Goal: Task Accomplishment & Management: Use online tool/utility

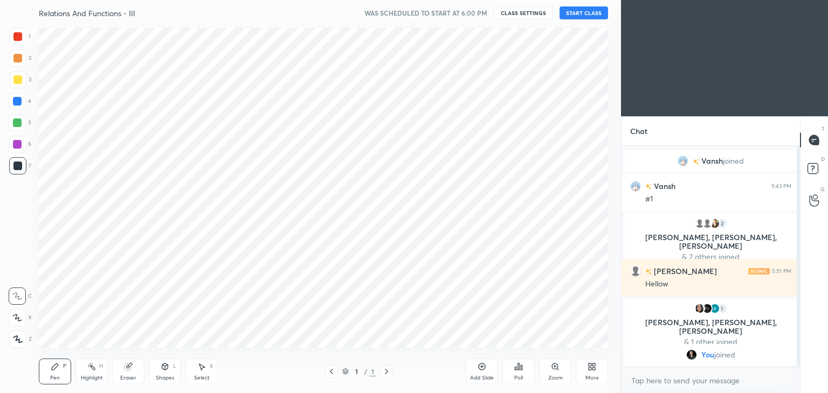
scroll to position [53565, 53312]
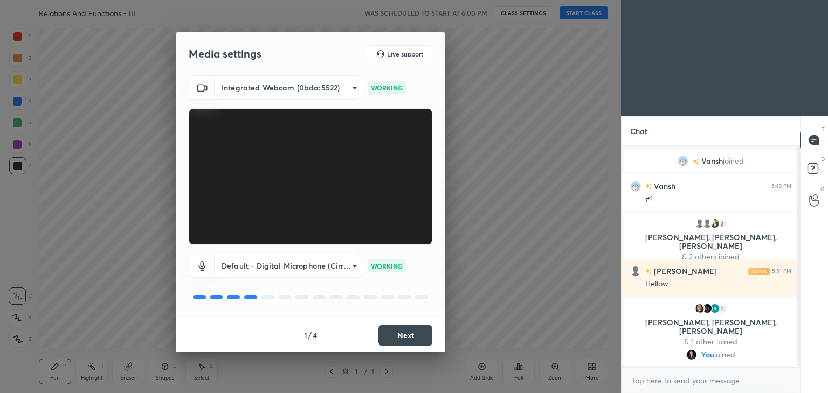
click at [409, 335] on button "Next" at bounding box center [405, 336] width 54 height 22
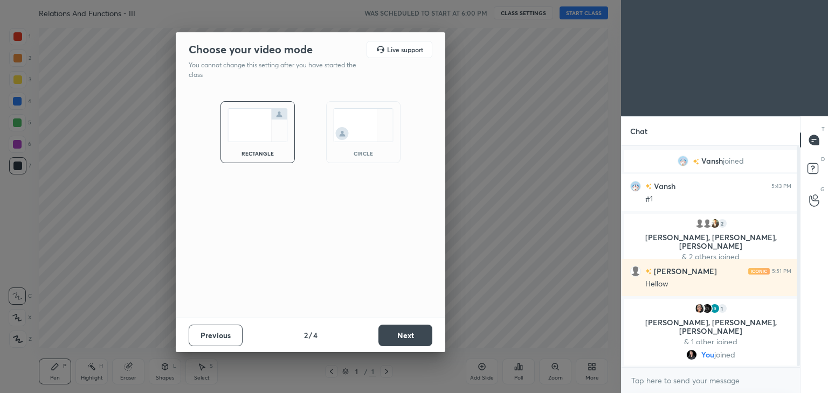
click at [409, 335] on button "Next" at bounding box center [405, 336] width 54 height 22
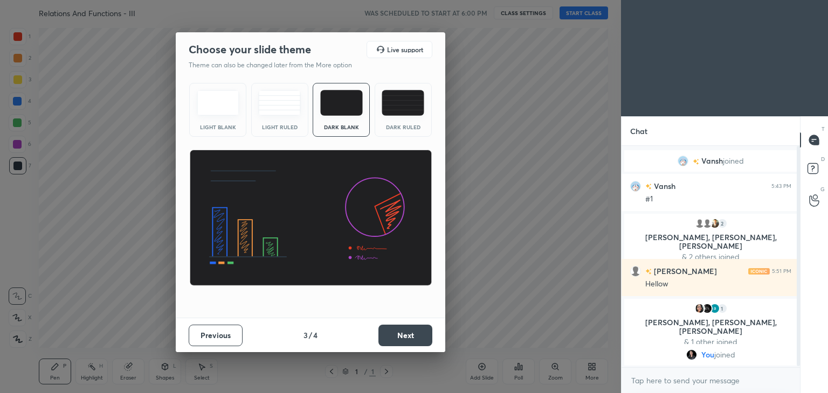
click at [409, 335] on button "Next" at bounding box center [405, 336] width 54 height 22
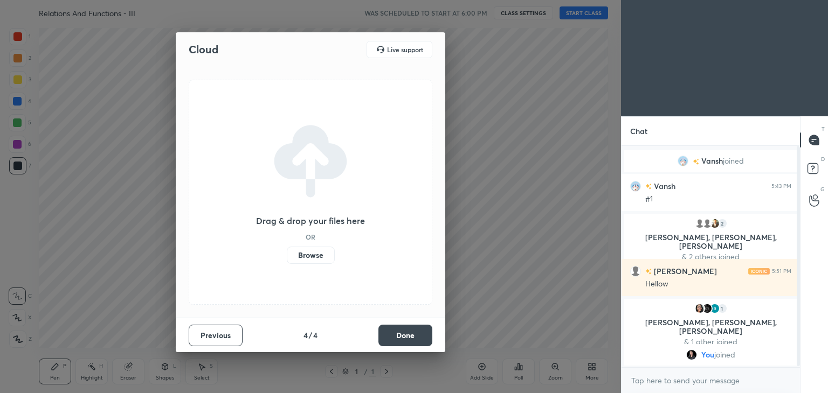
click at [409, 335] on button "Done" at bounding box center [405, 336] width 54 height 22
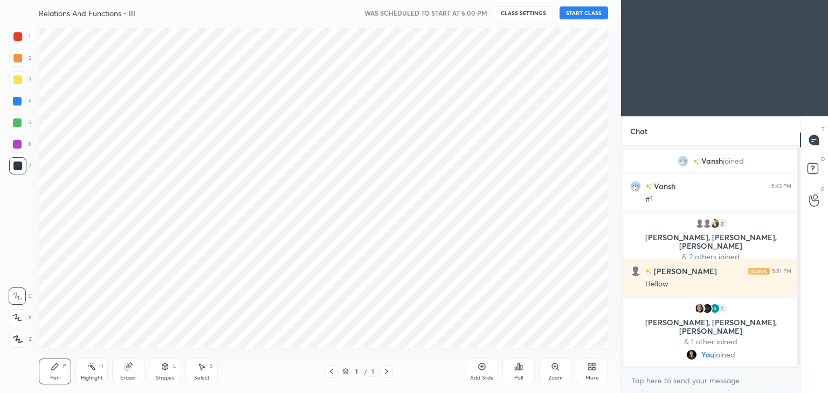
click at [591, 370] on icon at bounding box center [591, 367] width 9 height 9
click at [537, 293] on div "Dark Mode" at bounding box center [531, 295] width 28 height 5
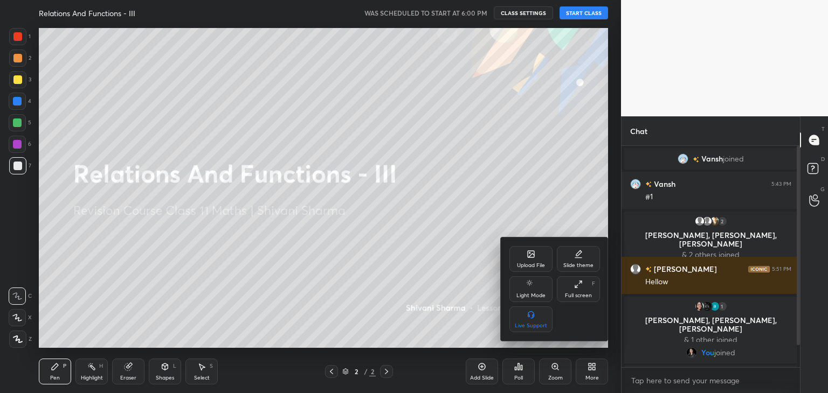
click at [582, 12] on div at bounding box center [414, 196] width 828 height 393
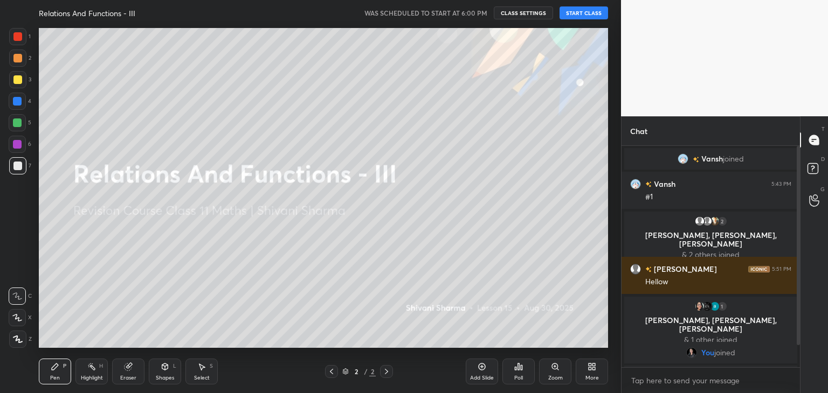
click at [582, 12] on button "START CLASS" at bounding box center [583, 12] width 49 height 13
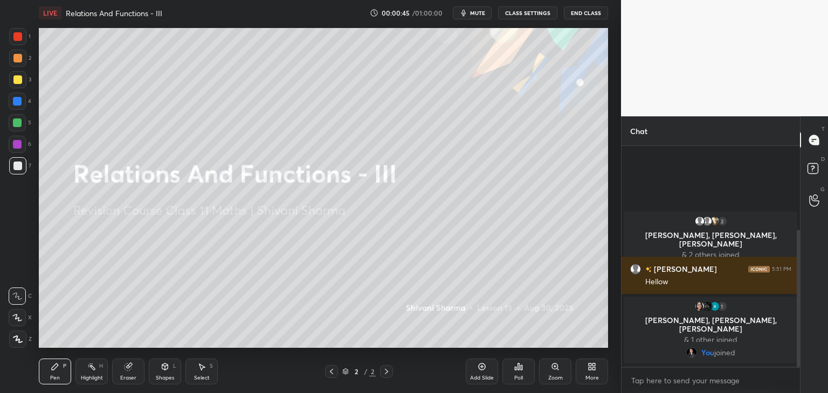
scroll to position [136, 0]
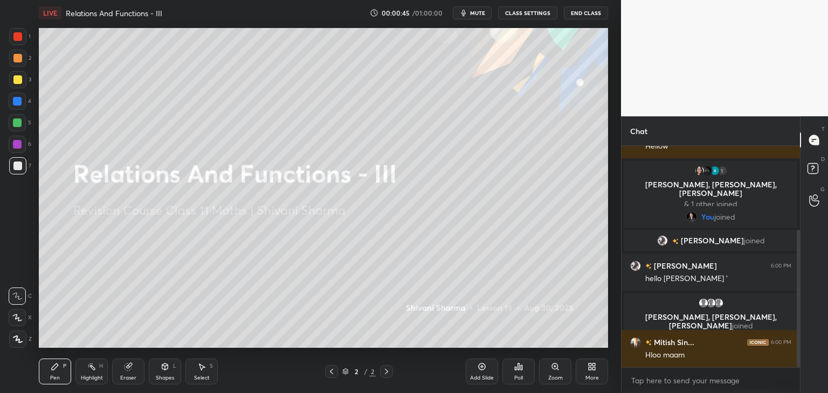
drag, startPoint x: 797, startPoint y: 195, endPoint x: 798, endPoint y: 259, distance: 64.1
click at [798, 259] on div at bounding box center [797, 298] width 3 height 137
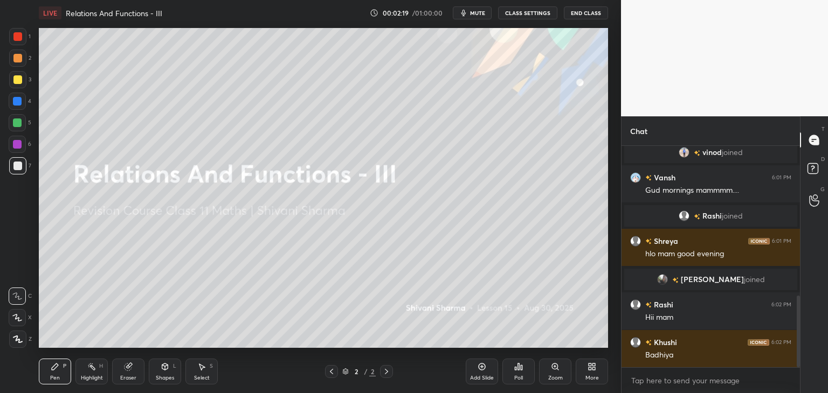
scroll to position [503, 0]
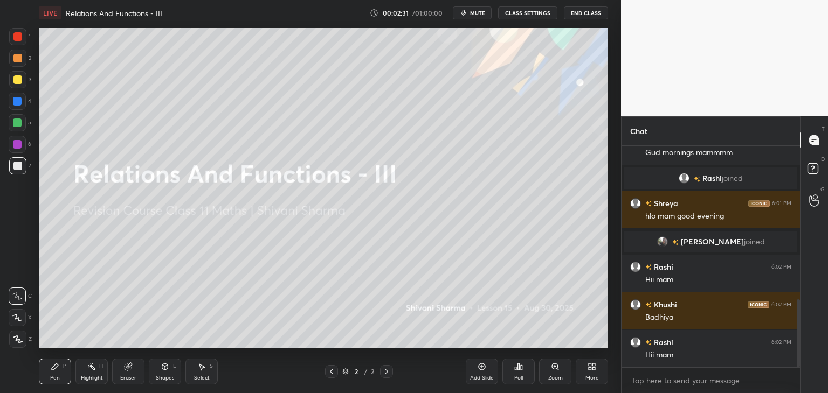
click at [591, 376] on div "More" at bounding box center [591, 378] width 13 height 5
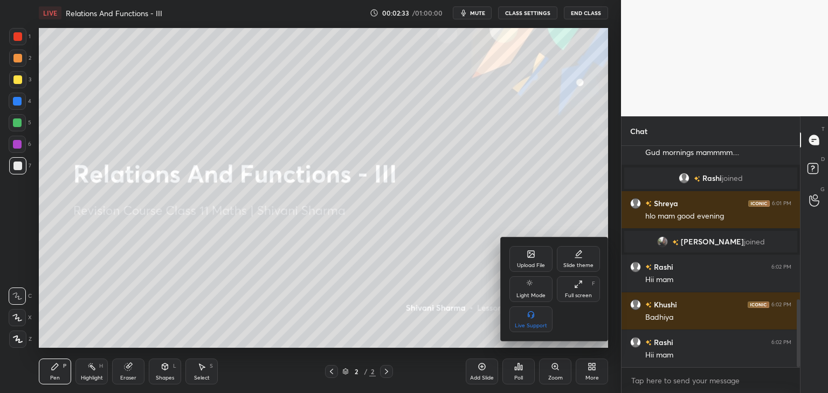
click at [528, 258] on icon at bounding box center [531, 254] width 9 height 9
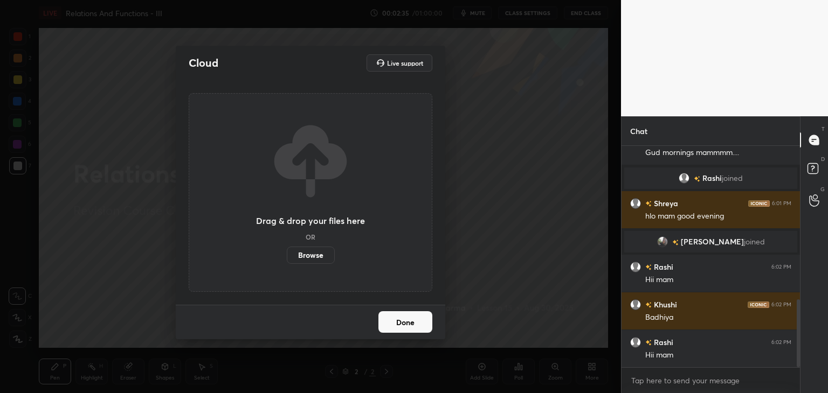
click at [303, 254] on label "Browse" at bounding box center [311, 255] width 48 height 17
click at [287, 254] on input "Browse" at bounding box center [287, 255] width 0 height 17
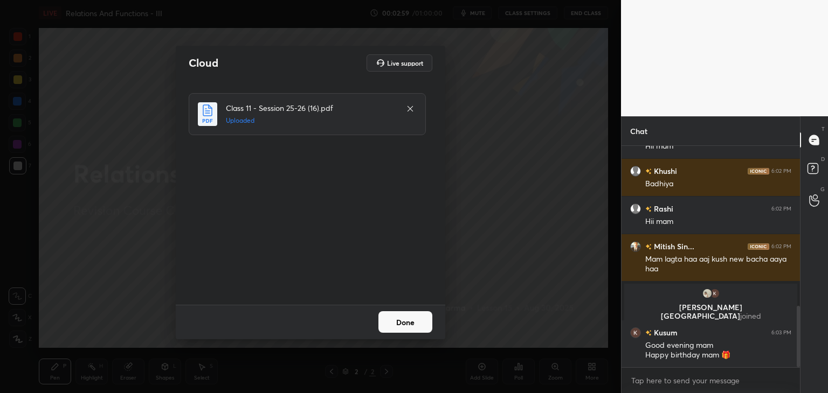
scroll to position [579, 0]
click at [408, 328] on button "Done" at bounding box center [405, 322] width 54 height 22
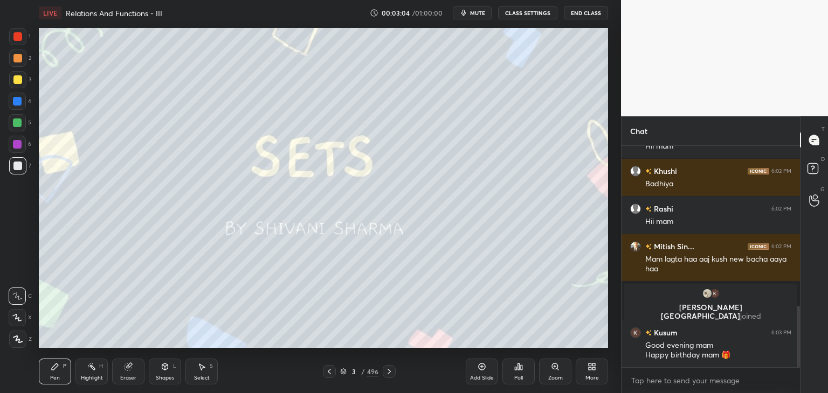
click at [362, 371] on div "/" at bounding box center [363, 372] width 3 height 6
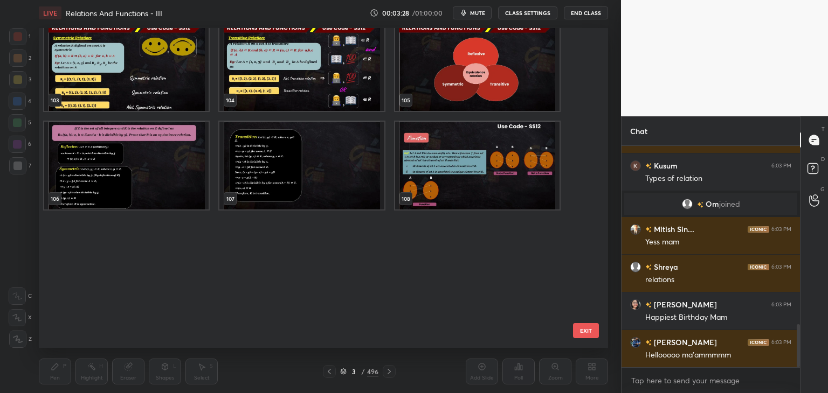
scroll to position [3204, 0]
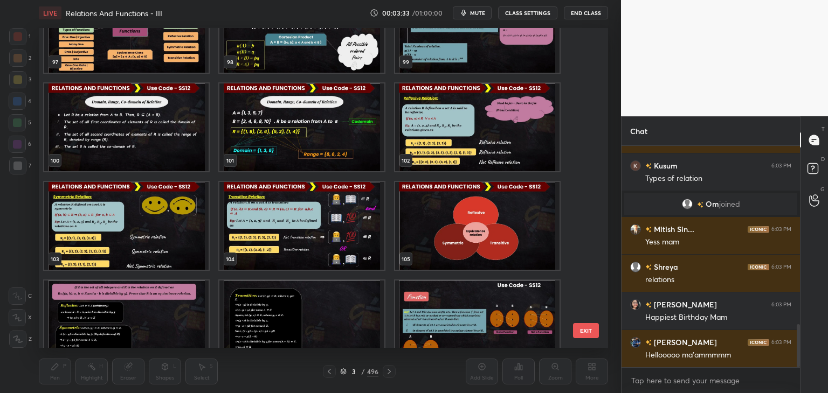
click at [193, 45] on img "grid" at bounding box center [126, 29] width 164 height 88
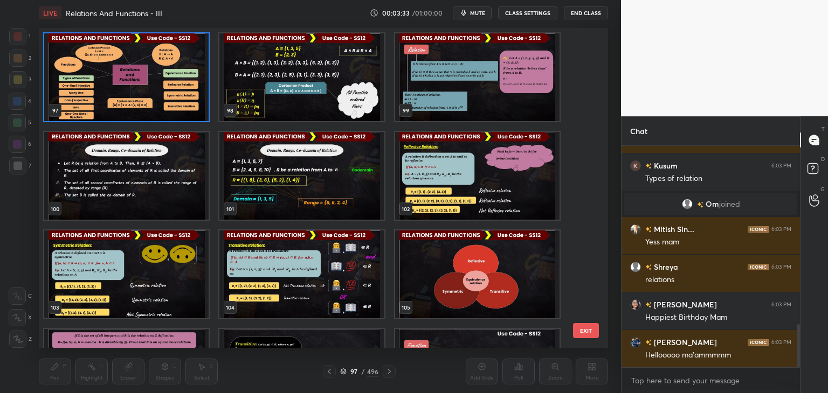
click at [193, 45] on img "grid" at bounding box center [126, 77] width 164 height 88
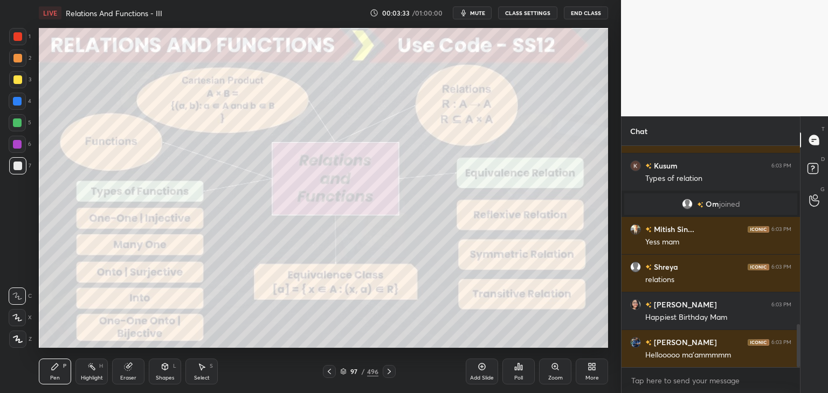
click at [193, 45] on img "grid" at bounding box center [126, 77] width 164 height 88
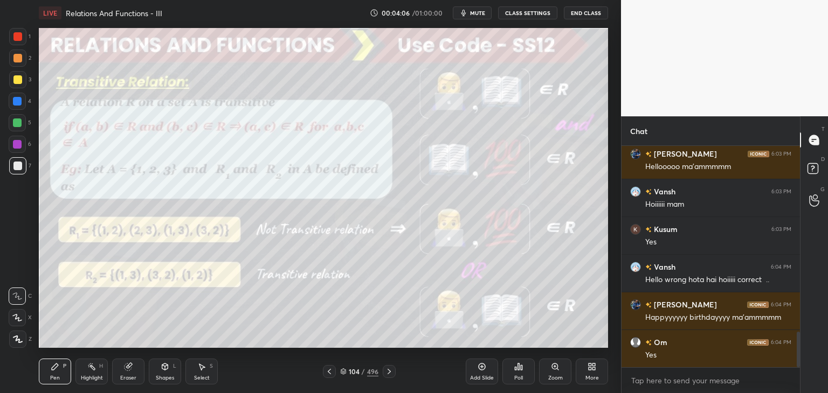
scroll to position [1151, 0]
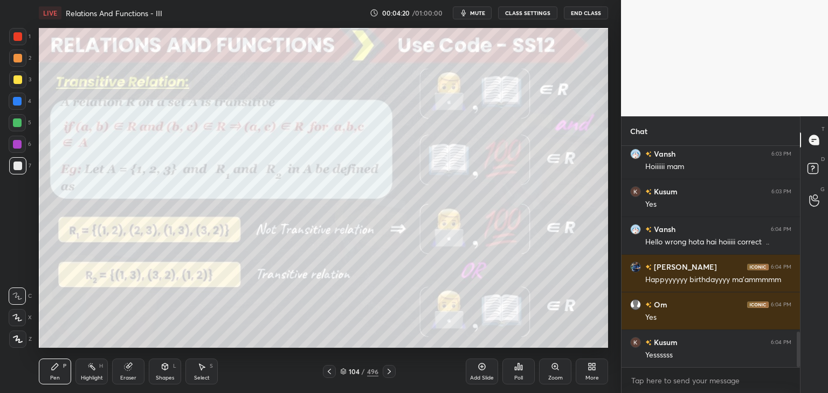
click at [489, 377] on div "Add Slide" at bounding box center [482, 378] width 24 height 5
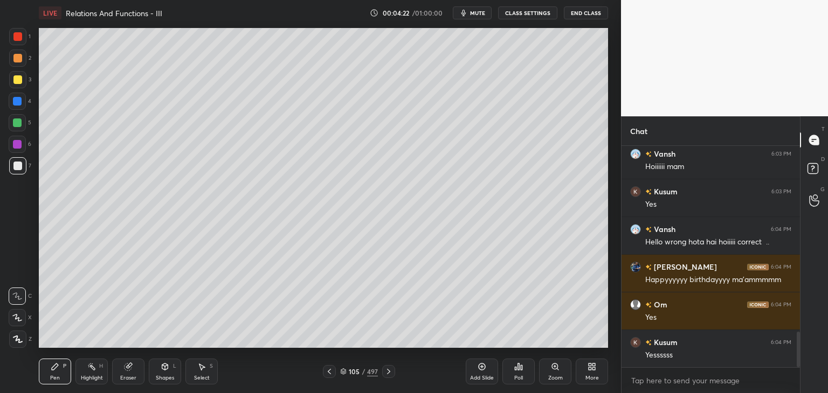
click at [16, 340] on icon at bounding box center [18, 340] width 10 height 8
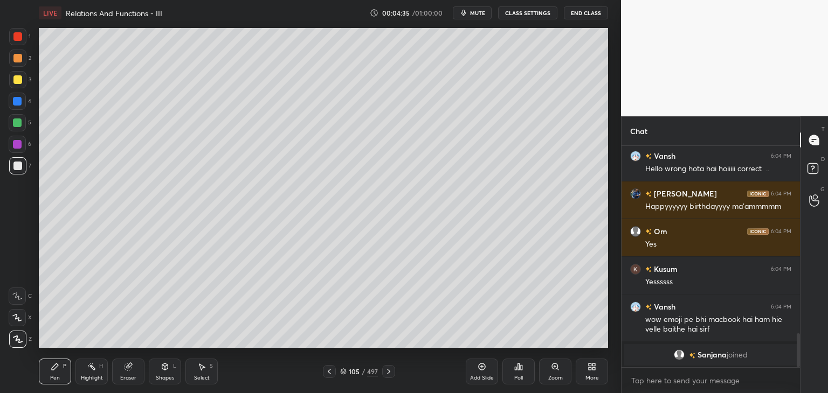
scroll to position [1116, 0]
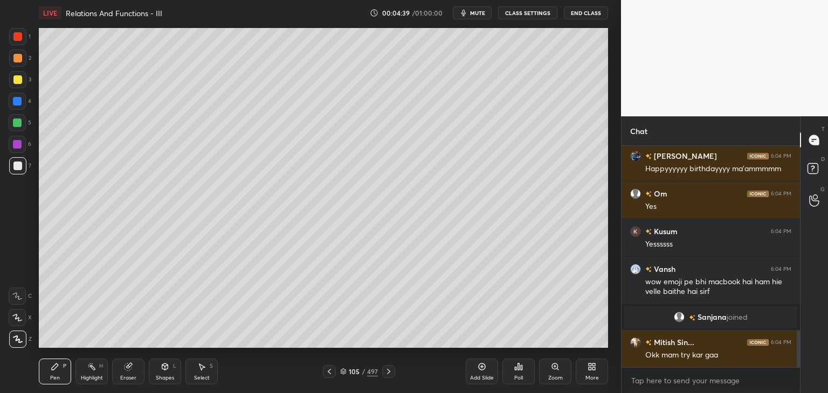
click at [327, 374] on icon at bounding box center [329, 372] width 9 height 9
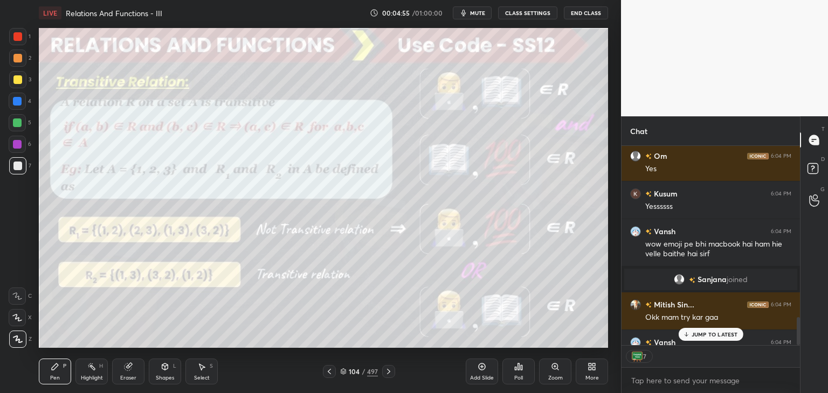
scroll to position [1222, 0]
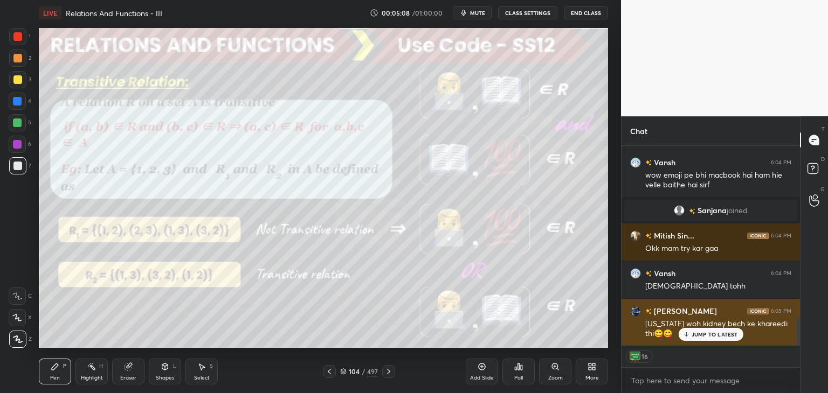
drag, startPoint x: 701, startPoint y: 335, endPoint x: 690, endPoint y: 340, distance: 12.1
click at [699, 335] on p "JUMP TO LATEST" at bounding box center [714, 334] width 46 height 6
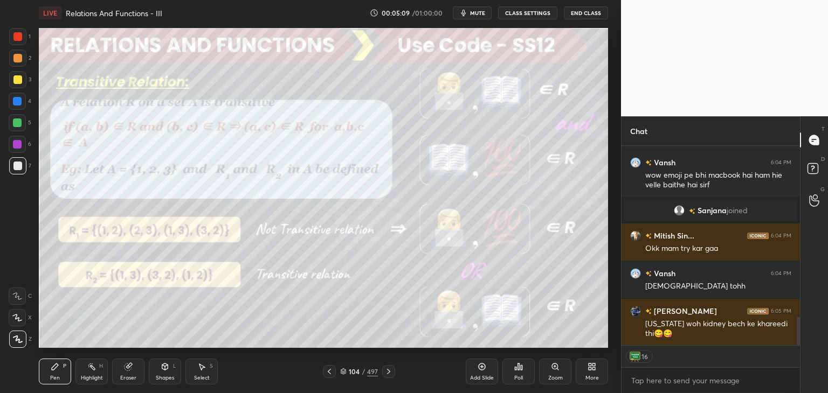
scroll to position [1260, 0]
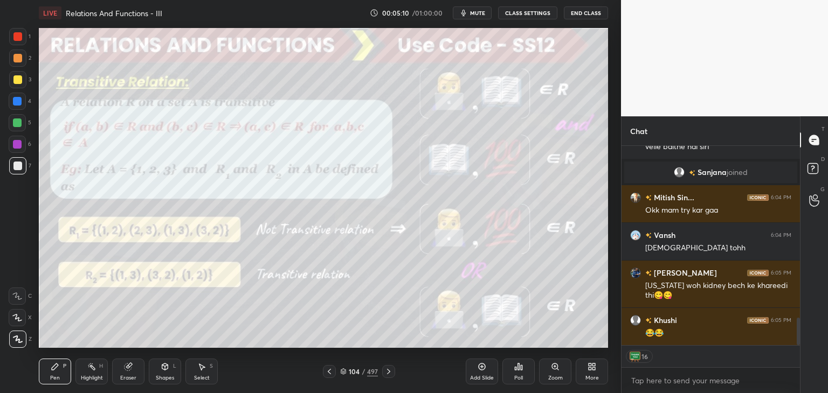
click at [483, 371] on icon at bounding box center [481, 367] width 9 height 9
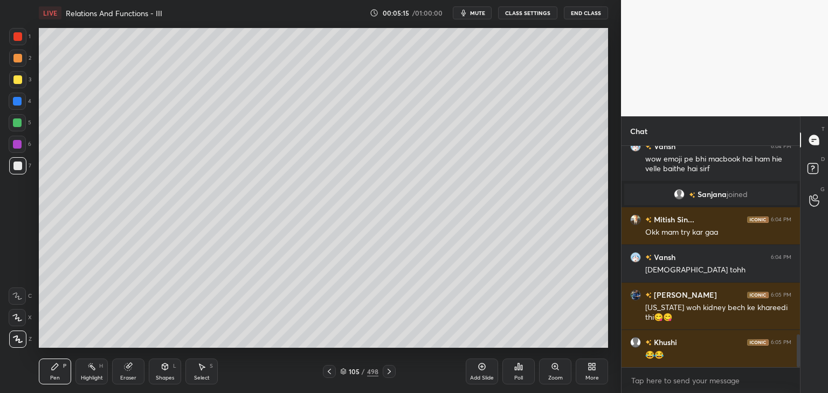
scroll to position [1276, 0]
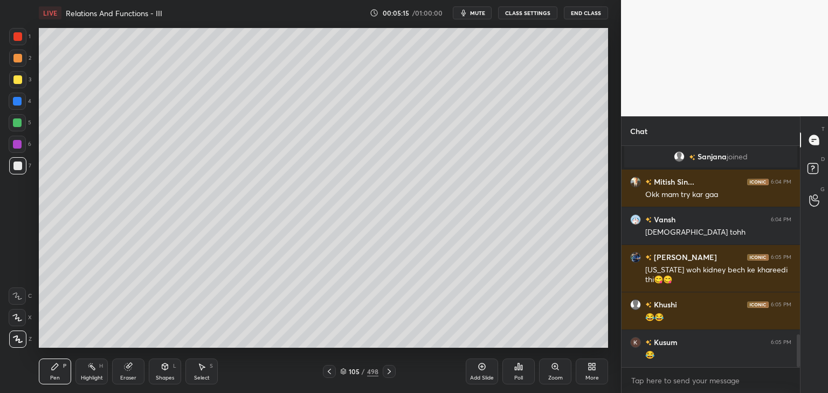
drag, startPoint x: 17, startPoint y: 82, endPoint x: 23, endPoint y: 86, distance: 6.6
click at [18, 82] on div at bounding box center [17, 79] width 9 height 9
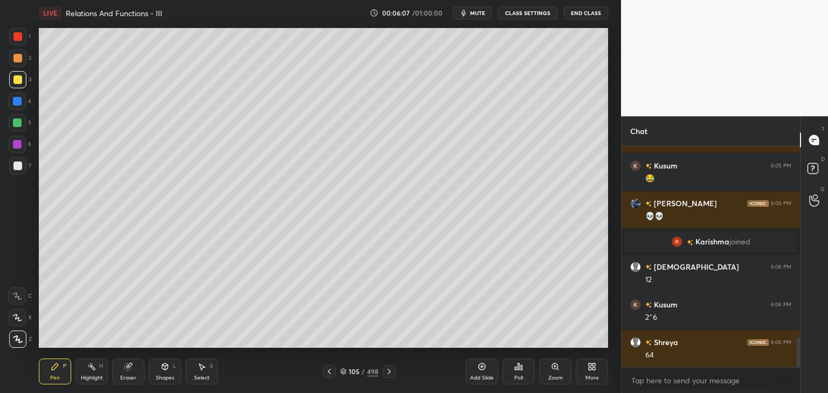
scroll to position [1450, 0]
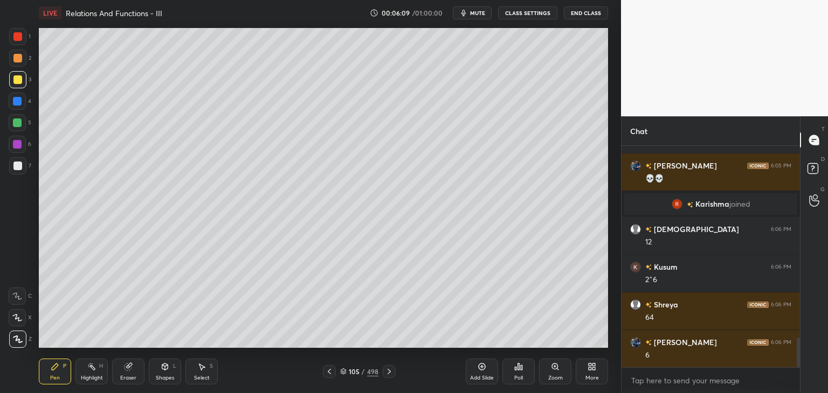
click at [20, 165] on div at bounding box center [17, 166] width 9 height 9
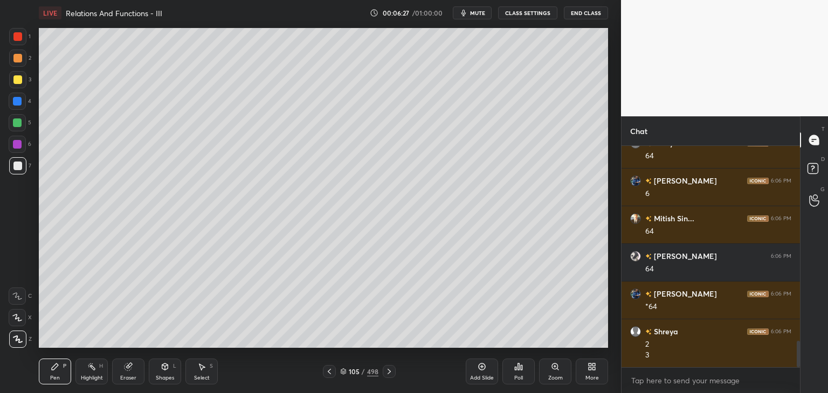
scroll to position [1649, 0]
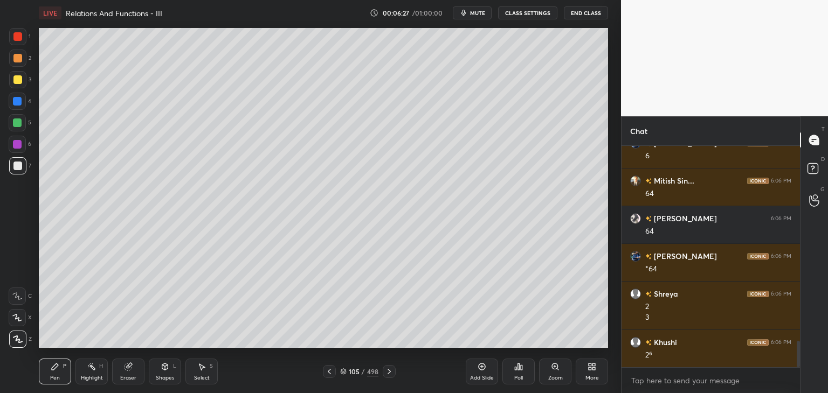
click at [479, 376] on div "Add Slide" at bounding box center [482, 378] width 24 height 5
click at [19, 82] on div at bounding box center [17, 79] width 9 height 9
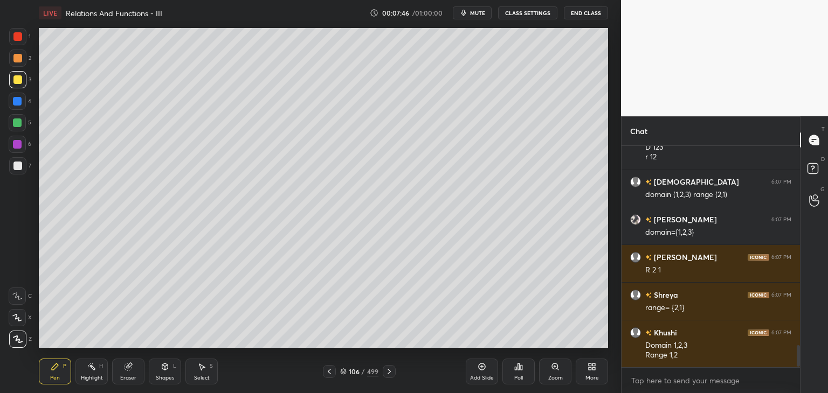
scroll to position [2038, 0]
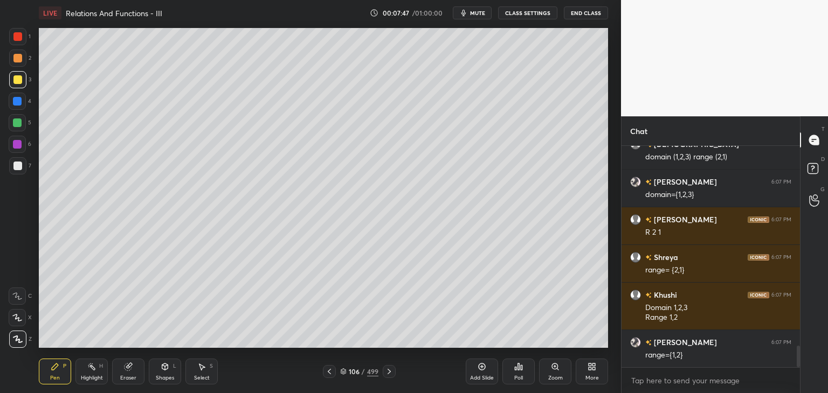
click at [20, 166] on div at bounding box center [17, 166] width 9 height 9
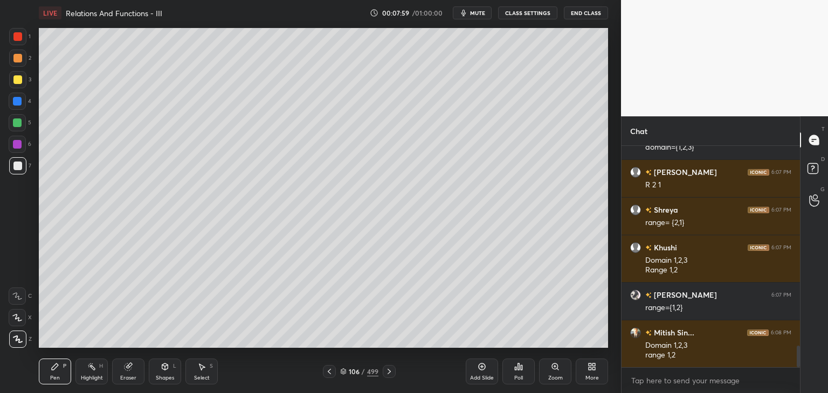
scroll to position [2123, 0]
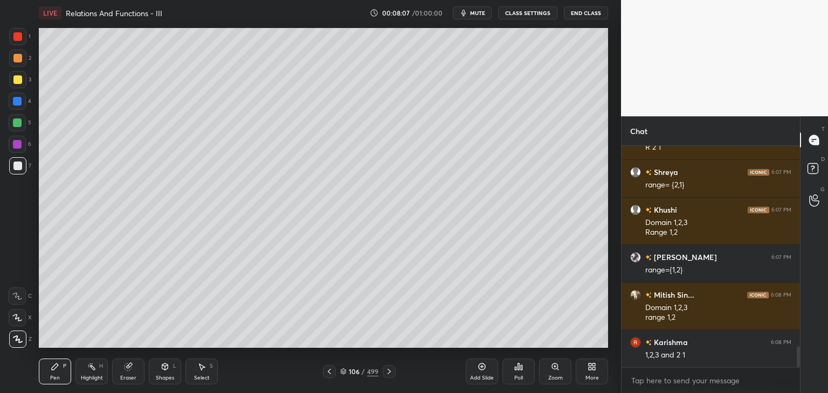
click at [476, 371] on div "Add Slide" at bounding box center [482, 372] width 32 height 26
click at [17, 76] on div at bounding box center [17, 79] width 9 height 9
click at [130, 377] on div "Eraser" at bounding box center [128, 378] width 16 height 5
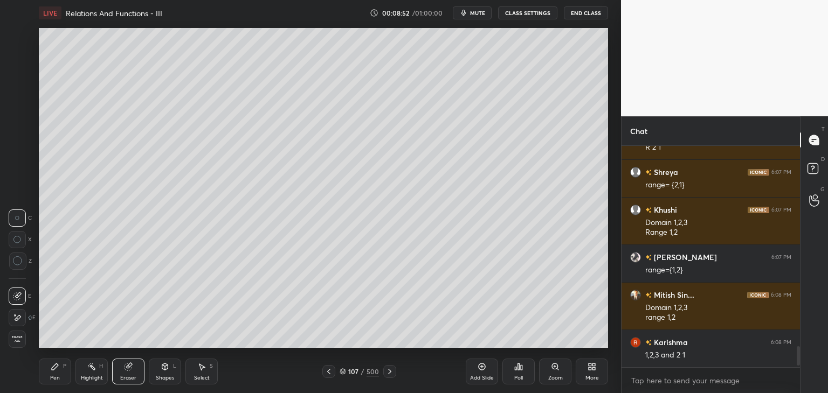
click at [58, 377] on div "Pen" at bounding box center [55, 378] width 10 height 5
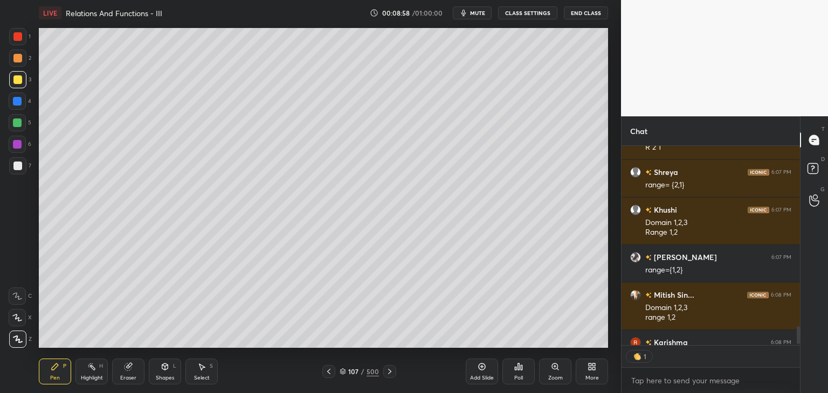
scroll to position [4, 3]
click at [202, 374] on div "Select S" at bounding box center [201, 372] width 32 height 26
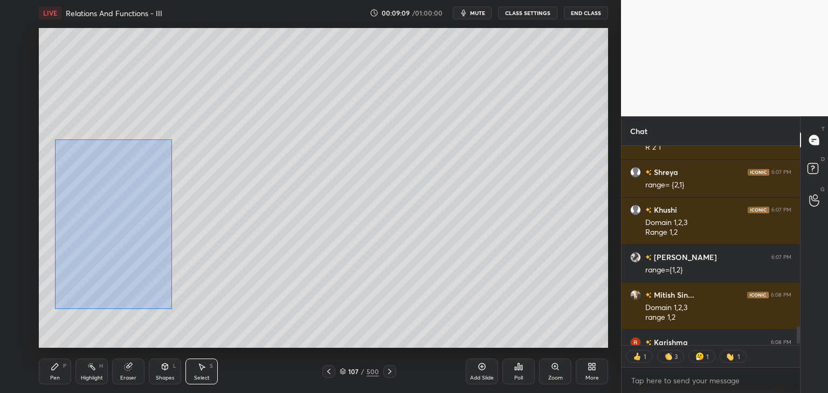
drag, startPoint x: 54, startPoint y: 140, endPoint x: 157, endPoint y: 293, distance: 184.9
click at [171, 308] on div "0 ° Undo Copy Duplicate Duplicate to new slide Delete" at bounding box center [323, 188] width 569 height 320
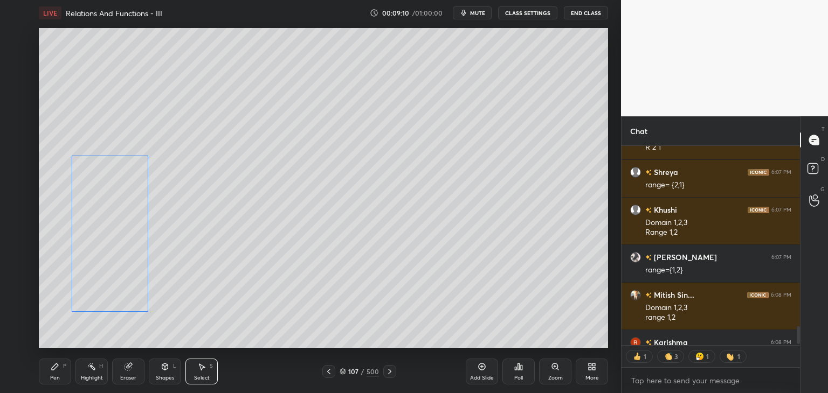
drag, startPoint x: 91, startPoint y: 225, endPoint x: 99, endPoint y: 231, distance: 10.5
click at [99, 244] on div "0 ° Undo Copy Duplicate Duplicate to new slide Delete" at bounding box center [323, 188] width 569 height 320
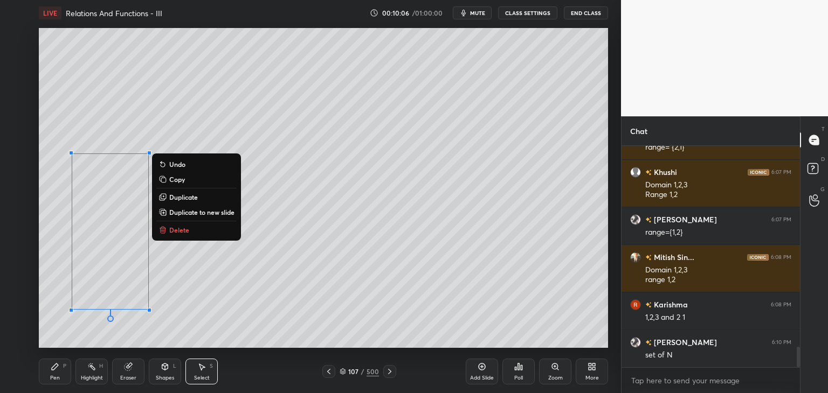
scroll to position [2199, 0]
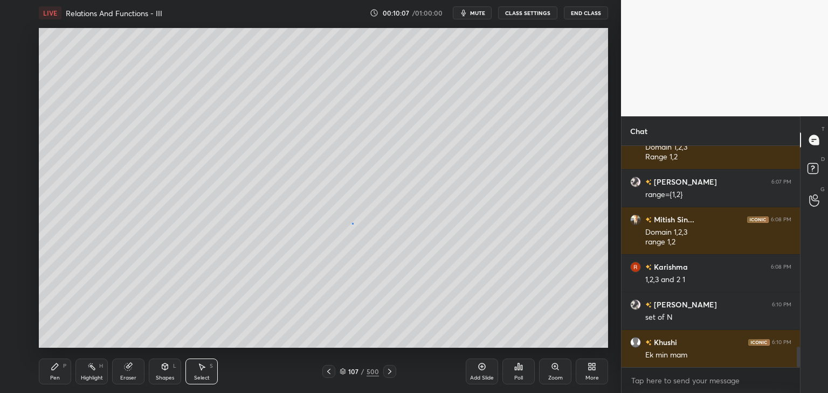
click at [352, 224] on div "0 ° Undo Copy Duplicate Duplicate to new slide Delete" at bounding box center [323, 188] width 569 height 320
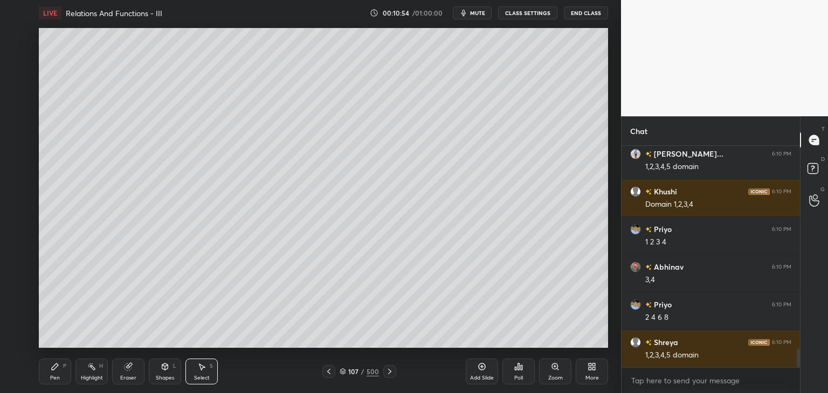
scroll to position [2500, 0]
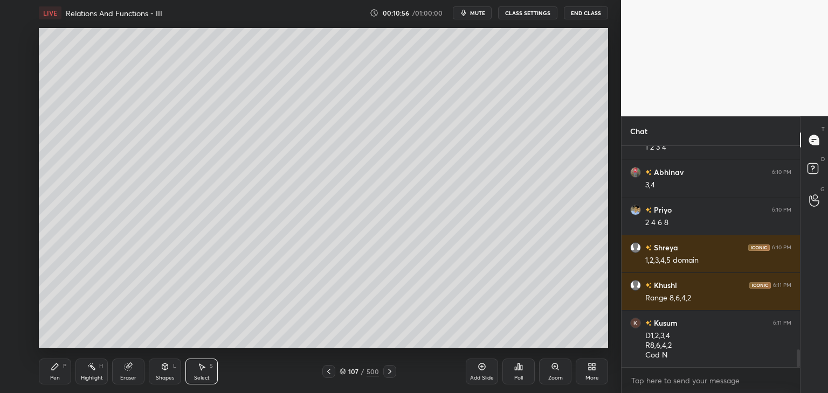
click at [51, 376] on div "Pen" at bounding box center [55, 378] width 10 height 5
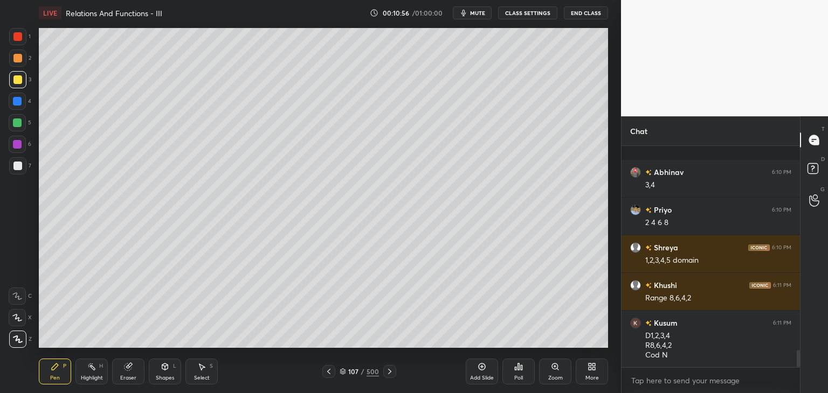
scroll to position [2631, 0]
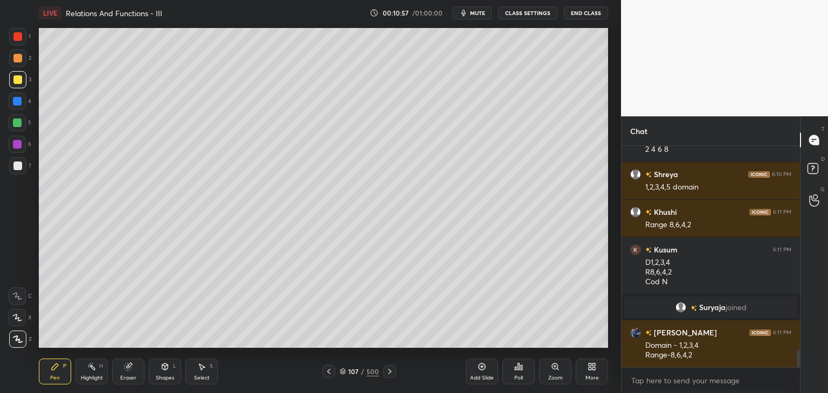
click at [18, 169] on div at bounding box center [17, 166] width 9 height 9
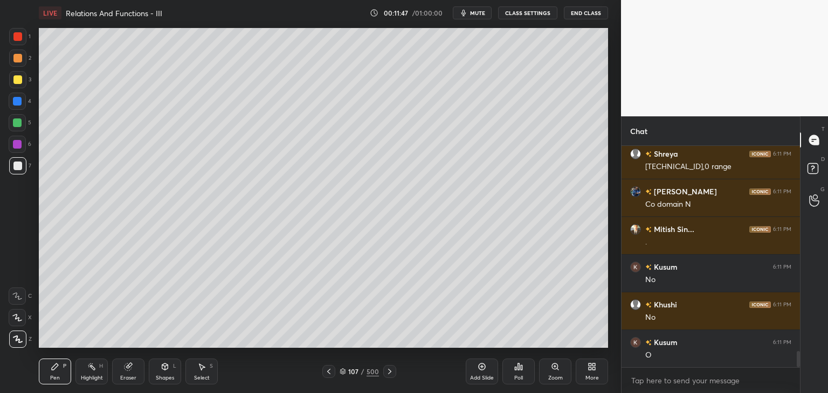
scroll to position [2895, 0]
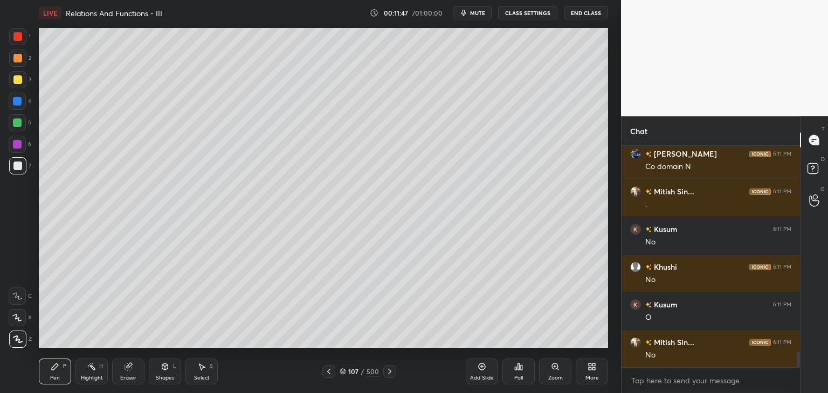
drag, startPoint x: 202, startPoint y: 372, endPoint x: 231, endPoint y: 357, distance: 32.6
click at [203, 372] on div "Select S" at bounding box center [201, 372] width 32 height 26
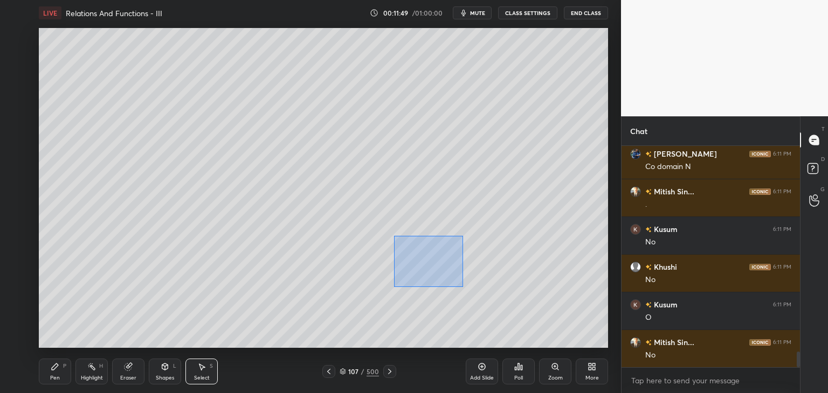
drag, startPoint x: 394, startPoint y: 236, endPoint x: 465, endPoint y: 287, distance: 87.2
click at [465, 287] on div "0 ° Undo Copy Duplicate Duplicate to new slide Delete" at bounding box center [323, 188] width 569 height 320
drag, startPoint x: 438, startPoint y: 250, endPoint x: 569, endPoint y: 207, distance: 138.2
click at [569, 207] on div "0 ° Undo Copy Duplicate Duplicate to new slide Delete" at bounding box center [323, 188] width 569 height 320
drag, startPoint x: 265, startPoint y: 294, endPoint x: 260, endPoint y: 305, distance: 12.1
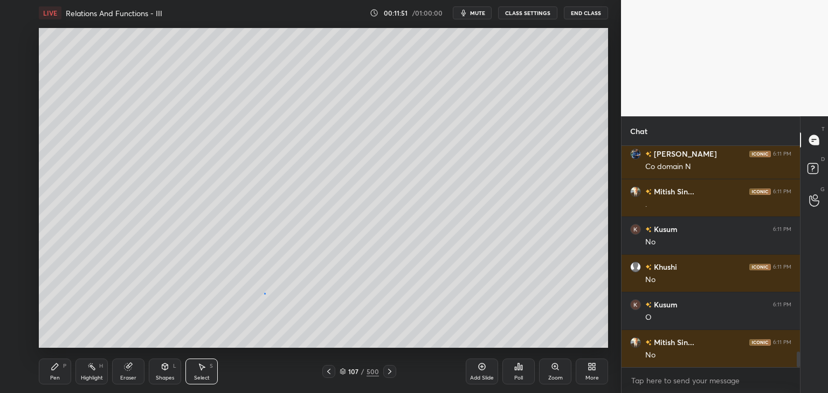
click at [265, 294] on div "0 ° Undo Copy Duplicate Duplicate to new slide Delete" at bounding box center [323, 188] width 569 height 320
drag, startPoint x: 49, startPoint y: 376, endPoint x: 64, endPoint y: 371, distance: 15.2
click at [50, 376] on div "Pen P" at bounding box center [55, 372] width 32 height 26
click at [56, 369] on icon at bounding box center [55, 367] width 9 height 9
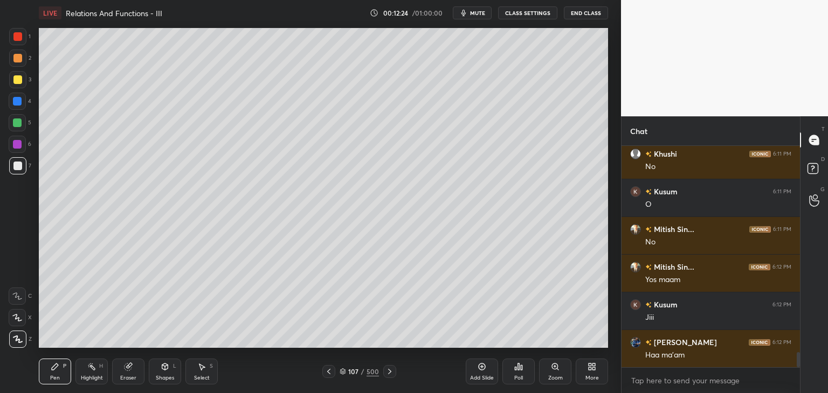
scroll to position [3046, 0]
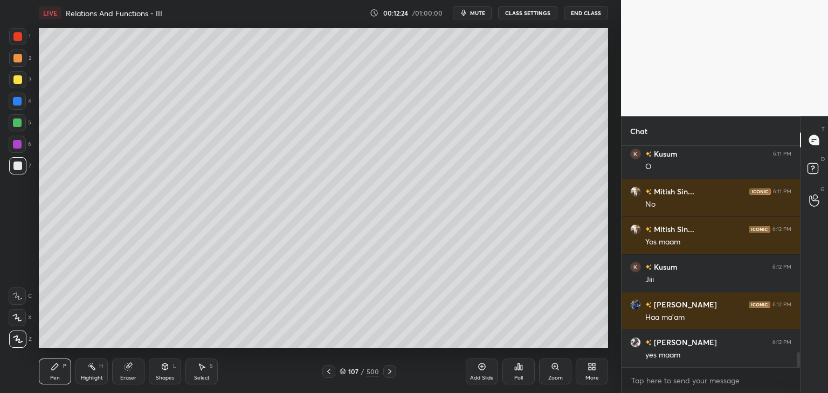
click at [481, 378] on div "Add Slide" at bounding box center [482, 378] width 24 height 5
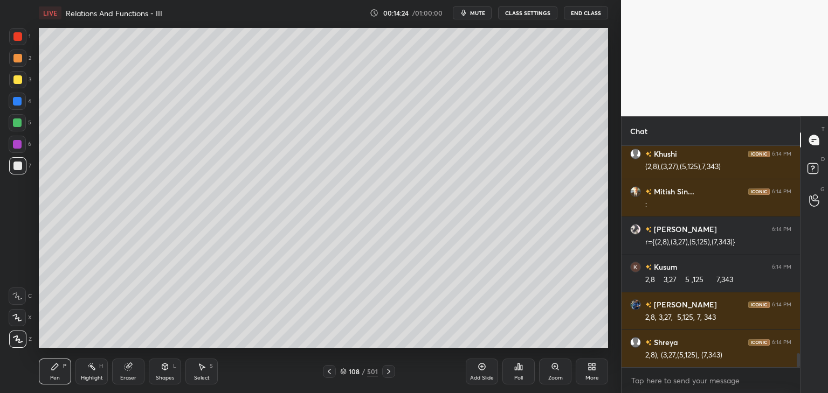
scroll to position [3348, 0]
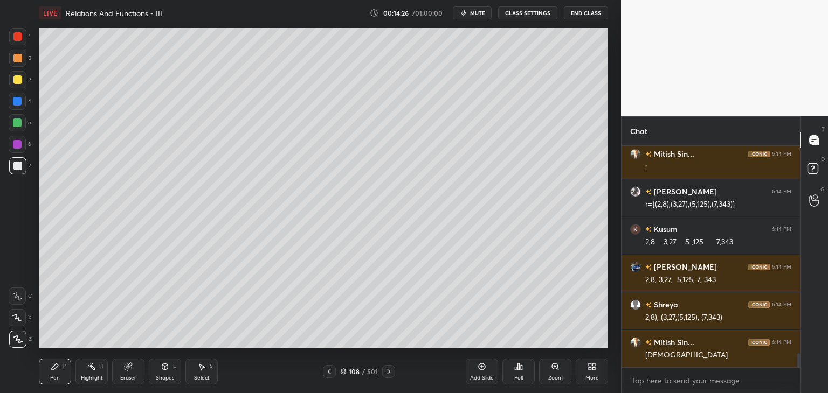
click at [468, 381] on div "Add Slide" at bounding box center [482, 372] width 32 height 26
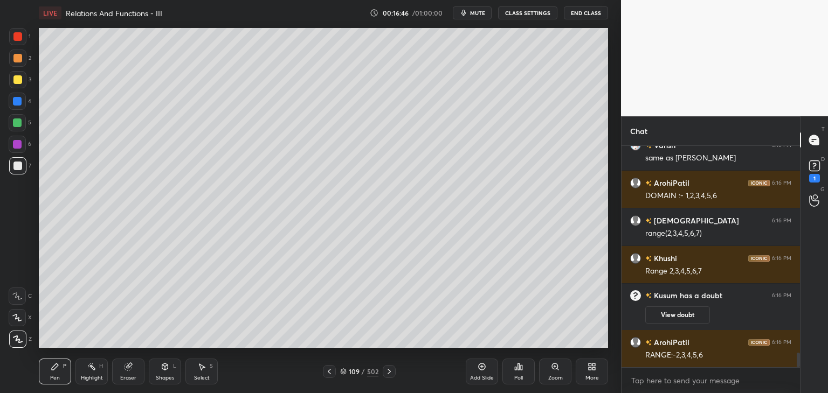
scroll to position [3125, 0]
click at [17, 80] on div at bounding box center [17, 79] width 9 height 9
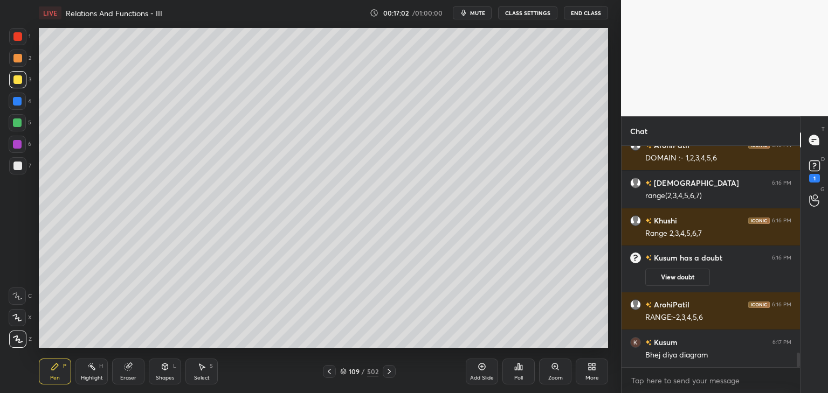
scroll to position [3200, 0]
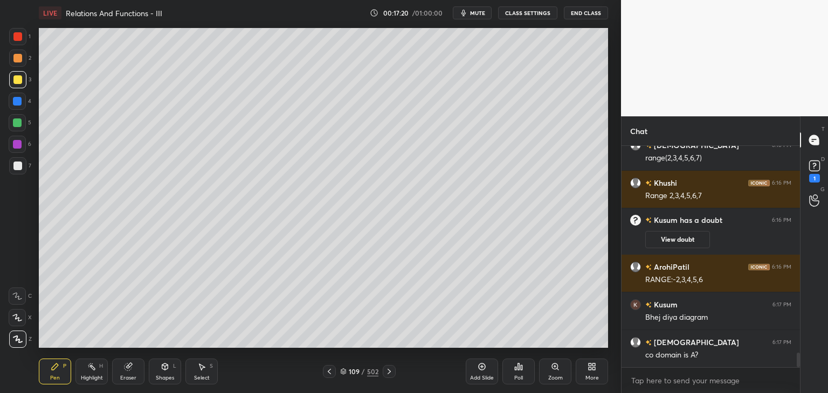
click at [210, 365] on div "S" at bounding box center [211, 366] width 3 height 5
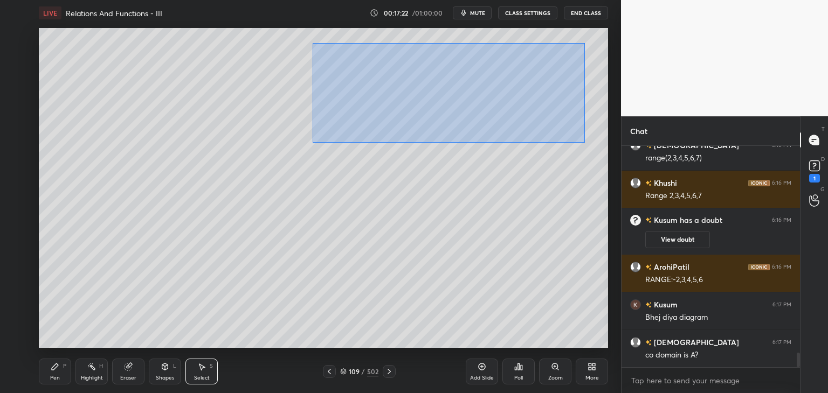
drag, startPoint x: 313, startPoint y: 43, endPoint x: 579, endPoint y: 138, distance: 282.8
click at [582, 141] on div "0 ° Undo Copy Duplicate Duplicate to new slide Delete" at bounding box center [323, 188] width 569 height 320
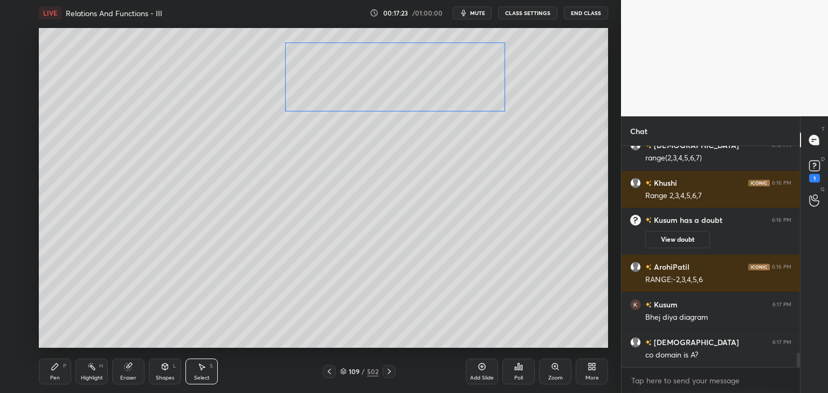
drag, startPoint x: 432, startPoint y: 89, endPoint x: 397, endPoint y: 109, distance: 39.8
click at [397, 84] on div "0 ° Undo Copy Duplicate Duplicate to new slide Delete" at bounding box center [323, 188] width 569 height 320
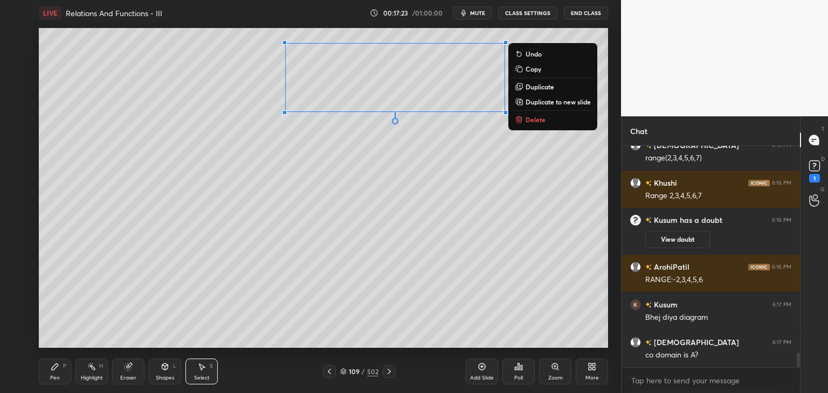
drag, startPoint x: 430, startPoint y: 188, endPoint x: 417, endPoint y: 198, distance: 16.6
click at [429, 188] on div "0 ° Undo Copy Duplicate Duplicate to new slide Delete" at bounding box center [323, 188] width 569 height 320
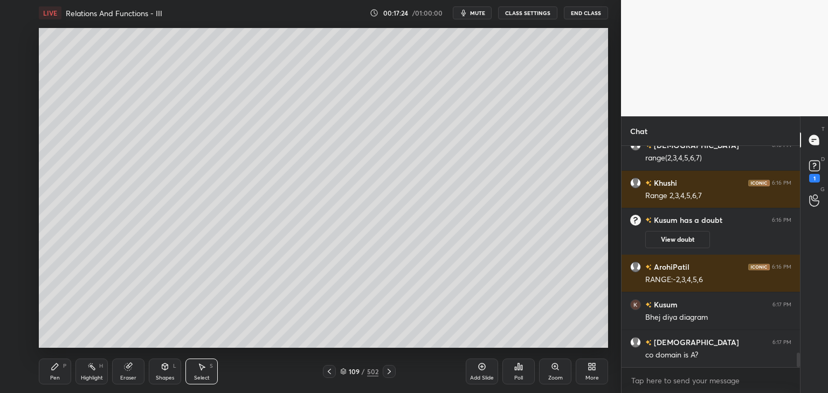
scroll to position [3238, 0]
drag, startPoint x: 204, startPoint y: 374, endPoint x: 212, endPoint y: 354, distance: 21.5
click at [203, 374] on div "Select S" at bounding box center [201, 372] width 32 height 26
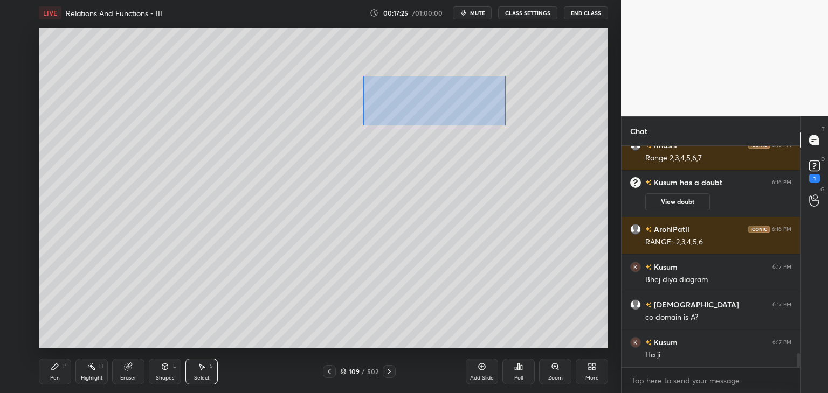
drag, startPoint x: 363, startPoint y: 75, endPoint x: 535, endPoint y: 139, distance: 183.0
click at [545, 143] on div "0 ° Undo Copy Duplicate Duplicate to new slide Delete" at bounding box center [323, 188] width 569 height 320
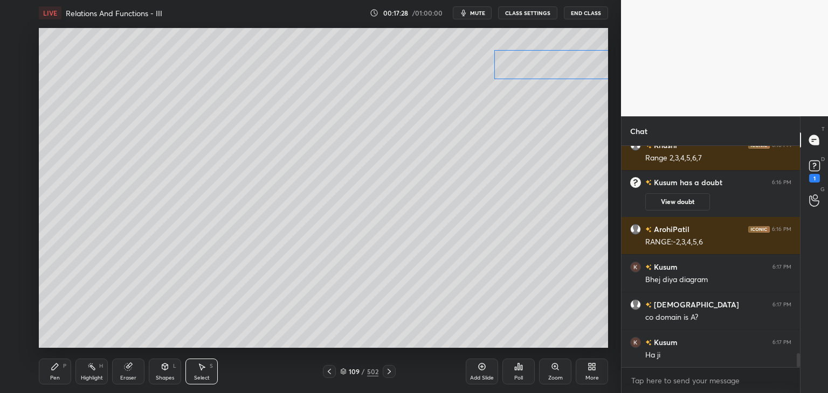
drag, startPoint x: 435, startPoint y: 100, endPoint x: 563, endPoint y: 67, distance: 131.7
click at [563, 67] on div "0 ° Undo Copy Duplicate Duplicate to new slide Delete" at bounding box center [323, 188] width 569 height 320
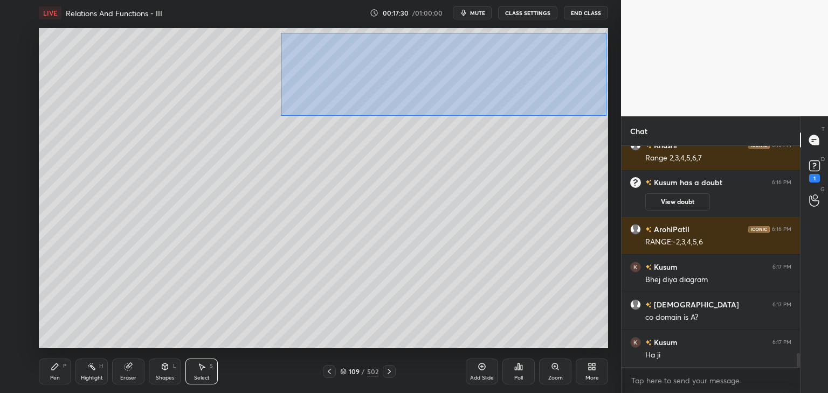
drag, startPoint x: 289, startPoint y: 41, endPoint x: 623, endPoint y: 112, distance: 341.5
click at [629, 113] on div "1 2 3 4 5 6 7 C X Z C X Z E E Erase all H H LIVE Relations And Functions - III …" at bounding box center [414, 196] width 828 height 393
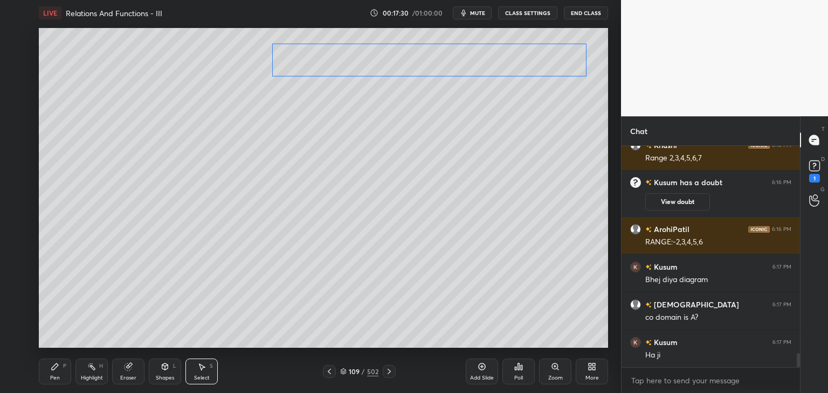
drag, startPoint x: 472, startPoint y: 66, endPoint x: 453, endPoint y: 66, distance: 19.4
click at [453, 66] on div "0 ° Undo Copy Duplicate Duplicate to new slide Delete" at bounding box center [323, 188] width 569 height 320
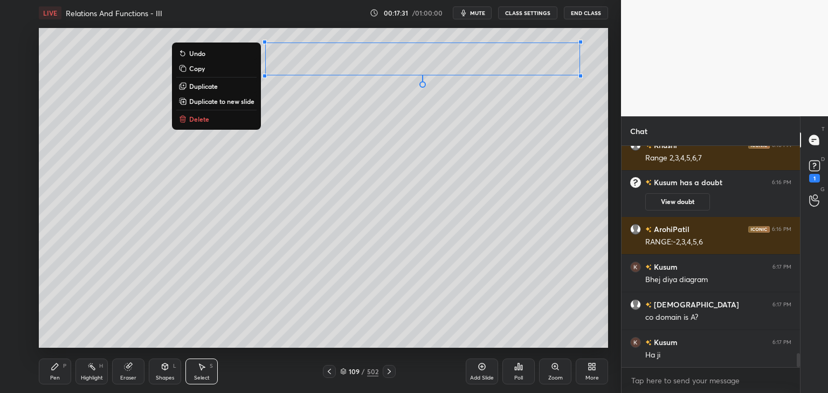
click at [469, 145] on div "0 ° Undo Copy Duplicate Duplicate to new slide Delete" at bounding box center [323, 188] width 569 height 320
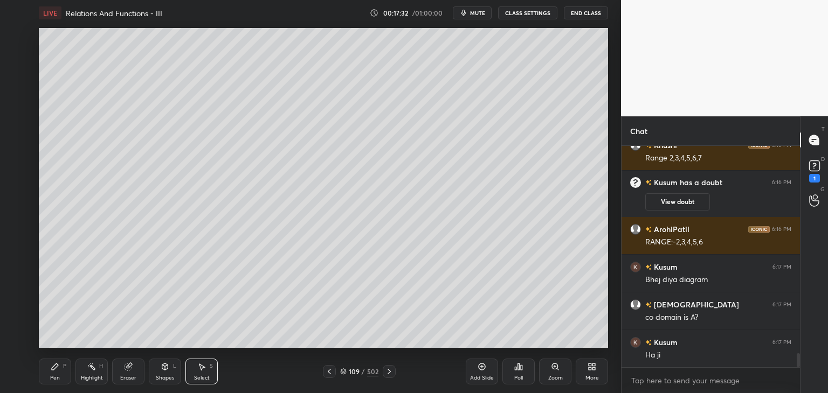
click at [60, 378] on div "Pen P" at bounding box center [55, 372] width 32 height 26
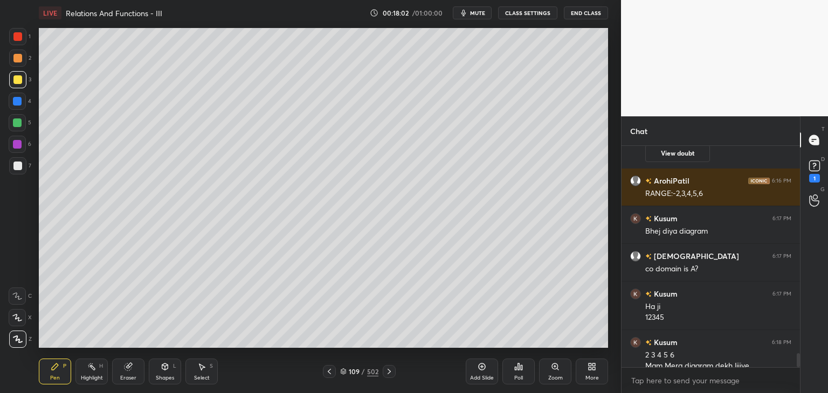
scroll to position [3297, 0]
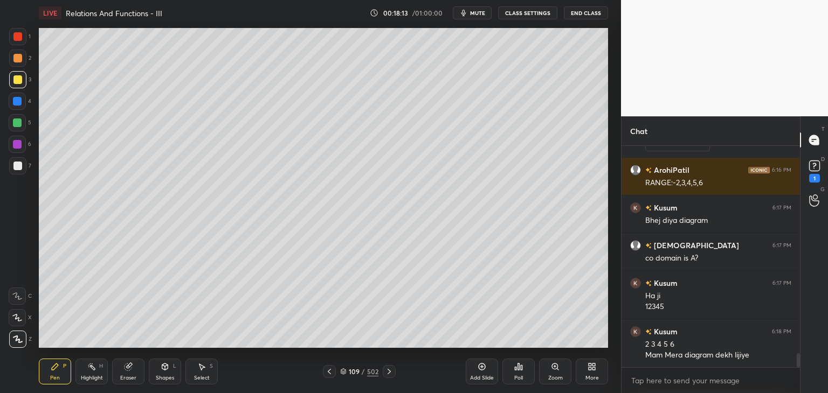
click at [158, 377] on div "Shapes" at bounding box center [165, 378] width 18 height 5
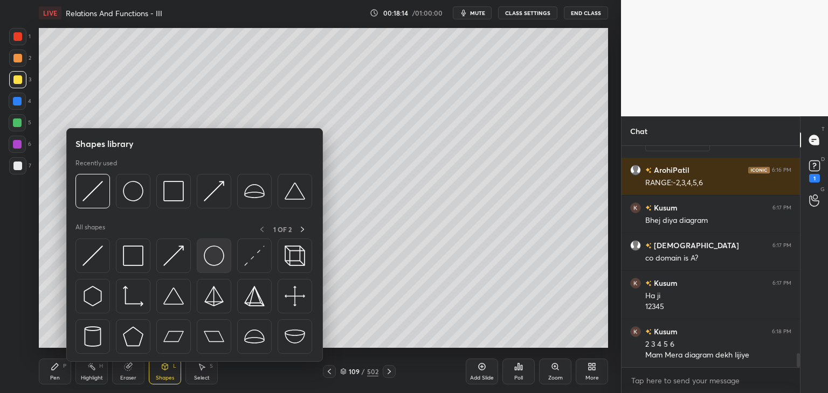
click at [206, 261] on img at bounding box center [214, 256] width 20 height 20
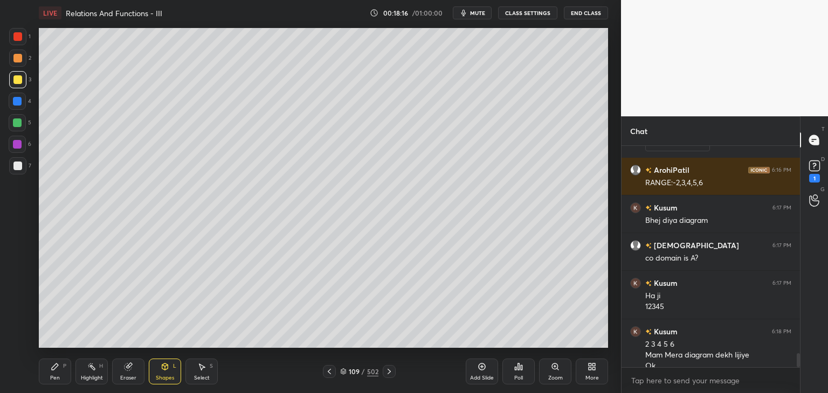
scroll to position [3308, 0]
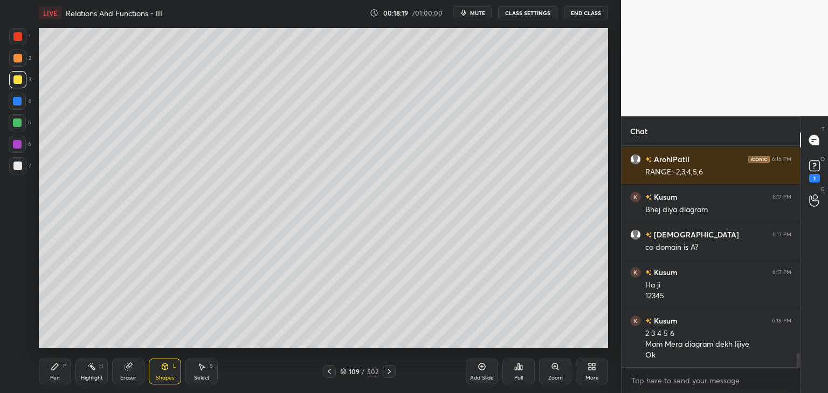
click at [50, 369] on div "Pen P" at bounding box center [55, 372] width 32 height 26
drag, startPoint x: 163, startPoint y: 375, endPoint x: 163, endPoint y: 364, distance: 10.2
click at [162, 374] on div "Shapes L" at bounding box center [165, 372] width 32 height 26
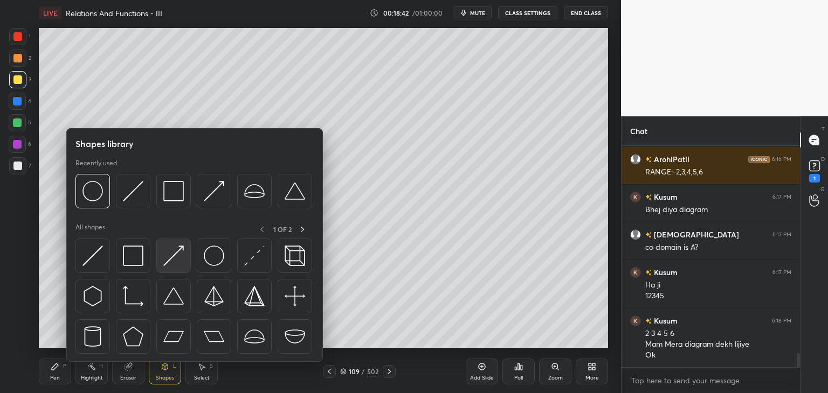
click at [179, 253] on img at bounding box center [173, 256] width 20 height 20
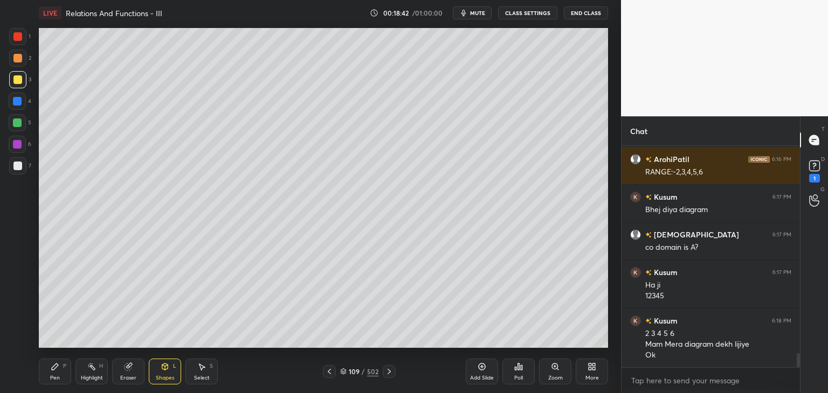
click at [18, 123] on div at bounding box center [17, 123] width 9 height 9
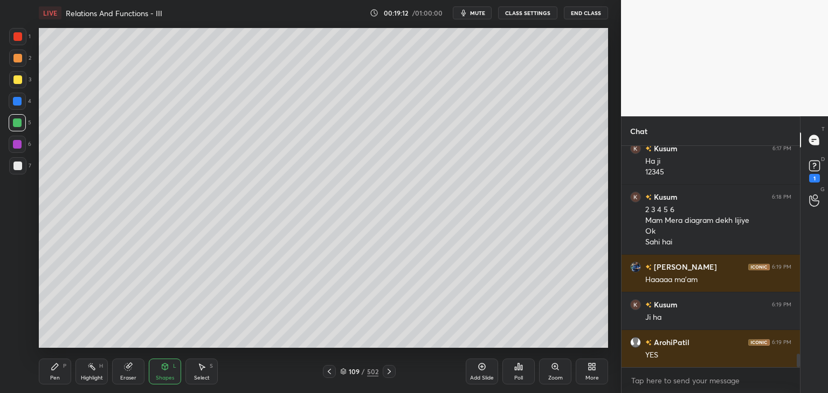
scroll to position [3405, 0]
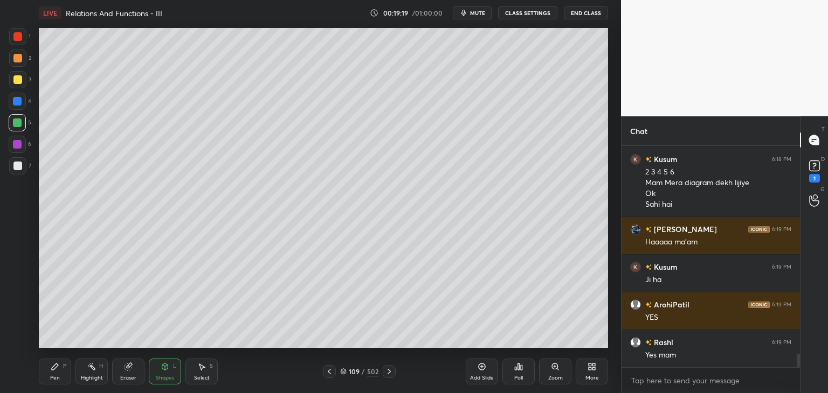
click at [489, 377] on div "Add Slide" at bounding box center [482, 378] width 24 height 5
drag, startPoint x: 17, startPoint y: 163, endPoint x: 24, endPoint y: 161, distance: 7.2
click at [17, 162] on div at bounding box center [17, 166] width 9 height 9
click at [57, 378] on div "Pen" at bounding box center [55, 378] width 10 height 5
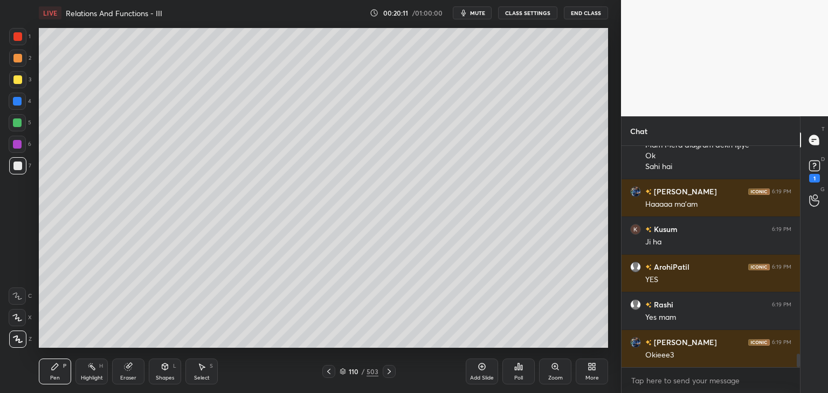
drag, startPoint x: 476, startPoint y: 13, endPoint x: 482, endPoint y: 21, distance: 9.3
click at [476, 13] on span "mute" at bounding box center [477, 13] width 15 height 8
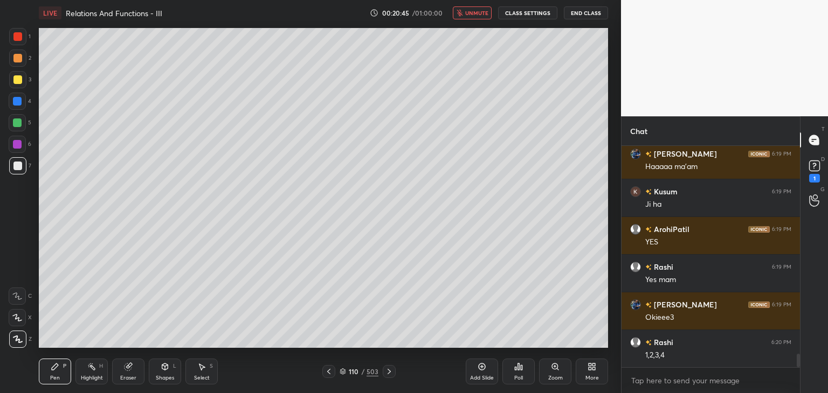
scroll to position [3518, 0]
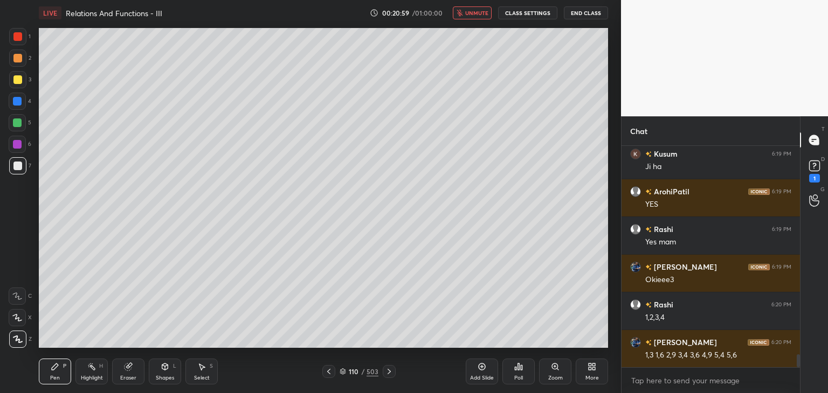
click at [471, 16] on span "unmute" at bounding box center [476, 13] width 23 height 8
click at [479, 11] on span "mute" at bounding box center [477, 13] width 15 height 8
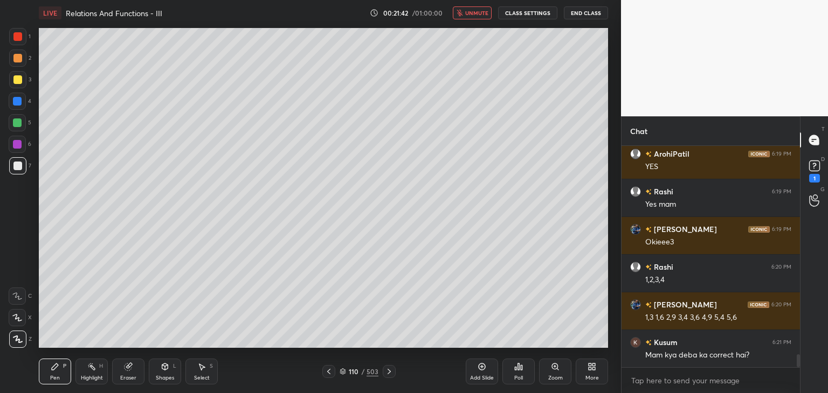
click at [466, 13] on button "unmute" at bounding box center [472, 12] width 39 height 13
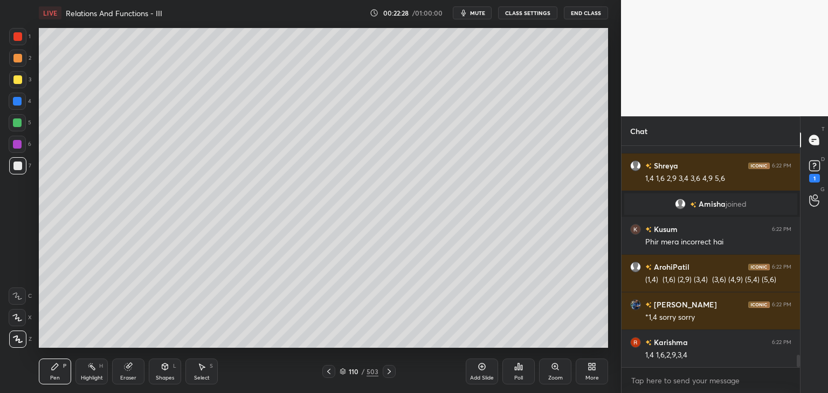
scroll to position [3725, 0]
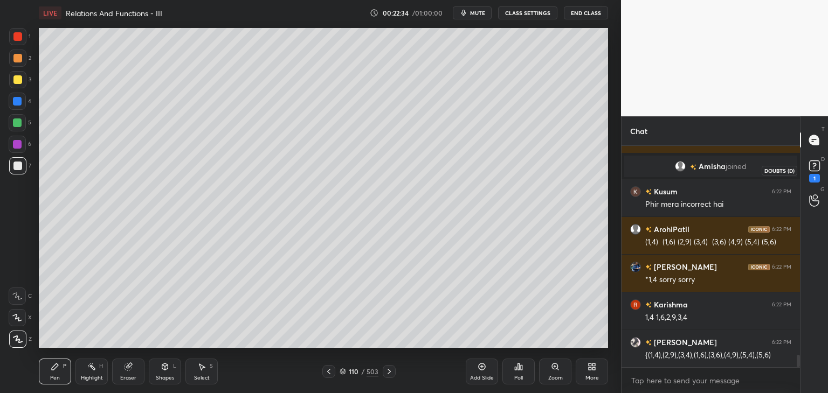
click at [815, 173] on icon at bounding box center [814, 166] width 16 height 16
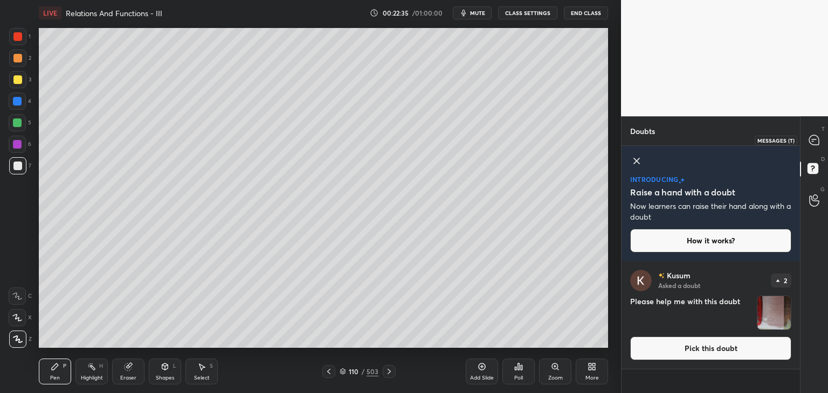
click at [812, 135] on icon at bounding box center [814, 140] width 10 height 10
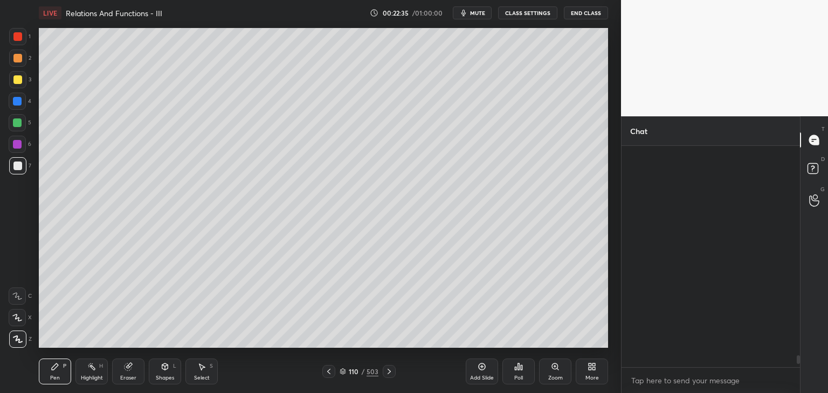
scroll to position [218, 175]
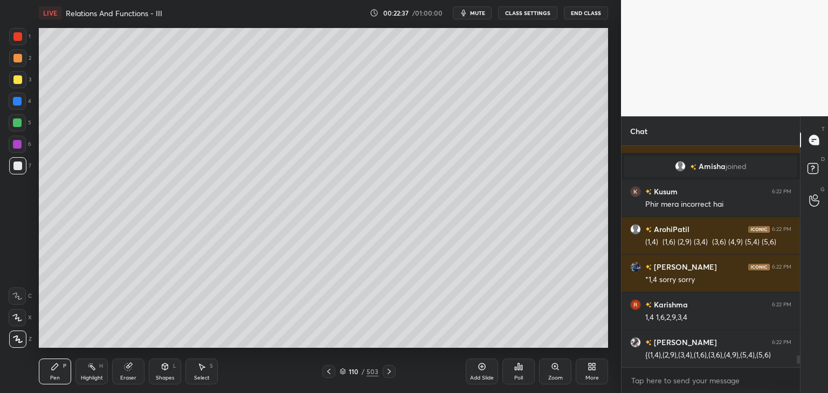
drag, startPoint x: 17, startPoint y: 82, endPoint x: 34, endPoint y: 87, distance: 17.3
click at [17, 82] on div at bounding box center [17, 79] width 9 height 9
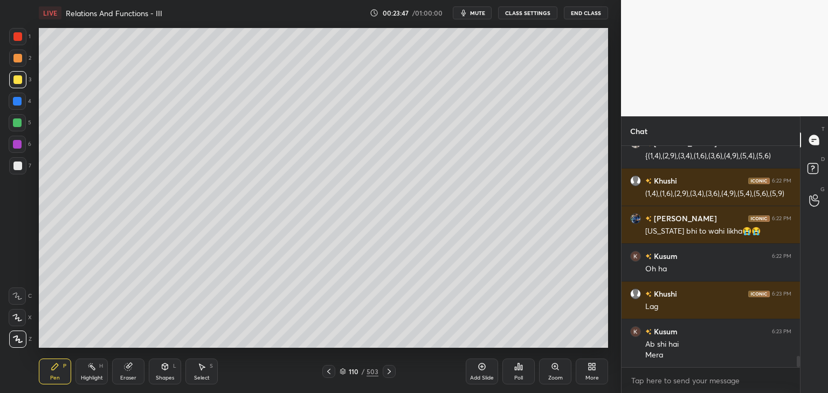
scroll to position [4100, 0]
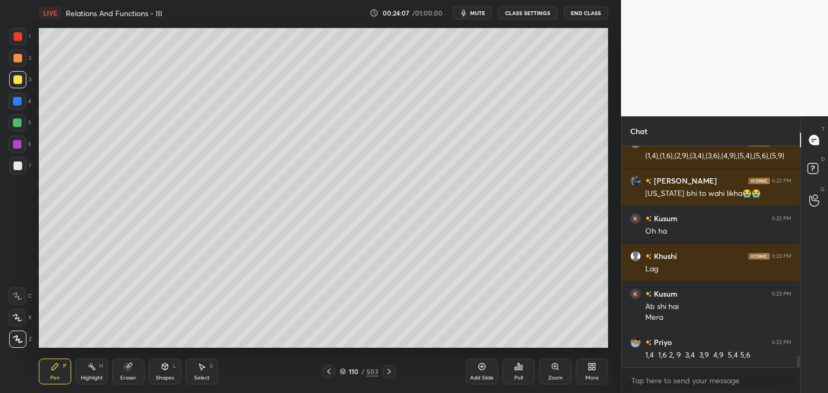
click at [479, 378] on div "Add Slide" at bounding box center [482, 378] width 24 height 5
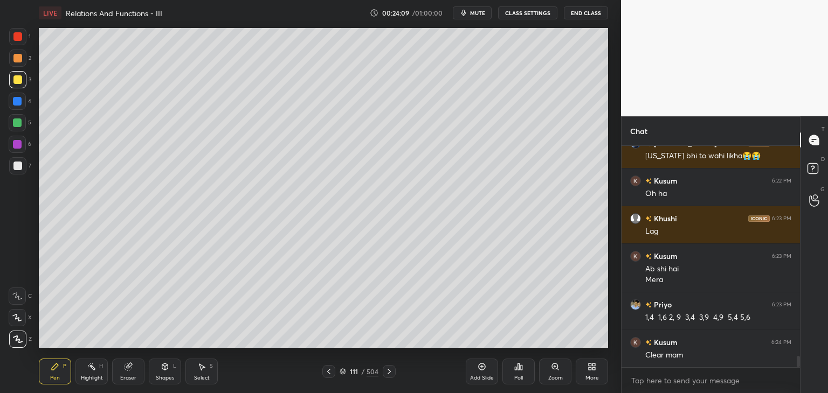
click at [19, 73] on div at bounding box center [17, 79] width 17 height 17
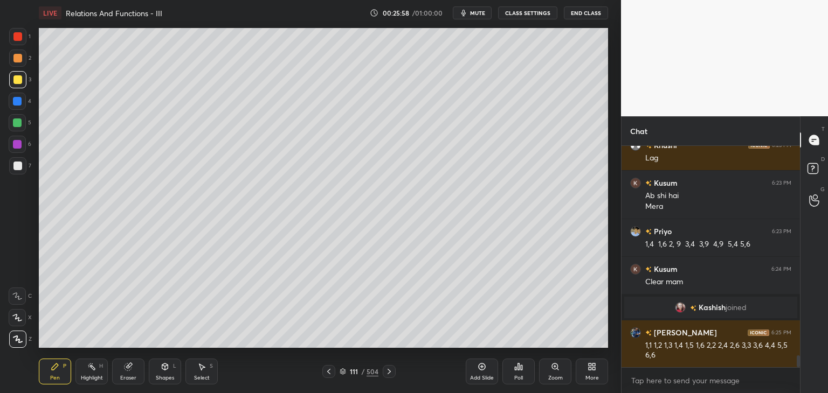
scroll to position [3896, 0]
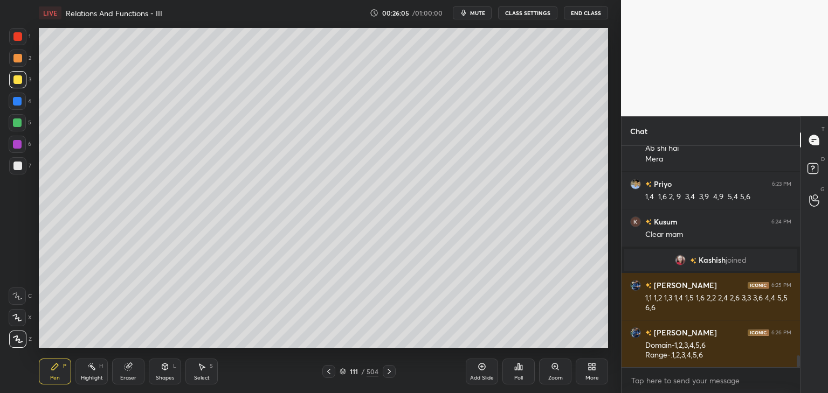
click at [132, 378] on div "Eraser" at bounding box center [128, 378] width 16 height 5
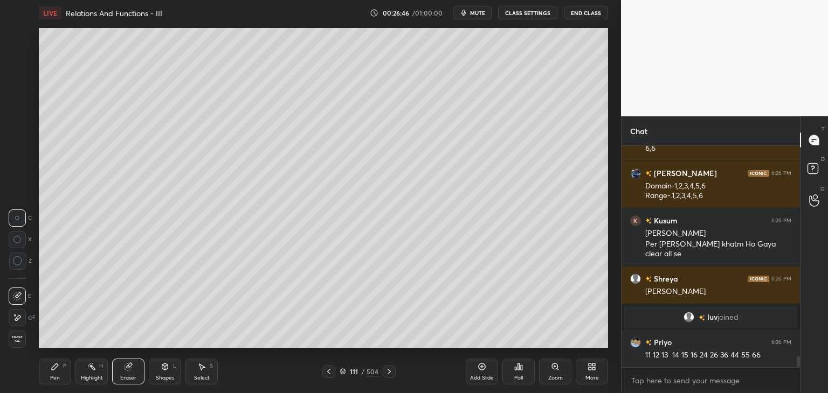
scroll to position [4062, 0]
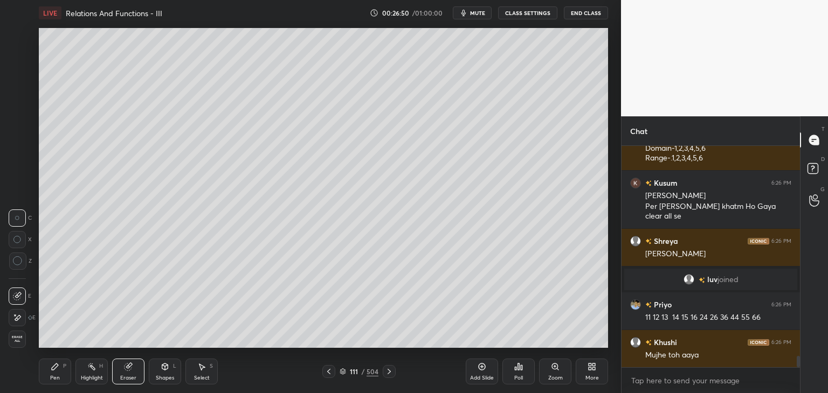
click at [54, 376] on div "Pen" at bounding box center [55, 378] width 10 height 5
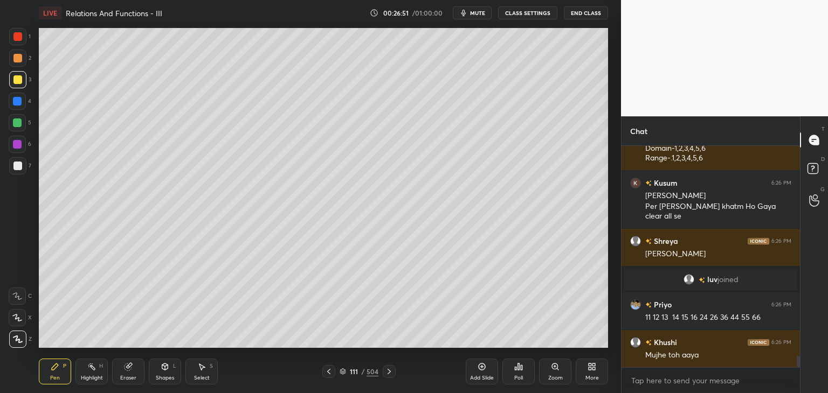
click at [22, 160] on div at bounding box center [17, 165] width 17 height 17
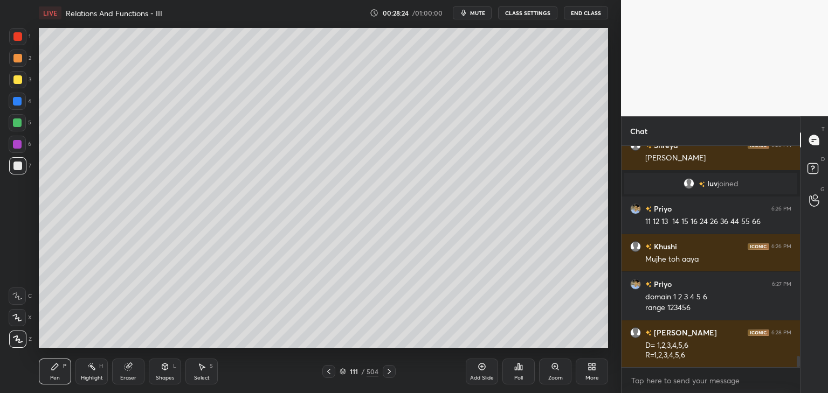
scroll to position [4196, 0]
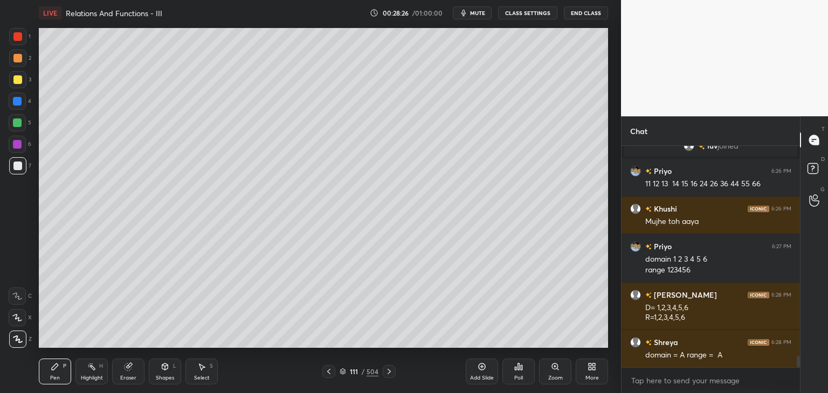
click at [127, 376] on div "Eraser" at bounding box center [128, 378] width 16 height 5
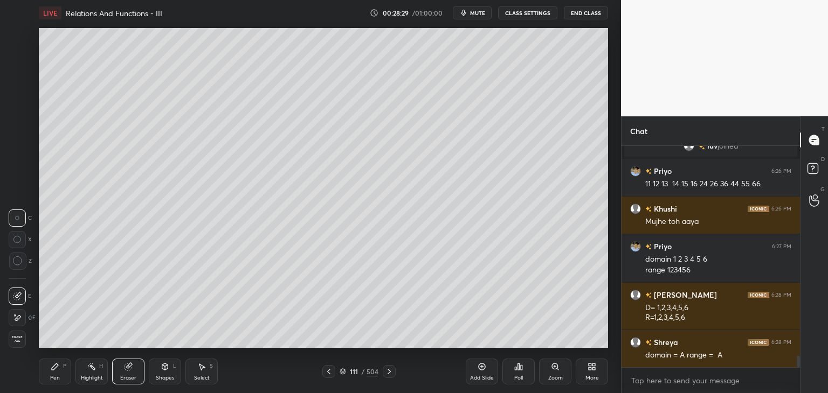
click at [44, 377] on div "Pen P" at bounding box center [55, 372] width 32 height 26
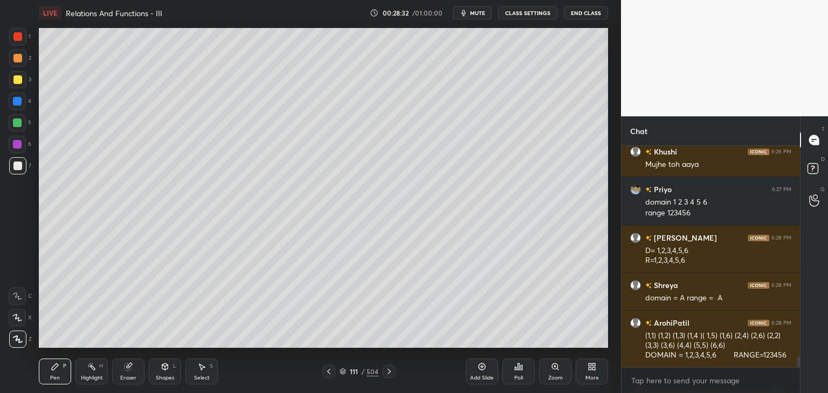
scroll to position [4291, 0]
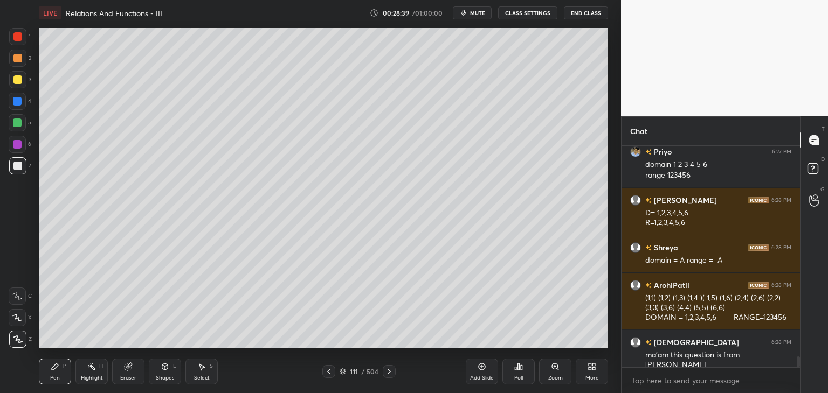
click at [479, 379] on div "Add Slide" at bounding box center [482, 378] width 24 height 5
click at [13, 82] on div at bounding box center [17, 79] width 9 height 9
click at [132, 378] on div "Eraser" at bounding box center [128, 378] width 16 height 5
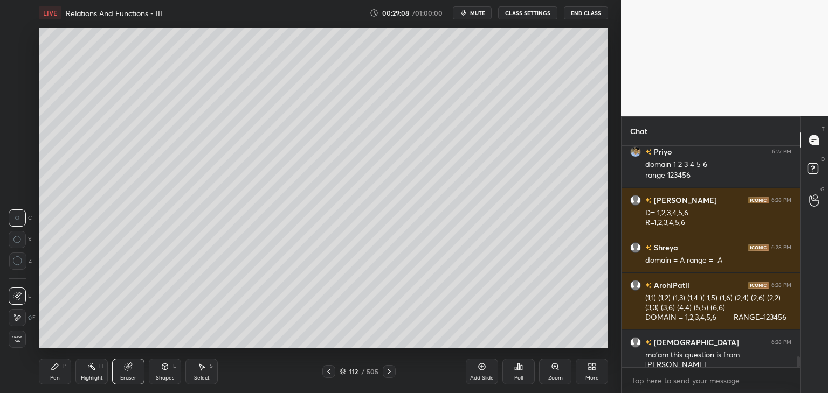
drag, startPoint x: 57, startPoint y: 377, endPoint x: 59, endPoint y: 370, distance: 7.3
click at [57, 376] on div "Pen" at bounding box center [55, 378] width 10 height 5
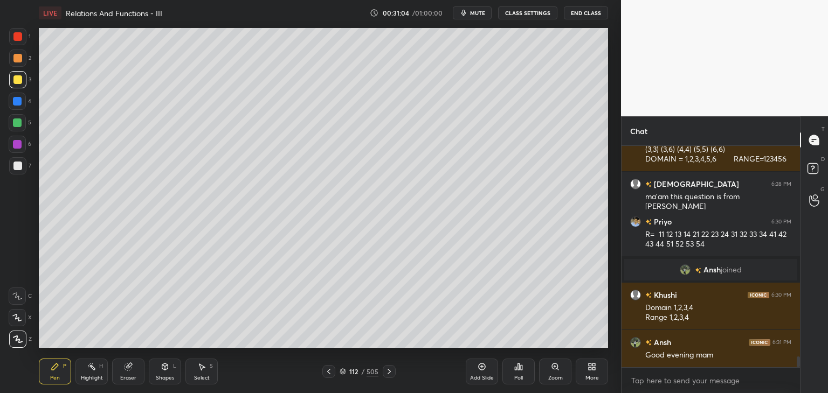
scroll to position [4401, 0]
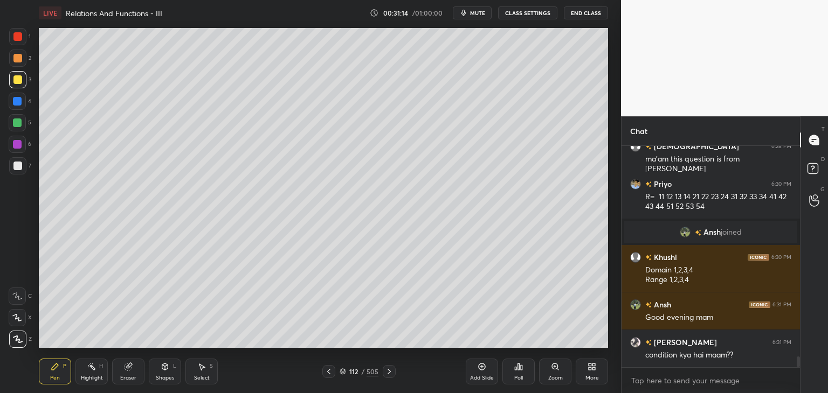
click at [200, 377] on div "Select" at bounding box center [202, 378] width 16 height 5
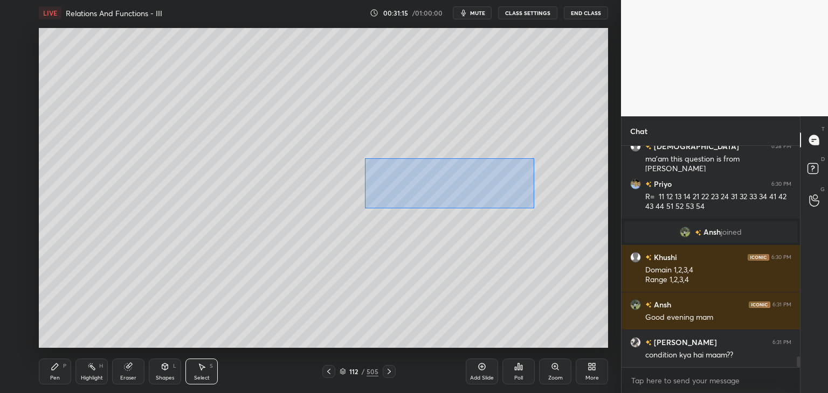
drag, startPoint x: 367, startPoint y: 160, endPoint x: 504, endPoint y: 197, distance: 141.7
click at [532, 207] on div "0 ° Undo Copy Duplicate Duplicate to new slide Delete" at bounding box center [323, 188] width 569 height 320
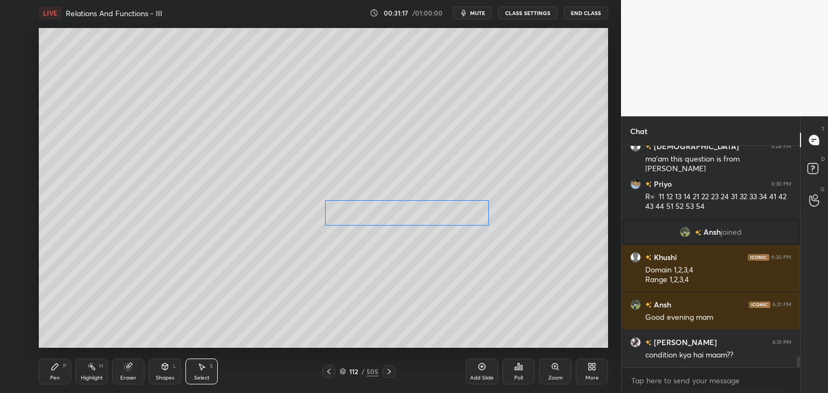
drag, startPoint x: 456, startPoint y: 176, endPoint x: 412, endPoint y: 213, distance: 58.5
click at [412, 213] on div "0 ° Undo Copy Duplicate Duplicate to new slide Delete" at bounding box center [323, 188] width 569 height 320
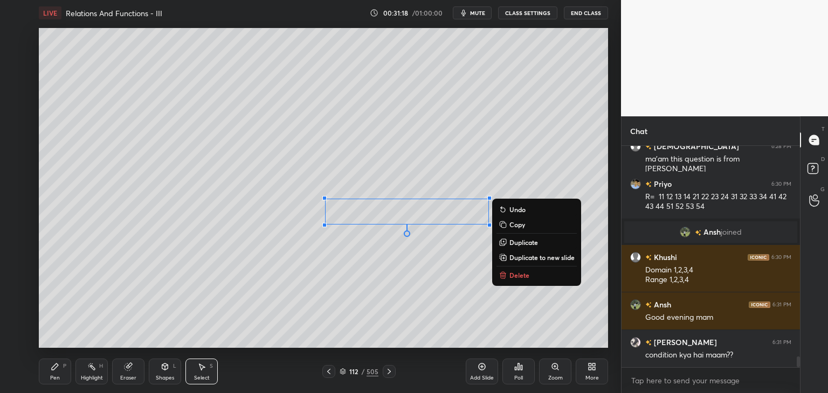
click at [59, 366] on icon at bounding box center [55, 367] width 9 height 9
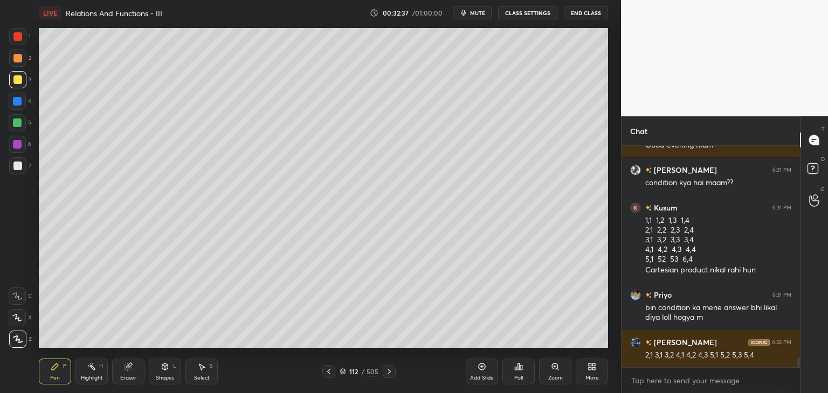
scroll to position [4611, 0]
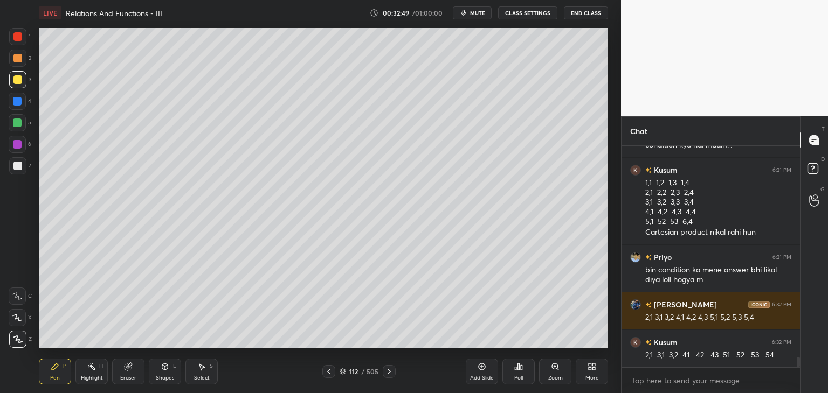
click at [199, 373] on div "Select S" at bounding box center [201, 372] width 32 height 26
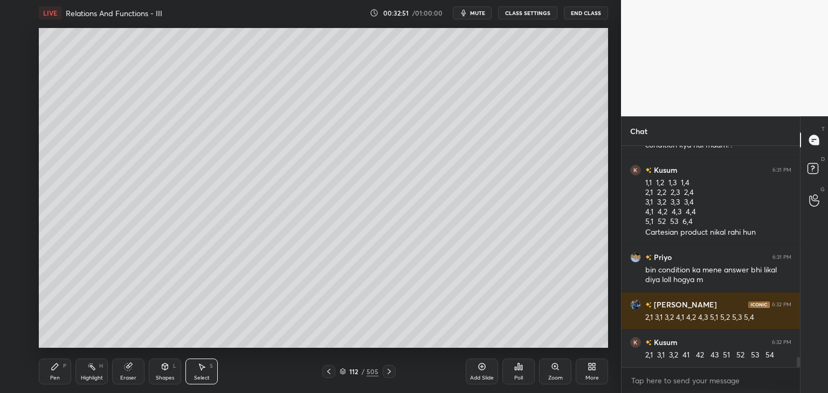
scroll to position [4649, 0]
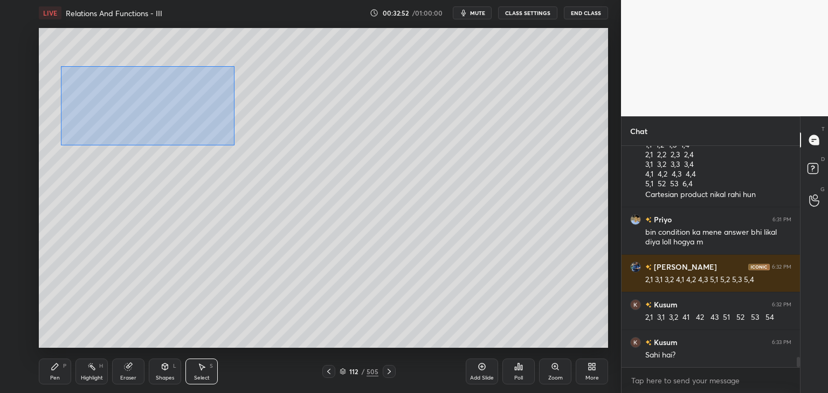
drag, startPoint x: 61, startPoint y: 67, endPoint x: 235, endPoint y: 138, distance: 188.2
click at [233, 144] on div "0 ° Undo Copy Duplicate Duplicate to new slide Delete" at bounding box center [323, 188] width 569 height 320
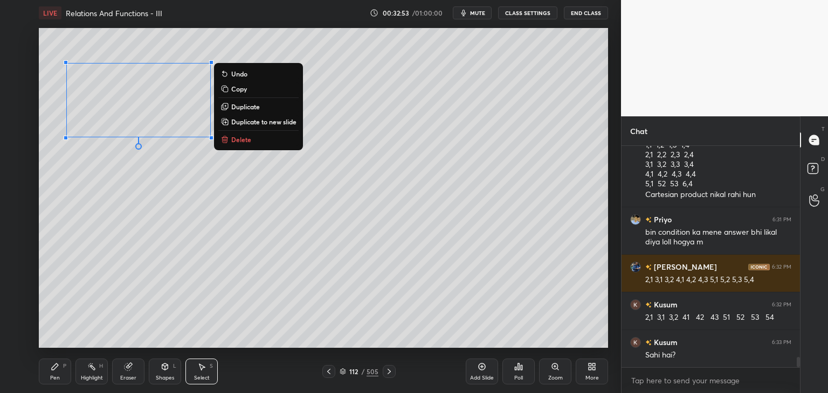
click at [241, 85] on p "Copy" at bounding box center [239, 89] width 16 height 9
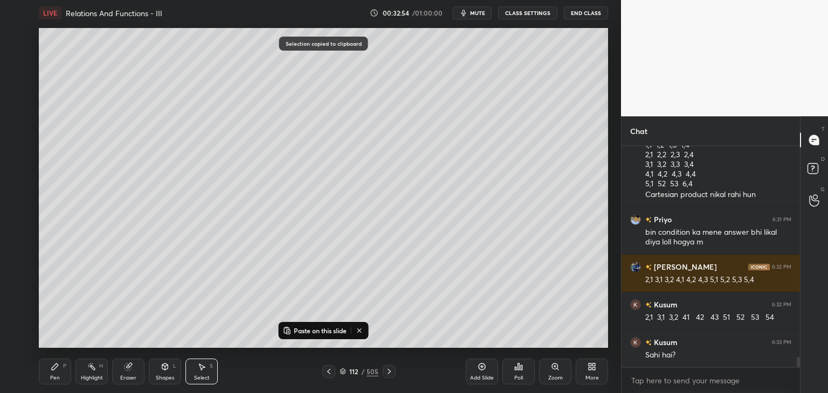
drag, startPoint x: 490, startPoint y: 376, endPoint x: 485, endPoint y: 371, distance: 6.9
click at [490, 376] on div "Add Slide" at bounding box center [482, 378] width 24 height 5
click at [314, 329] on p "Paste on this slide" at bounding box center [320, 331] width 53 height 9
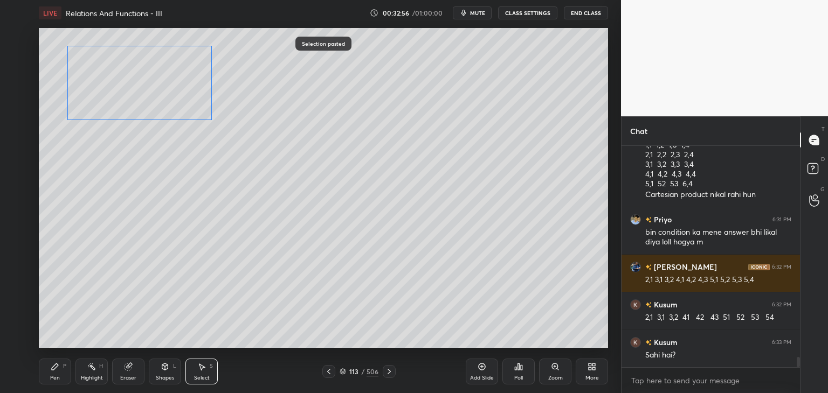
drag, startPoint x: 145, startPoint y: 112, endPoint x: 144, endPoint y: 106, distance: 6.5
click at [147, 95] on div "0 ° Undo Copy Paste here Duplicate Duplicate to new slide Delete" at bounding box center [323, 188] width 569 height 320
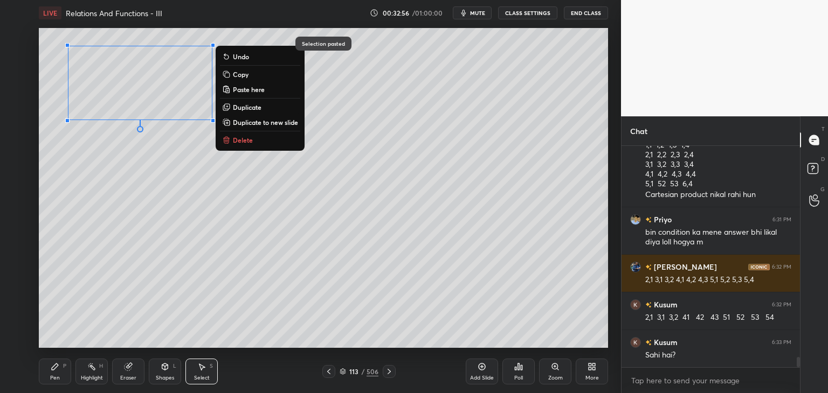
drag, startPoint x: 75, startPoint y: 224, endPoint x: 73, endPoint y: 234, distance: 10.9
click at [74, 225] on div "0 ° Undo Copy Paste here Duplicate Duplicate to new slide Delete" at bounding box center [323, 188] width 569 height 320
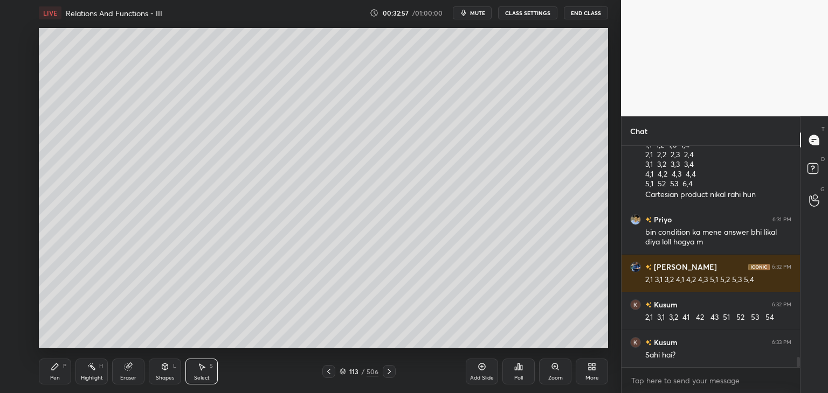
drag, startPoint x: 51, startPoint y: 379, endPoint x: 55, endPoint y: 355, distance: 24.6
click at [50, 378] on div "Pen P" at bounding box center [55, 372] width 32 height 26
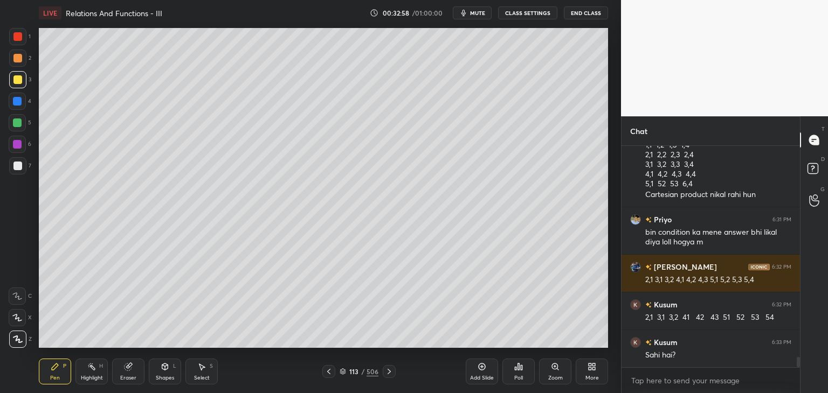
click at [18, 165] on div at bounding box center [17, 166] width 9 height 9
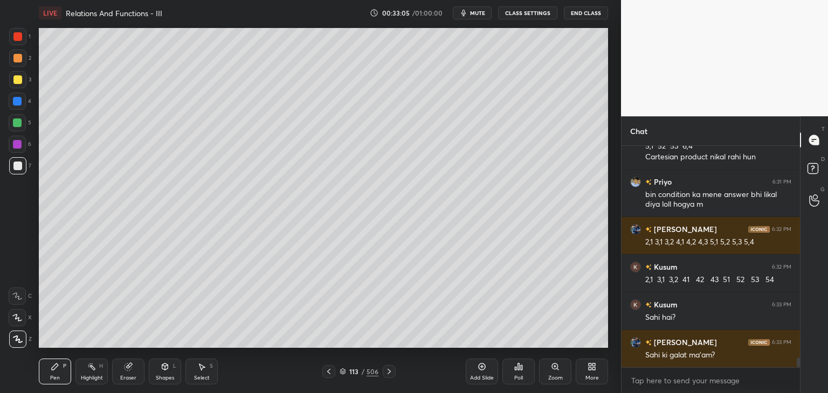
scroll to position [4724, 0]
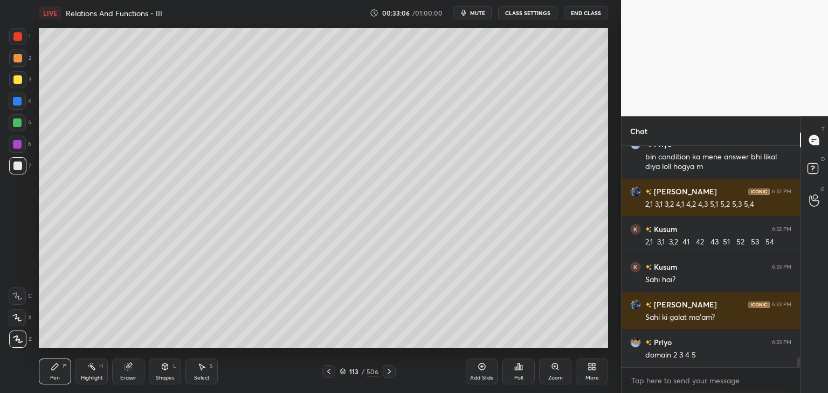
click at [24, 167] on div at bounding box center [17, 165] width 17 height 17
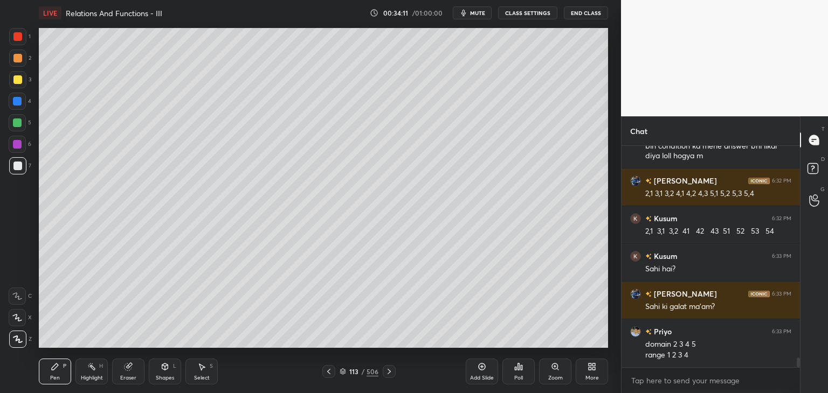
click at [207, 368] on div "Select S" at bounding box center [201, 372] width 32 height 26
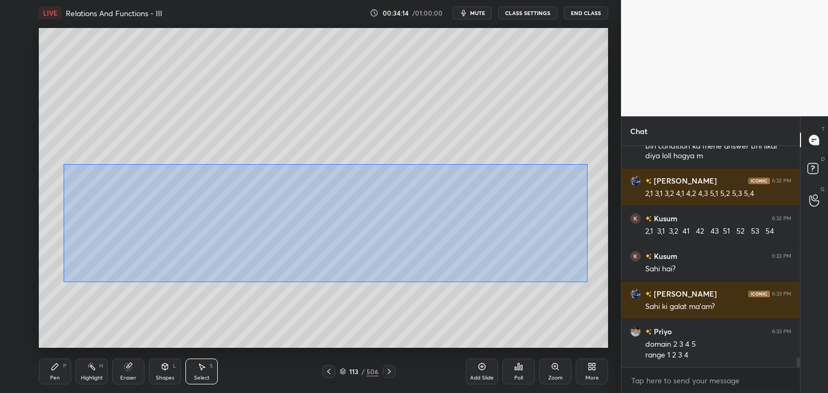
drag, startPoint x: 64, startPoint y: 164, endPoint x: 581, endPoint y: 278, distance: 530.1
click at [587, 281] on div "0 ° Undo Copy Paste here Duplicate Duplicate to new slide Delete" at bounding box center [323, 188] width 569 height 320
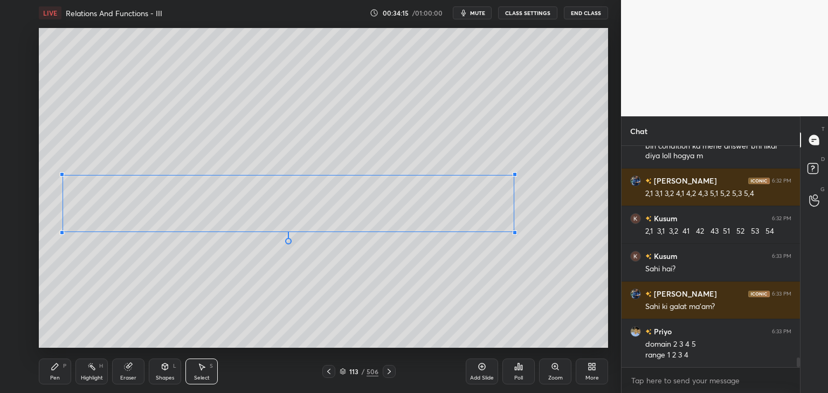
drag, startPoint x: 568, startPoint y: 251, endPoint x: 508, endPoint y: 245, distance: 60.1
click at [514, 235] on div at bounding box center [514, 233] width 4 height 4
click at [382, 304] on div "0 ° Undo Copy Paste here Duplicate Duplicate to new slide Delete" at bounding box center [323, 188] width 569 height 320
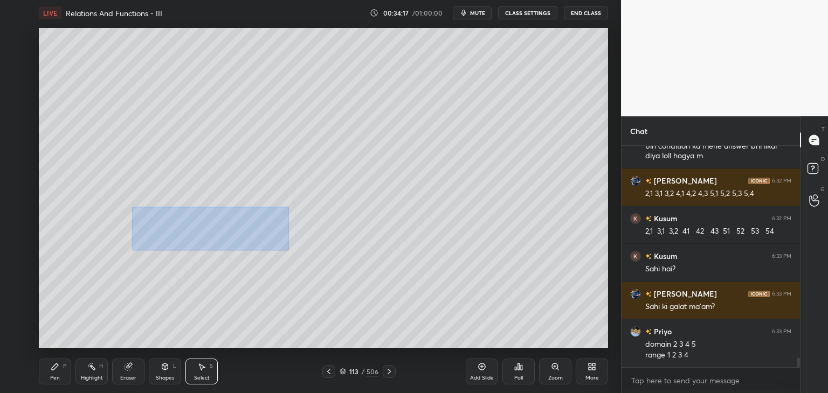
drag, startPoint x: 134, startPoint y: 205, endPoint x: 285, endPoint y: 250, distance: 157.2
click at [287, 251] on div "0 ° Undo Copy Paste here Duplicate Duplicate to new slide Delete" at bounding box center [323, 188] width 569 height 320
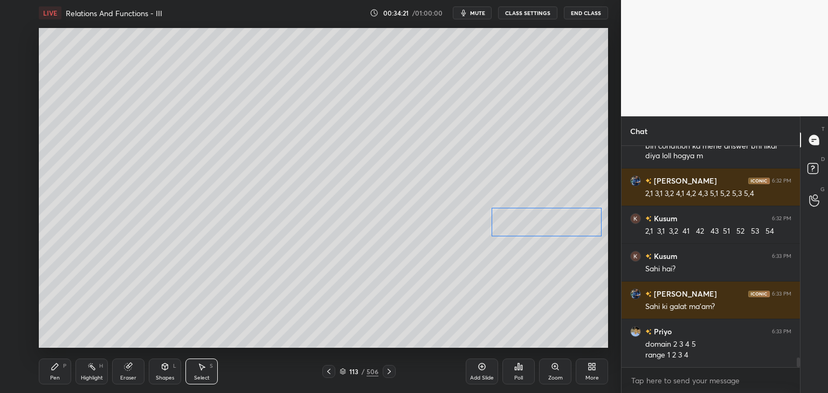
drag, startPoint x: 203, startPoint y: 222, endPoint x: 548, endPoint y: 223, distance: 344.4
click at [551, 223] on div "0 ° Undo Copy Paste here Duplicate Duplicate to new slide Delete" at bounding box center [323, 188] width 569 height 320
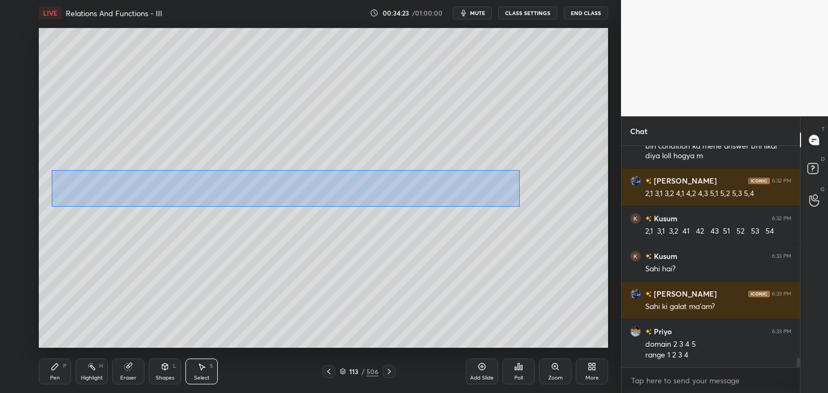
scroll to position [4772, 0]
drag, startPoint x: 54, startPoint y: 174, endPoint x: 517, endPoint y: 205, distance: 463.9
click at [518, 205] on div "0 ° Undo Copy Paste here Duplicate Duplicate to new slide Delete" at bounding box center [323, 188] width 569 height 320
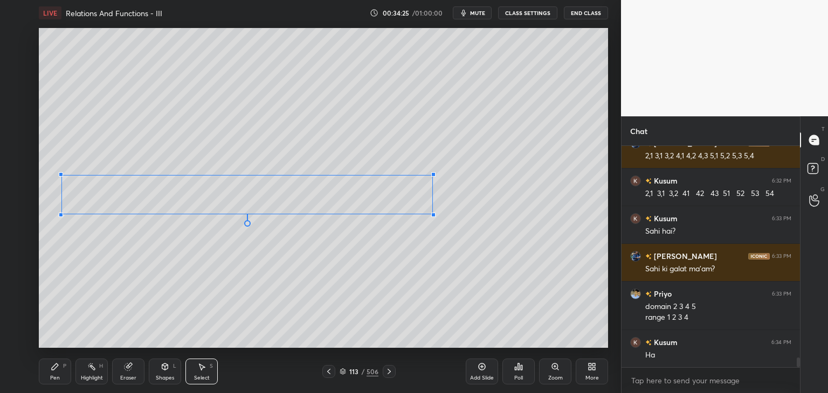
drag, startPoint x: 489, startPoint y: 198, endPoint x: 440, endPoint y: 213, distance: 50.8
click at [434, 216] on div at bounding box center [433, 215] width 4 height 4
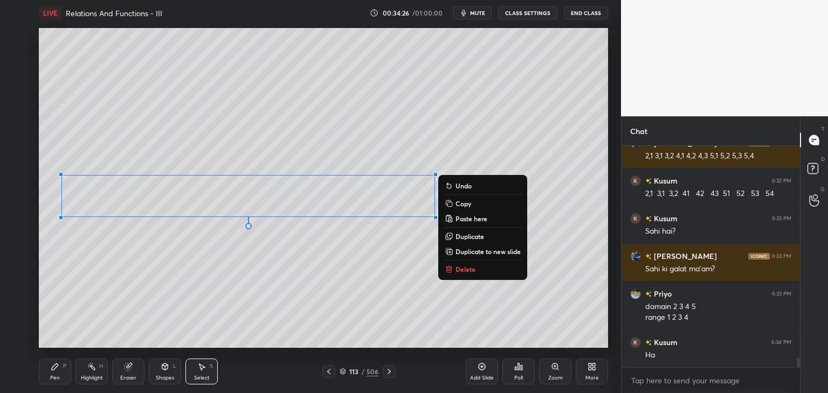
click at [509, 141] on div "0 ° Undo Copy Paste here Duplicate Duplicate to new slide Delete" at bounding box center [323, 188] width 569 height 320
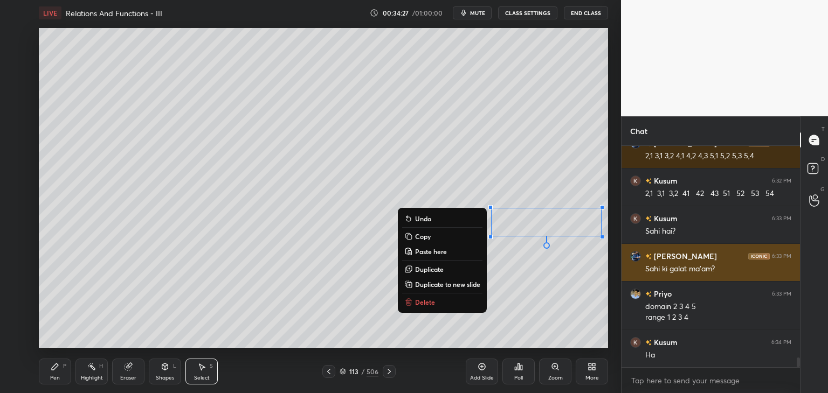
drag, startPoint x: 473, startPoint y: 196, endPoint x: 624, endPoint y: 257, distance: 162.5
click at [624, 257] on div "1 2 3 4 5 6 7 C X Z C X Z E E Erase all H H LIVE Relations And Functions - III …" at bounding box center [414, 196] width 828 height 393
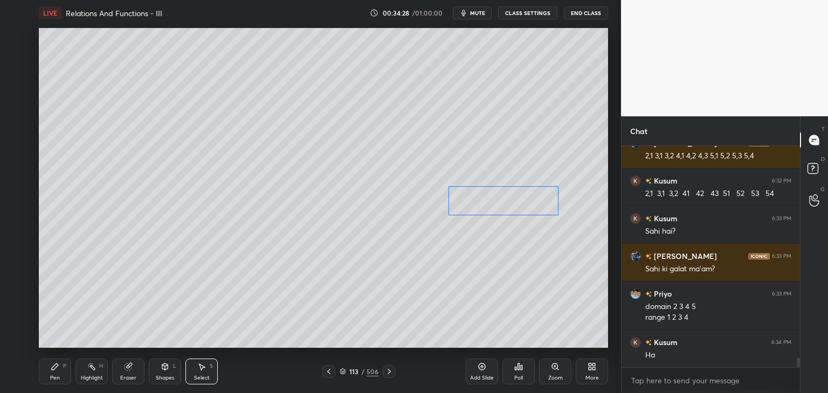
drag, startPoint x: 528, startPoint y: 216, endPoint x: 493, endPoint y: 198, distance: 39.1
click at [493, 198] on div "0 ° Undo Copy Paste here Duplicate Duplicate to new slide Delete" at bounding box center [323, 188] width 569 height 320
click at [200, 285] on div "0 ° Undo Copy Paste here Duplicate Duplicate to new slide Delete" at bounding box center [323, 188] width 569 height 320
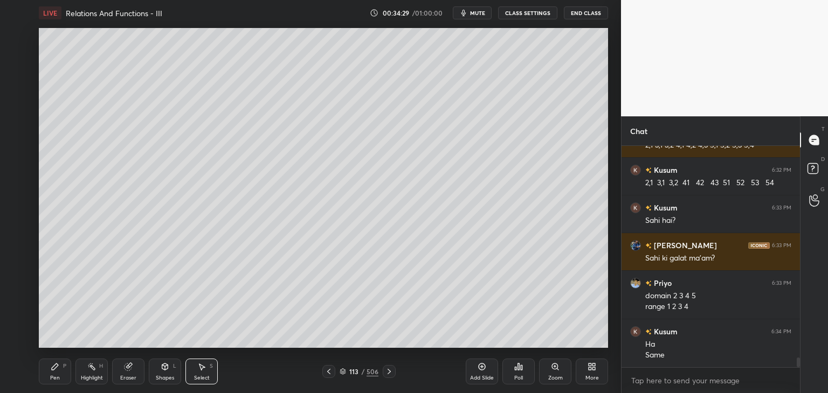
click at [52, 376] on div "Pen" at bounding box center [55, 378] width 10 height 5
click at [13, 82] on div at bounding box center [17, 79] width 9 height 9
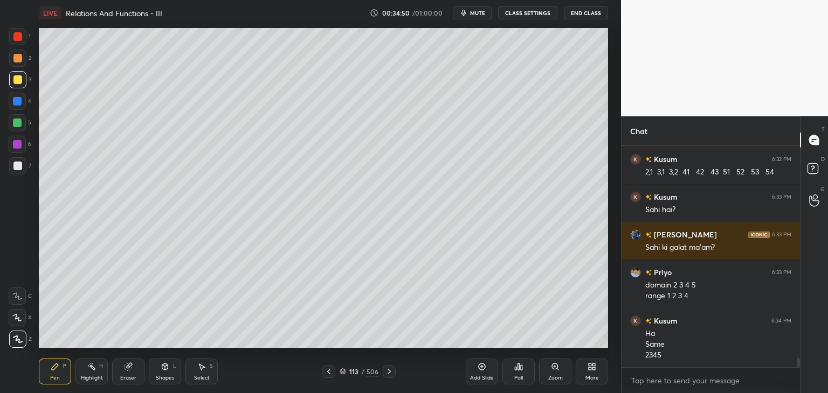
scroll to position [4832, 0]
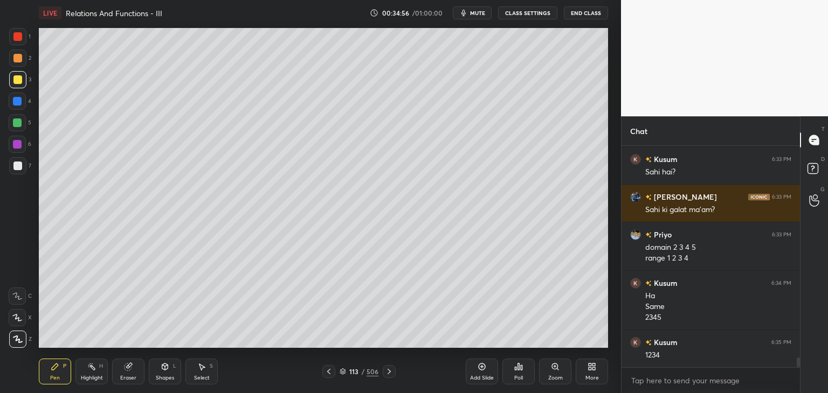
click at [390, 370] on icon at bounding box center [389, 372] width 9 height 9
click at [391, 373] on icon at bounding box center [389, 372] width 9 height 9
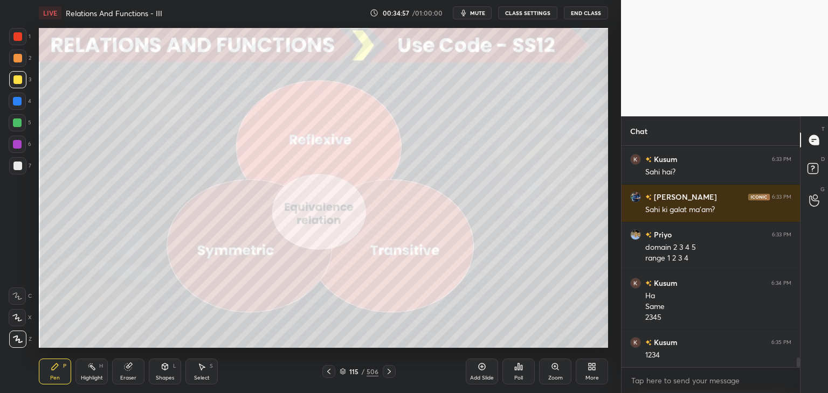
click at [389, 373] on icon at bounding box center [389, 372] width 9 height 9
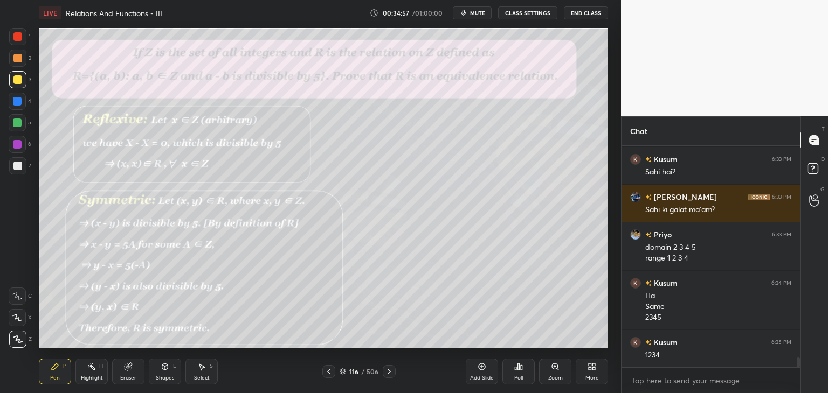
click at [388, 373] on icon at bounding box center [389, 372] width 9 height 9
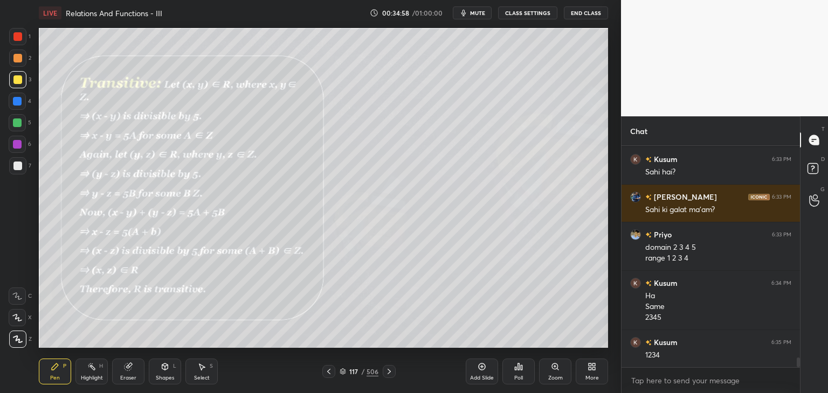
click at [388, 376] on div at bounding box center [389, 371] width 13 height 13
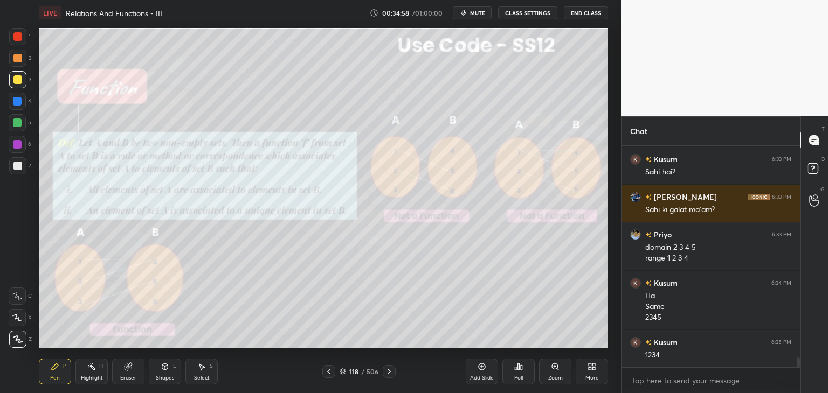
click at [388, 378] on div at bounding box center [389, 371] width 13 height 13
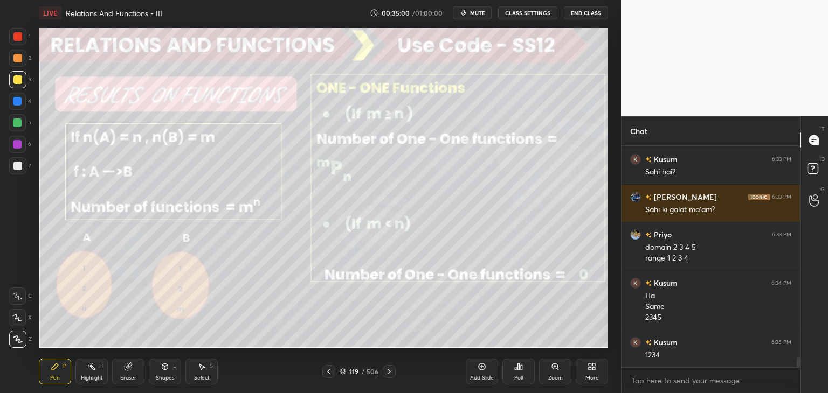
drag, startPoint x: 327, startPoint y: 372, endPoint x: 332, endPoint y: 376, distance: 5.8
click at [328, 372] on icon at bounding box center [328, 372] width 9 height 9
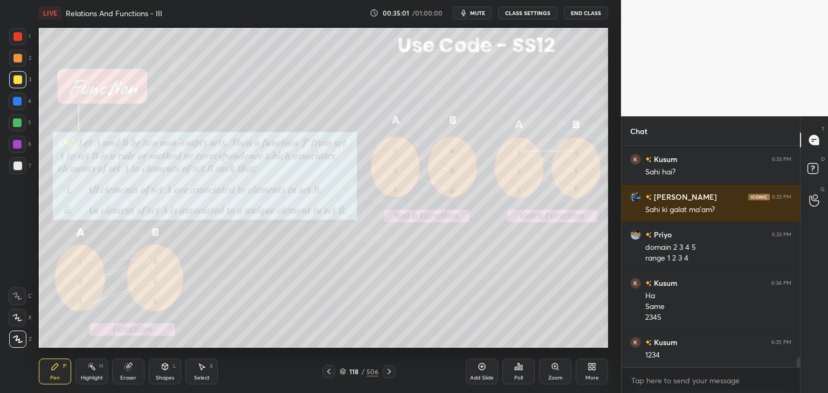
click at [330, 371] on icon at bounding box center [328, 372] width 9 height 9
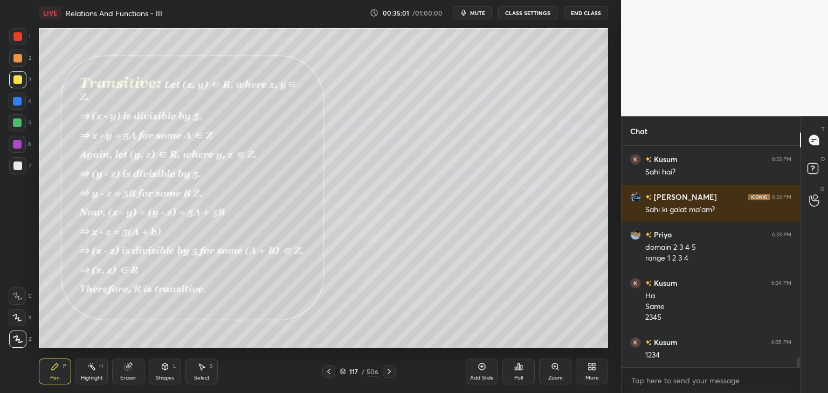
scroll to position [4843, 0]
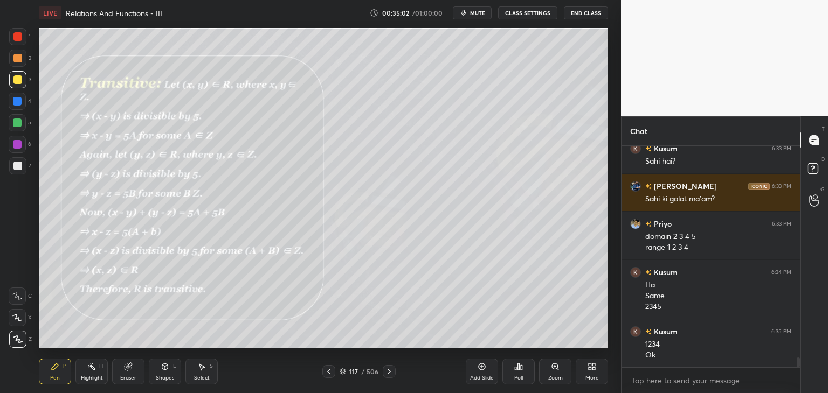
drag, startPoint x: 389, startPoint y: 370, endPoint x: 395, endPoint y: 366, distance: 7.0
click at [390, 370] on icon at bounding box center [389, 372] width 9 height 9
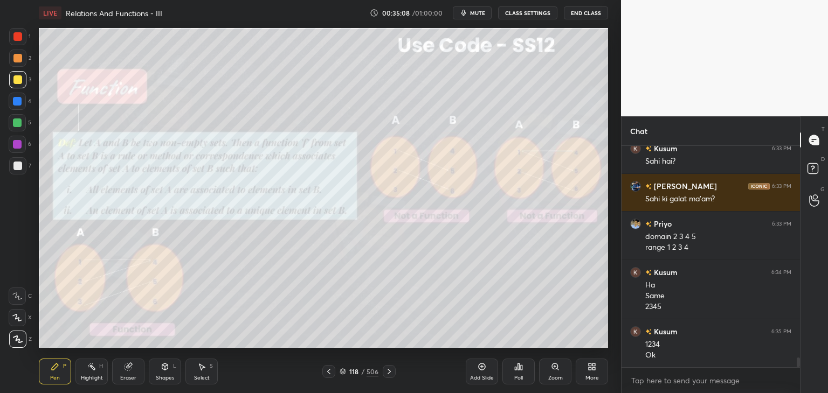
click at [488, 376] on div "Add Slide" at bounding box center [482, 378] width 24 height 5
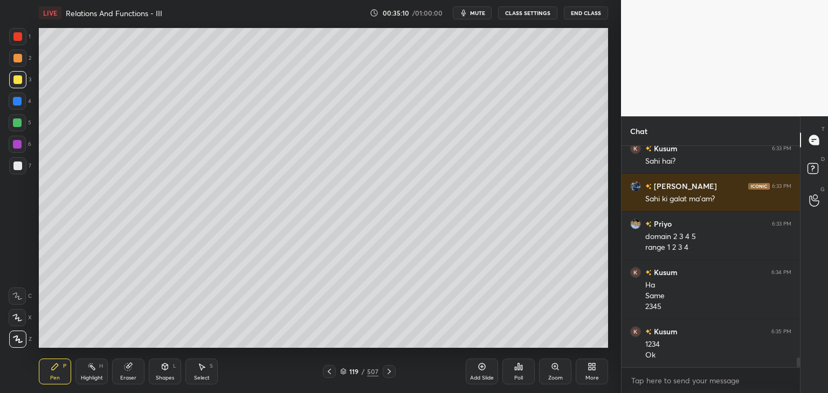
click at [16, 78] on div at bounding box center [17, 79] width 9 height 9
click at [160, 365] on div "Shapes L" at bounding box center [165, 372] width 32 height 26
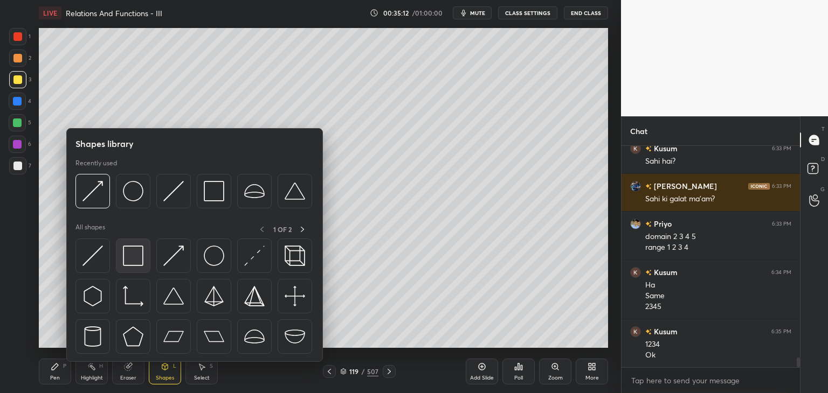
click at [139, 250] on img at bounding box center [133, 256] width 20 height 20
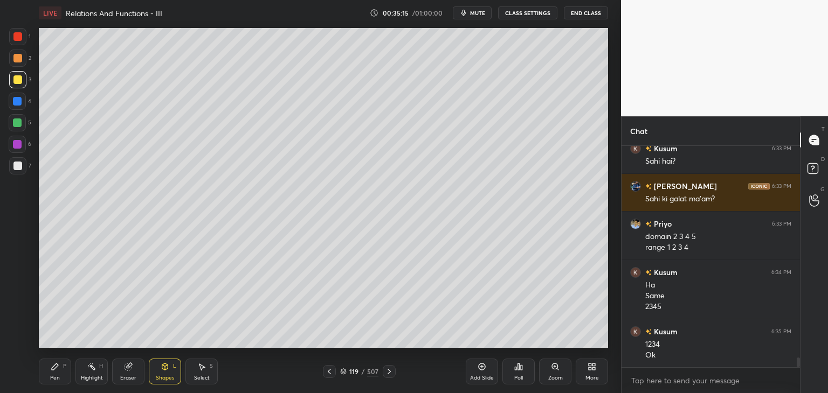
drag, startPoint x: 53, startPoint y: 376, endPoint x: 79, endPoint y: 356, distance: 32.3
click at [53, 376] on div "Pen" at bounding box center [55, 378] width 10 height 5
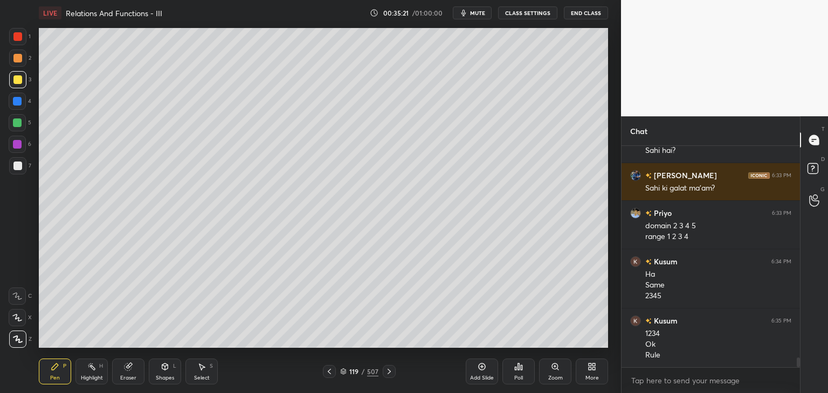
drag, startPoint x: 162, startPoint y: 376, endPoint x: 159, endPoint y: 370, distance: 6.5
click at [160, 376] on div "Shapes" at bounding box center [165, 378] width 18 height 5
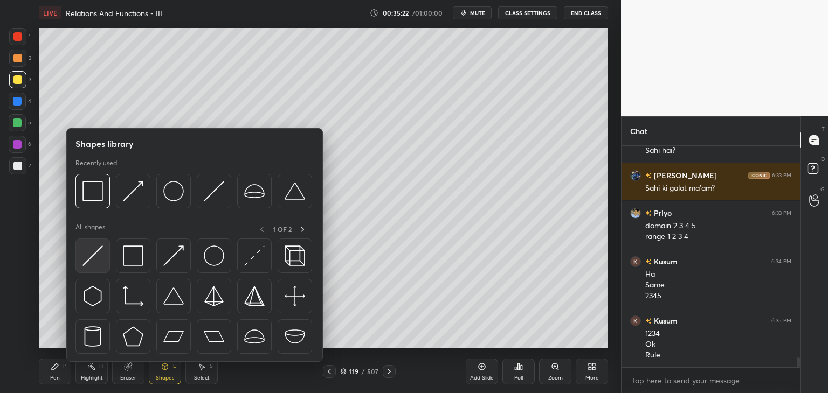
click at [100, 247] on img at bounding box center [92, 256] width 20 height 20
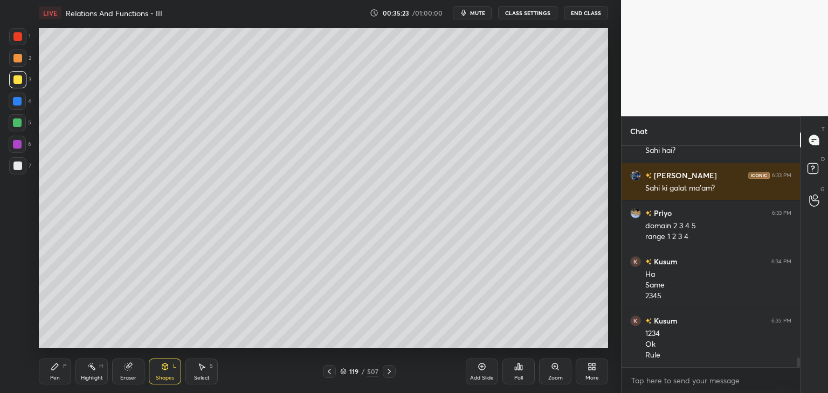
click at [164, 369] on icon at bounding box center [165, 367] width 9 height 9
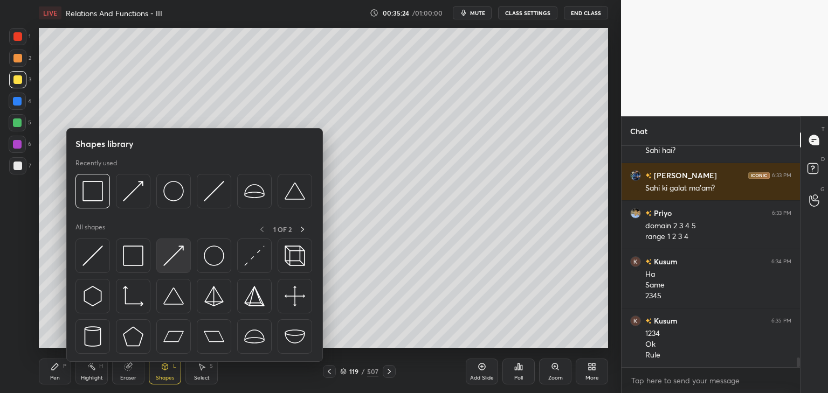
click at [176, 258] on img at bounding box center [173, 256] width 20 height 20
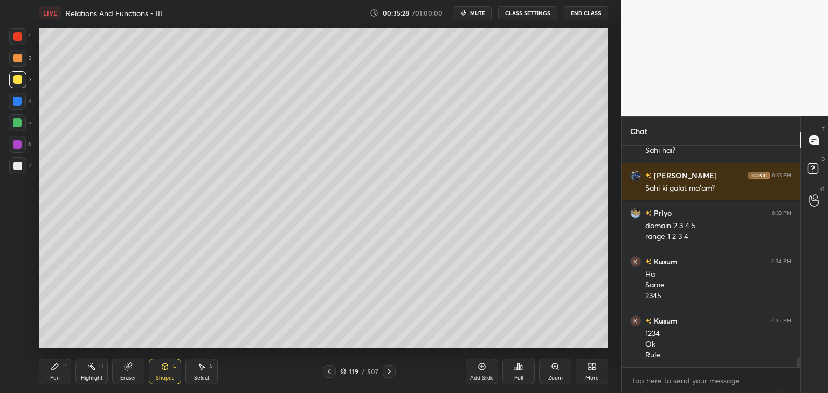
click at [49, 376] on div "Pen P" at bounding box center [55, 372] width 32 height 26
click at [18, 169] on div at bounding box center [17, 166] width 9 height 9
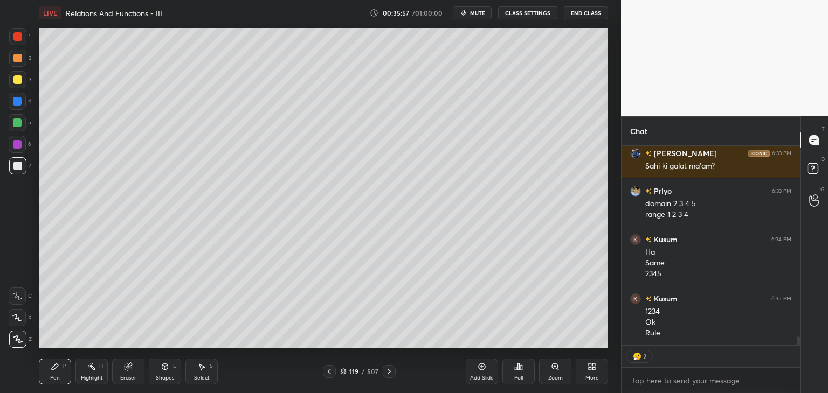
scroll to position [218, 175]
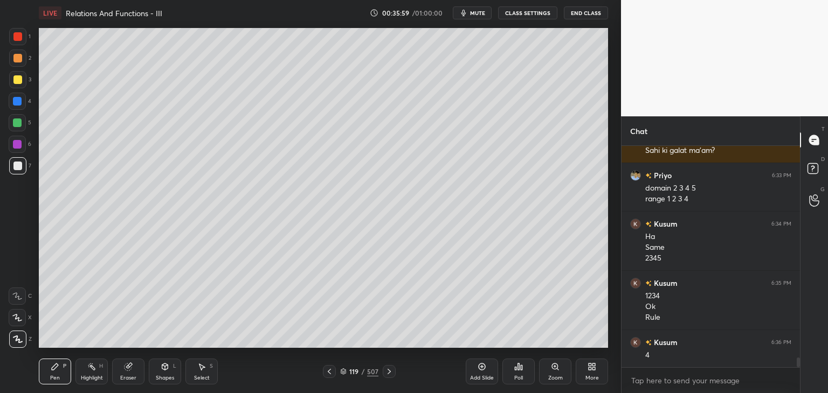
click at [19, 36] on div at bounding box center [17, 36] width 9 height 9
click at [168, 371] on icon at bounding box center [165, 367] width 9 height 9
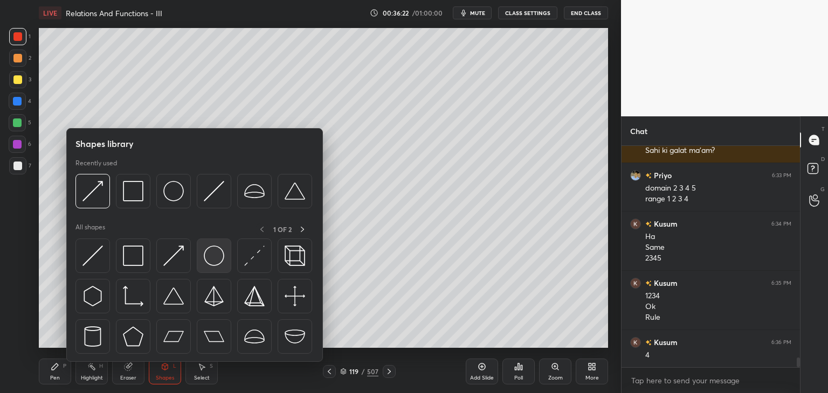
click at [224, 261] on img at bounding box center [214, 256] width 20 height 20
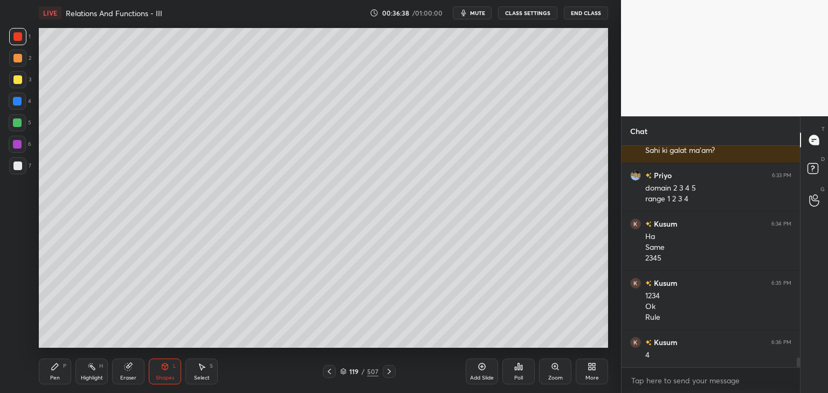
click at [490, 373] on div "Add Slide" at bounding box center [482, 372] width 32 height 26
click at [58, 378] on div "Pen" at bounding box center [55, 378] width 10 height 5
drag, startPoint x: 168, startPoint y: 373, endPoint x: 170, endPoint y: 362, distance: 11.5
click at [168, 373] on div "Shapes L" at bounding box center [165, 372] width 32 height 26
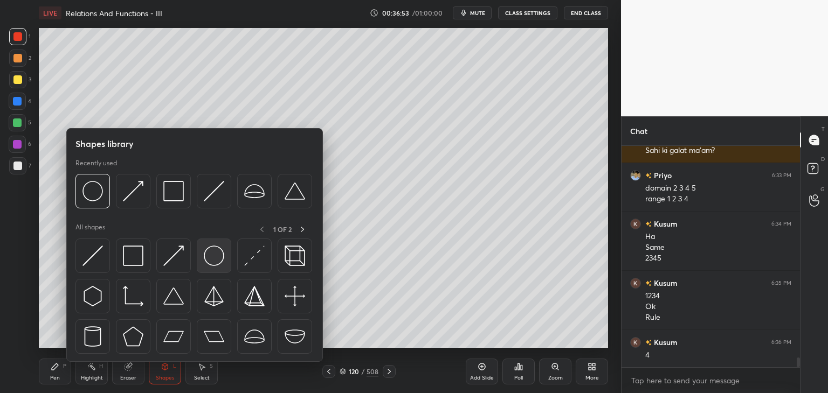
click at [212, 258] on img at bounding box center [214, 256] width 20 height 20
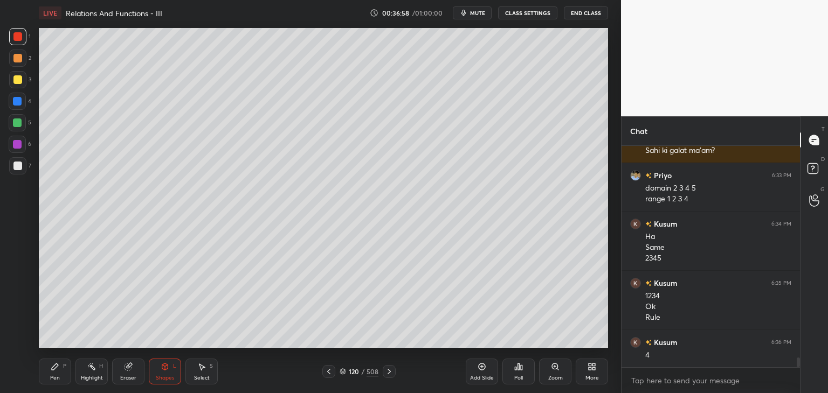
click at [57, 378] on div "Pen" at bounding box center [55, 378] width 10 height 5
drag, startPoint x: 17, startPoint y: 165, endPoint x: 24, endPoint y: 158, distance: 9.5
click at [17, 164] on div at bounding box center [17, 166] width 9 height 9
click at [168, 368] on icon at bounding box center [165, 367] width 9 height 9
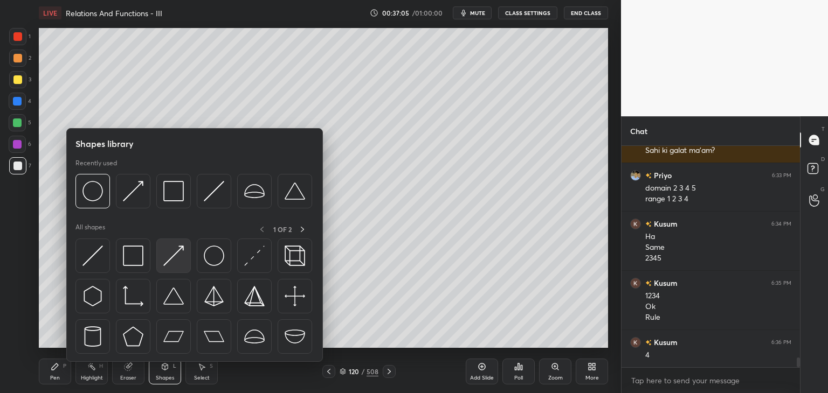
click at [177, 253] on img at bounding box center [173, 256] width 20 height 20
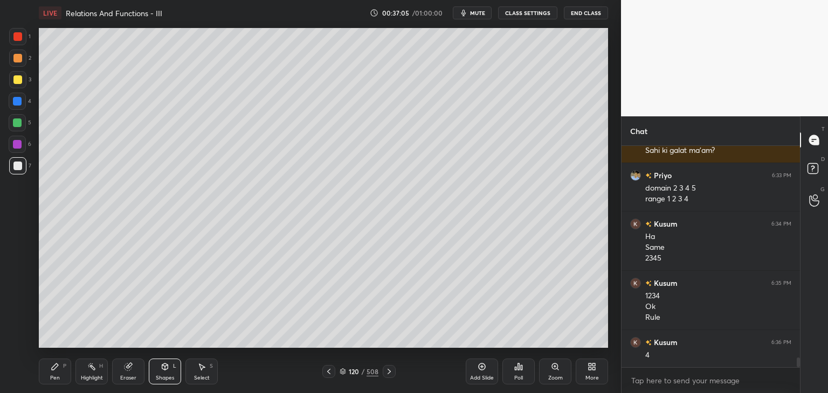
scroll to position [4929, 0]
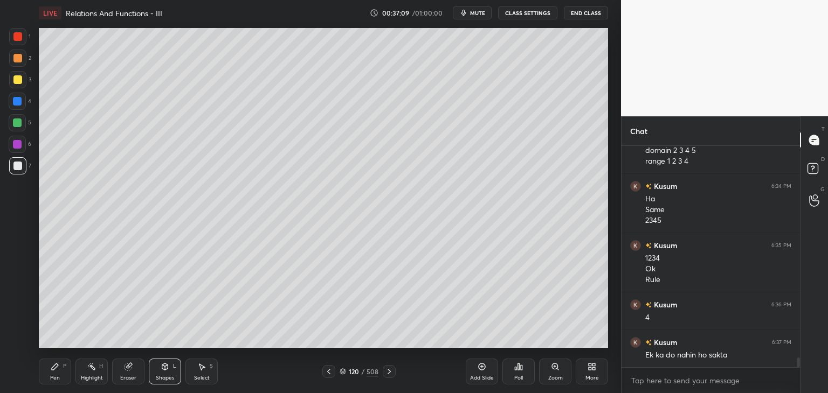
click at [60, 376] on div "Pen P" at bounding box center [55, 372] width 32 height 26
click at [15, 33] on div at bounding box center [17, 36] width 9 height 9
click at [17, 120] on div at bounding box center [17, 123] width 9 height 9
click at [162, 379] on div "Shapes" at bounding box center [165, 378] width 18 height 5
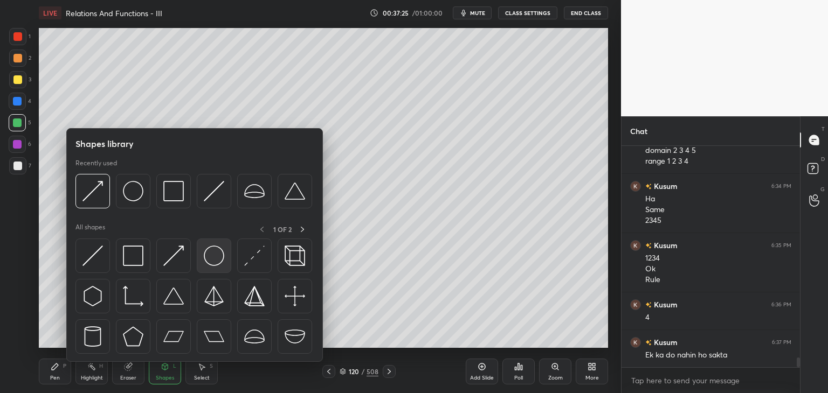
click at [214, 257] on img at bounding box center [214, 256] width 20 height 20
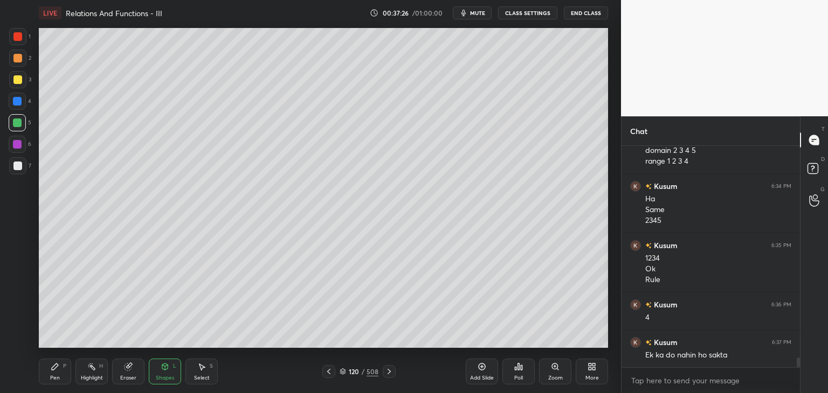
drag, startPoint x: 17, startPoint y: 31, endPoint x: 28, endPoint y: 39, distance: 13.5
click at [17, 31] on div at bounding box center [17, 36] width 17 height 17
drag, startPoint x: 21, startPoint y: 169, endPoint x: 32, endPoint y: 178, distance: 14.9
click at [20, 169] on div at bounding box center [17, 166] width 9 height 9
drag, startPoint x: 56, startPoint y: 372, endPoint x: 82, endPoint y: 350, distance: 34.4
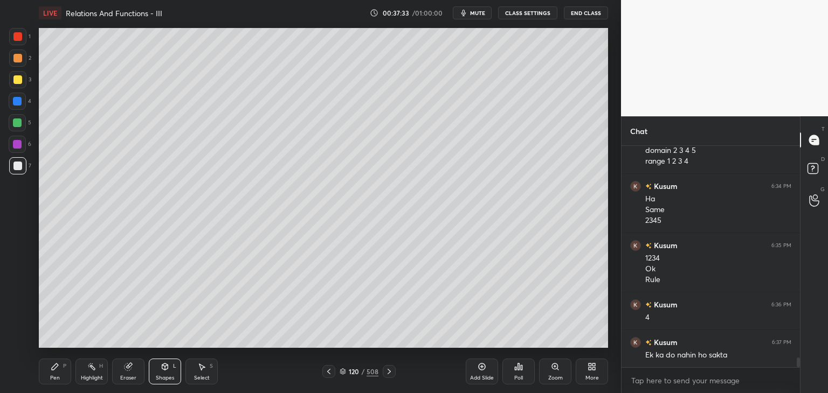
click at [55, 372] on div "Pen P" at bounding box center [55, 372] width 32 height 26
drag, startPoint x: 167, startPoint y: 376, endPoint x: 172, endPoint y: 363, distance: 14.0
click at [167, 376] on div "Shapes" at bounding box center [165, 378] width 18 height 5
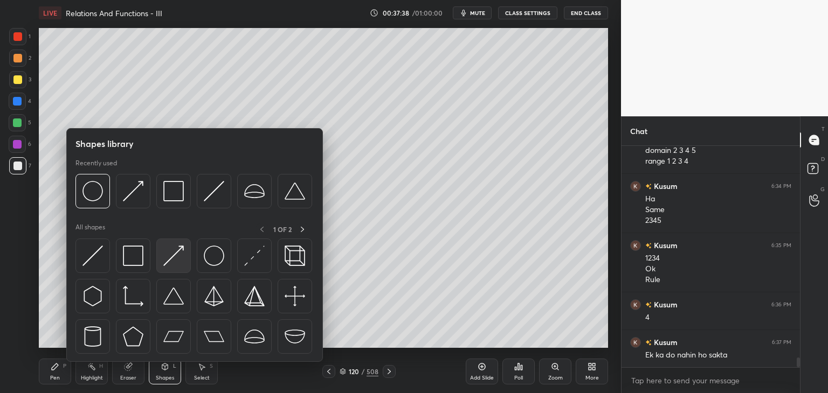
click at [176, 257] on img at bounding box center [173, 256] width 20 height 20
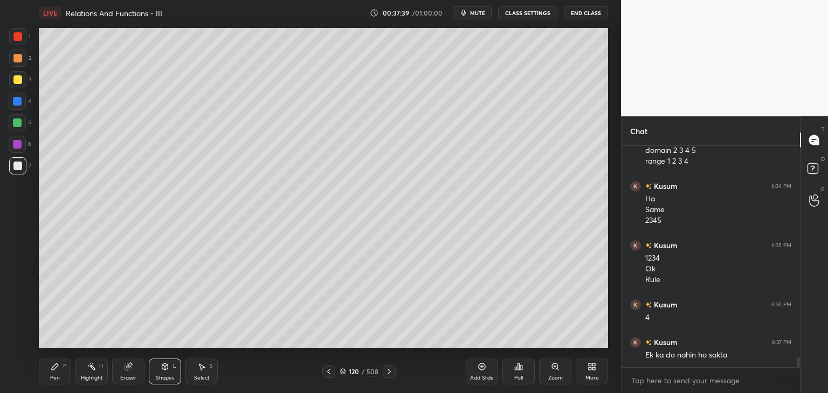
click at [17, 158] on div at bounding box center [17, 165] width 17 height 17
drag, startPoint x: 53, startPoint y: 376, endPoint x: 57, endPoint y: 370, distance: 7.0
click at [53, 376] on div "Pen" at bounding box center [55, 378] width 10 height 5
drag, startPoint x: 15, startPoint y: 78, endPoint x: 34, endPoint y: 86, distance: 20.5
click at [15, 78] on div at bounding box center [17, 79] width 9 height 9
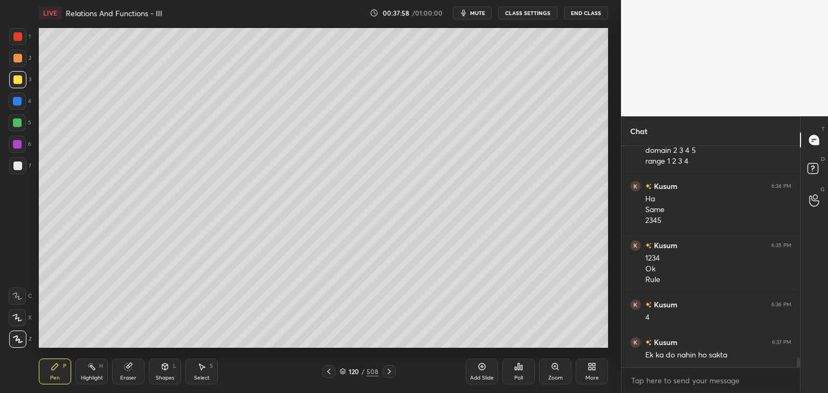
click at [205, 367] on div "Select S" at bounding box center [201, 372] width 32 height 26
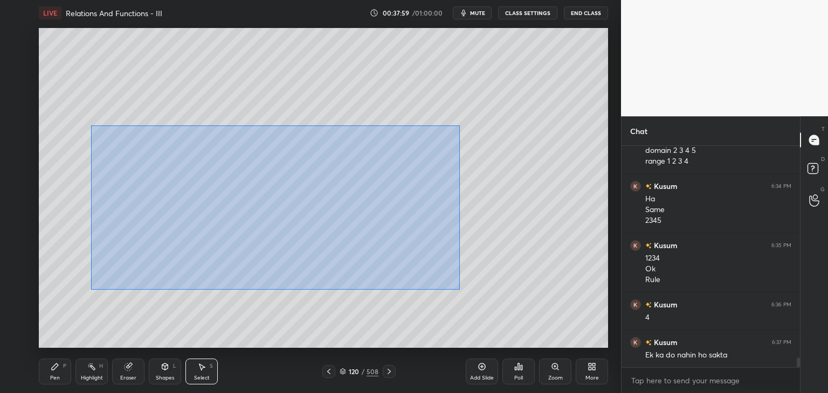
drag, startPoint x: 91, startPoint y: 126, endPoint x: 487, endPoint y: 296, distance: 431.6
click at [500, 301] on div "0 ° Undo Copy Paste here Duplicate Duplicate to new slide Delete" at bounding box center [323, 188] width 569 height 320
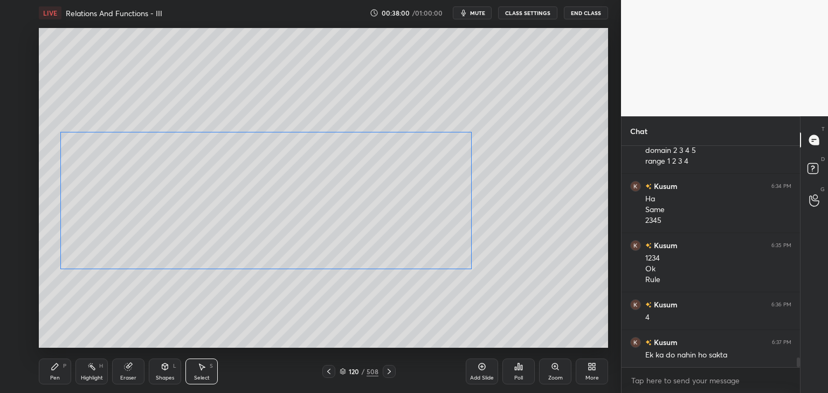
drag, startPoint x: 352, startPoint y: 229, endPoint x: 317, endPoint y: 223, distance: 35.0
click at [316, 219] on div "0 ° Undo Copy Paste here Duplicate Duplicate to new slide Delete" at bounding box center [323, 188] width 569 height 320
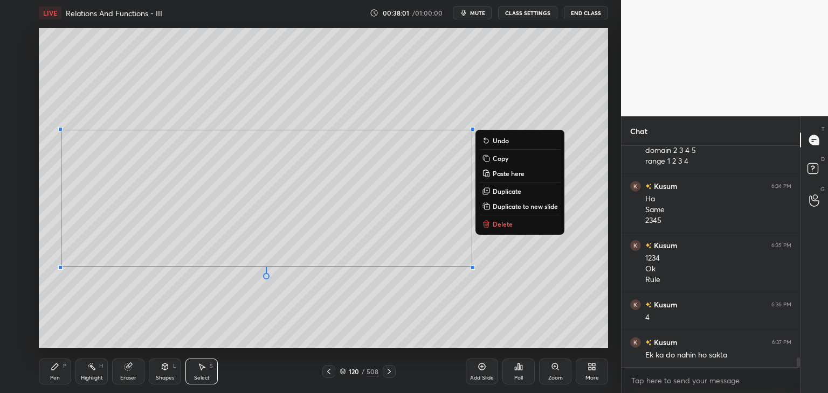
click at [309, 320] on div "0 ° Undo Copy Paste here Duplicate Duplicate to new slide Delete" at bounding box center [323, 188] width 569 height 320
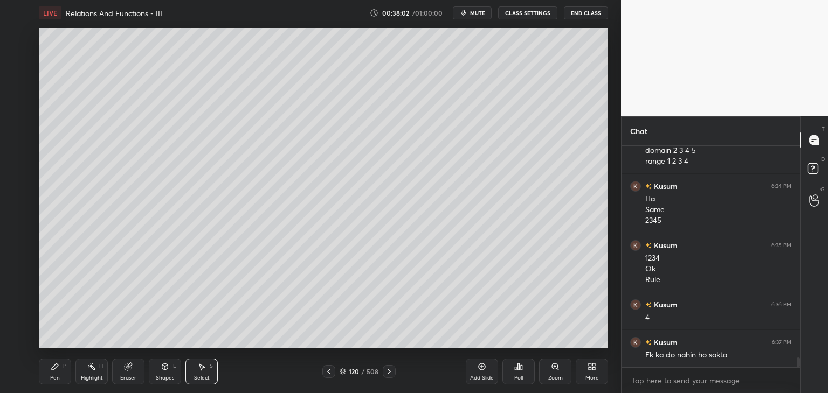
click at [56, 377] on div "Pen" at bounding box center [55, 378] width 10 height 5
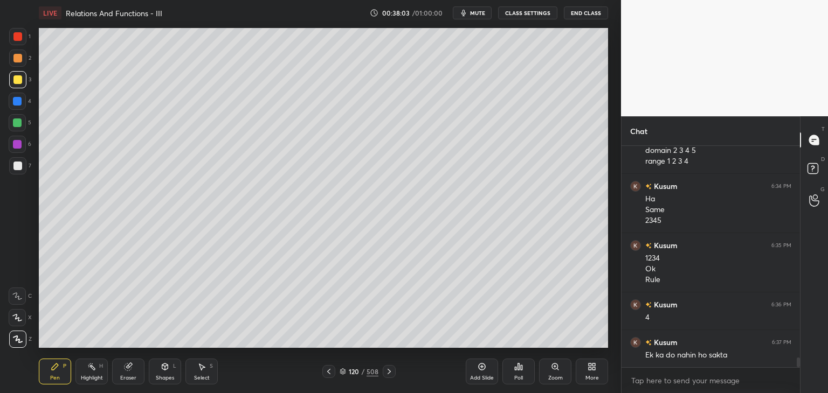
scroll to position [4966, 0]
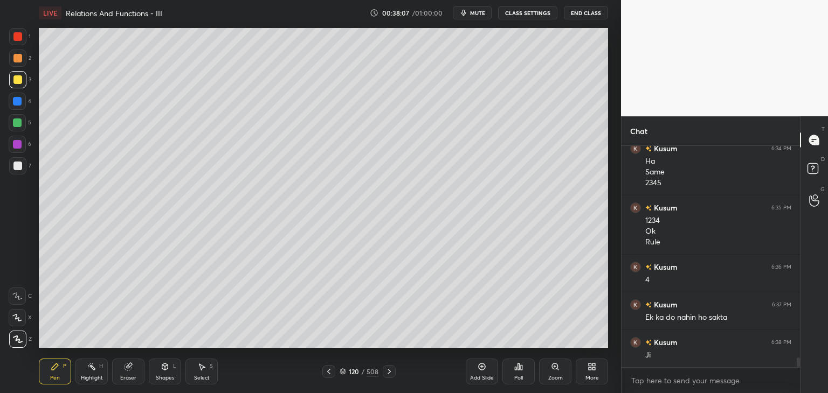
click at [128, 373] on div "Eraser" at bounding box center [128, 372] width 32 height 26
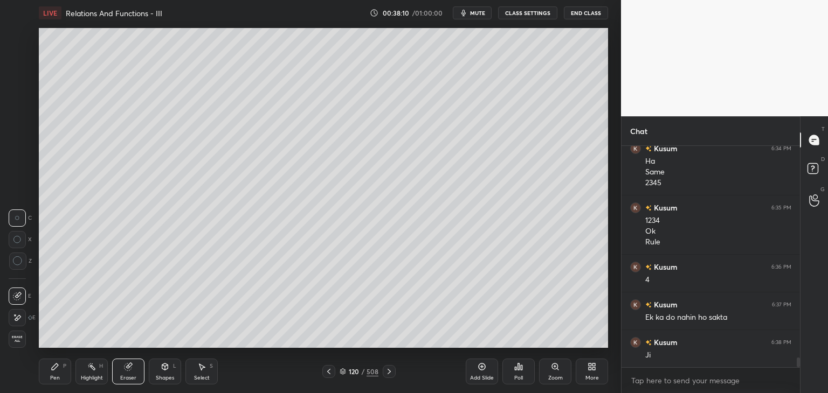
click at [60, 379] on div "Pen P" at bounding box center [55, 372] width 32 height 26
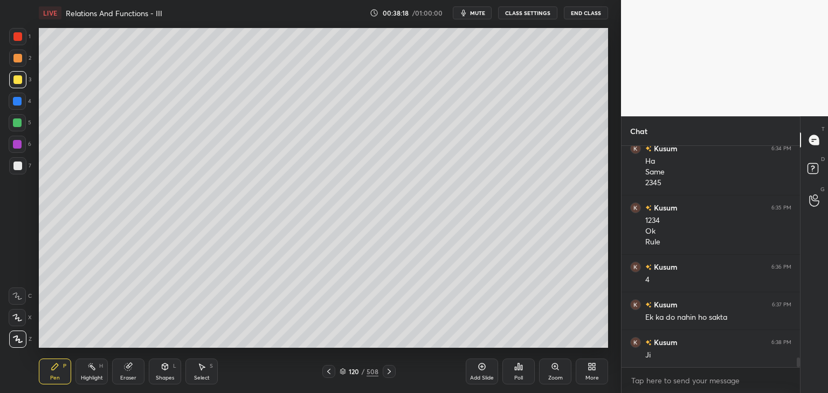
click at [15, 33] on div at bounding box center [17, 36] width 9 height 9
click at [167, 378] on div "Shapes" at bounding box center [165, 378] width 18 height 5
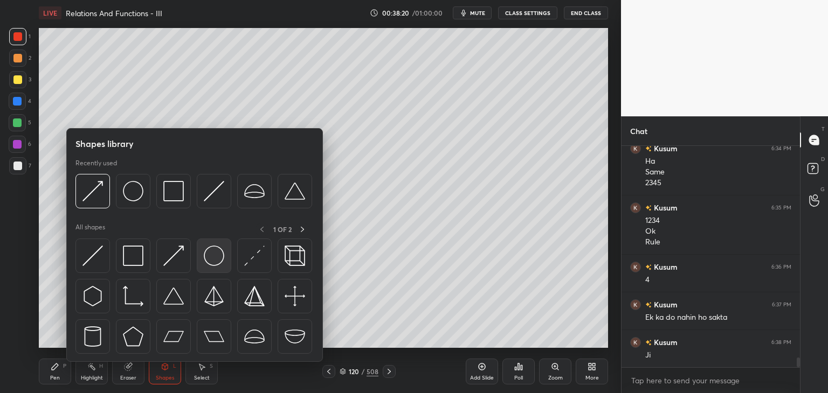
click at [209, 259] on img at bounding box center [214, 256] width 20 height 20
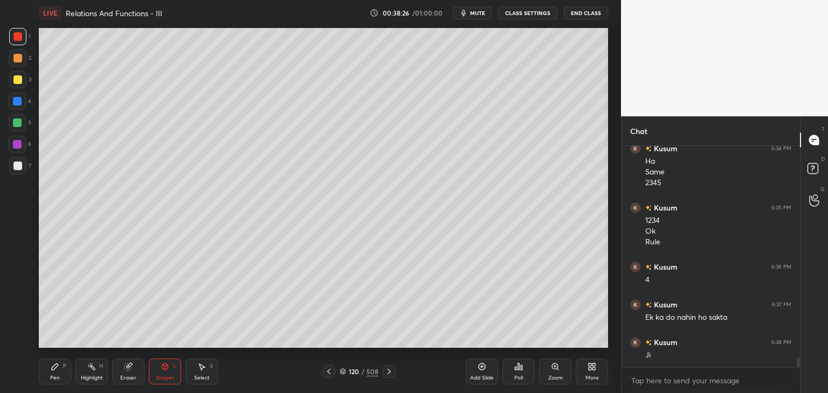
drag, startPoint x: 50, startPoint y: 370, endPoint x: 44, endPoint y: 348, distance: 22.5
click at [50, 370] on div "Pen P" at bounding box center [55, 372] width 32 height 26
click at [16, 171] on div at bounding box center [17, 165] width 17 height 17
drag, startPoint x: 164, startPoint y: 380, endPoint x: 170, endPoint y: 364, distance: 17.4
click at [164, 379] on div "Shapes" at bounding box center [165, 378] width 18 height 5
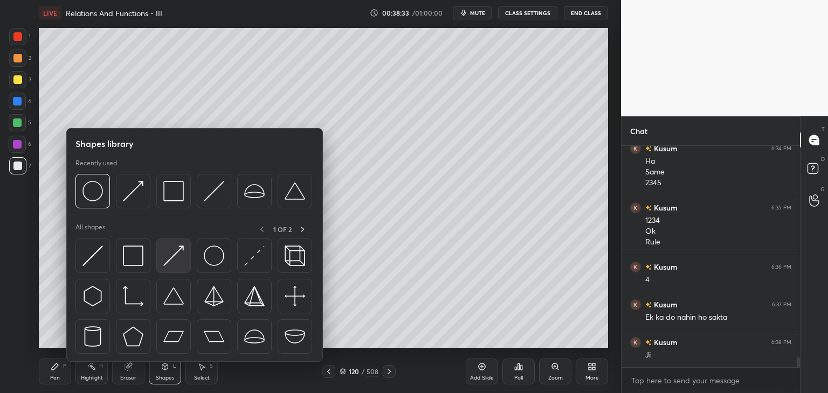
click at [179, 259] on img at bounding box center [173, 256] width 20 height 20
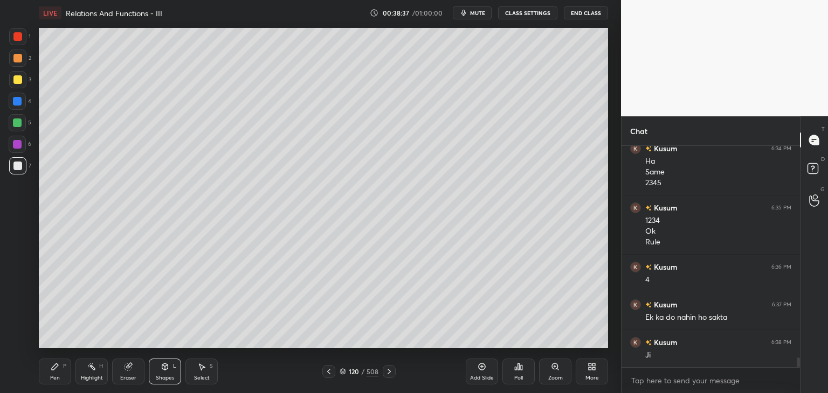
click at [65, 378] on div "Pen P" at bounding box center [55, 372] width 32 height 26
click at [20, 101] on div at bounding box center [17, 101] width 9 height 9
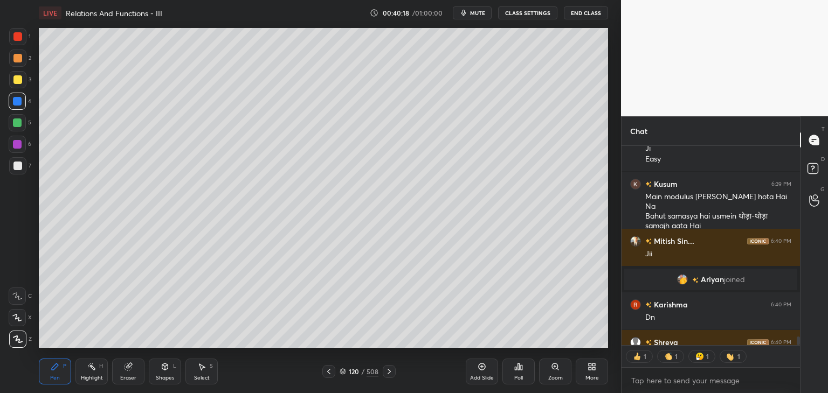
scroll to position [4962, 0]
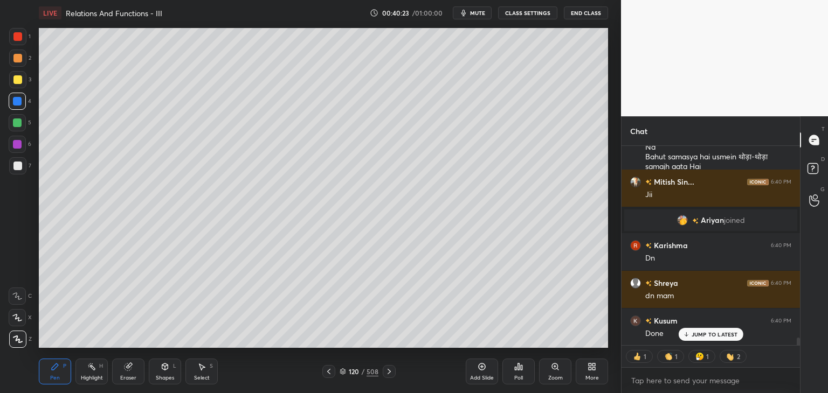
click at [479, 376] on div "Add Slide" at bounding box center [482, 378] width 24 height 5
click at [18, 78] on div at bounding box center [17, 79] width 9 height 9
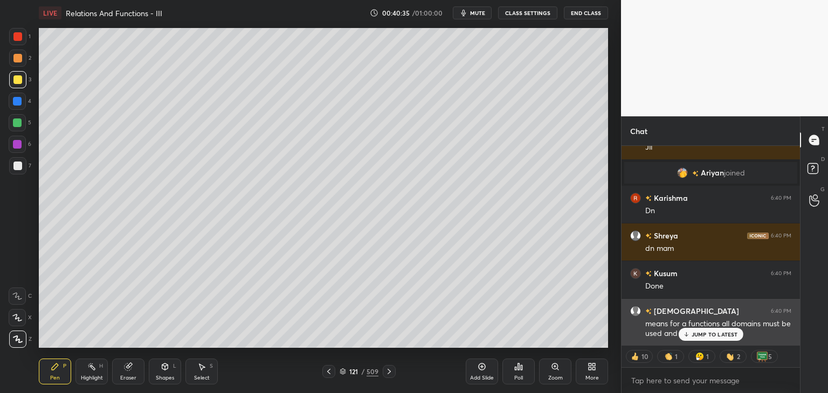
click at [705, 334] on p "JUMP TO LATEST" at bounding box center [714, 334] width 46 height 6
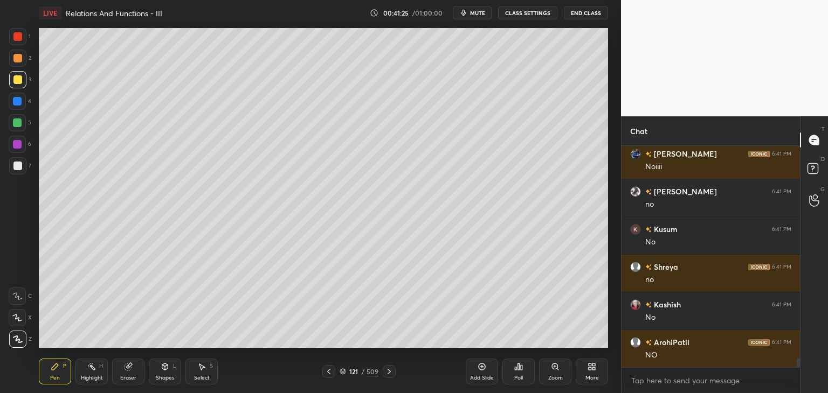
scroll to position [5252, 0]
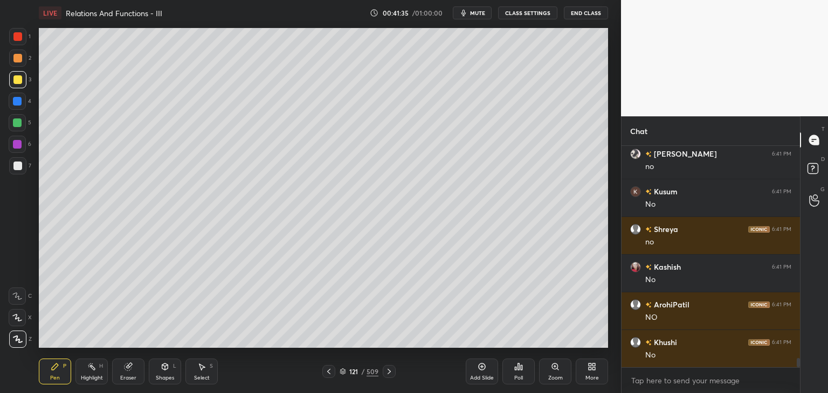
drag, startPoint x: 165, startPoint y: 378, endPoint x: 162, endPoint y: 363, distance: 16.0
click at [165, 378] on div "Shapes" at bounding box center [165, 378] width 18 height 5
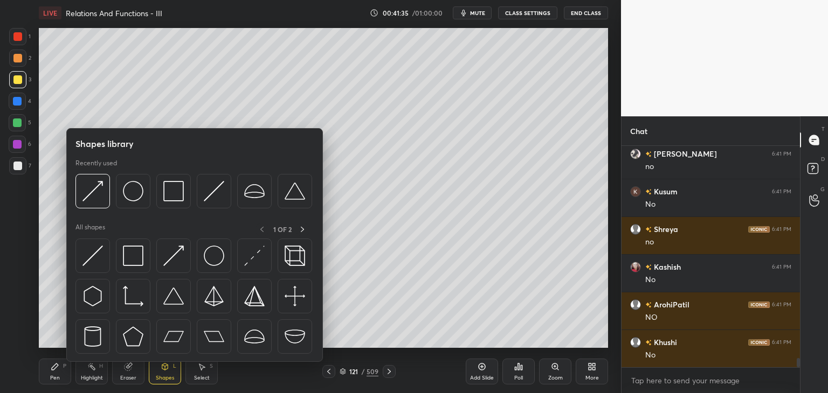
scroll to position [5290, 0]
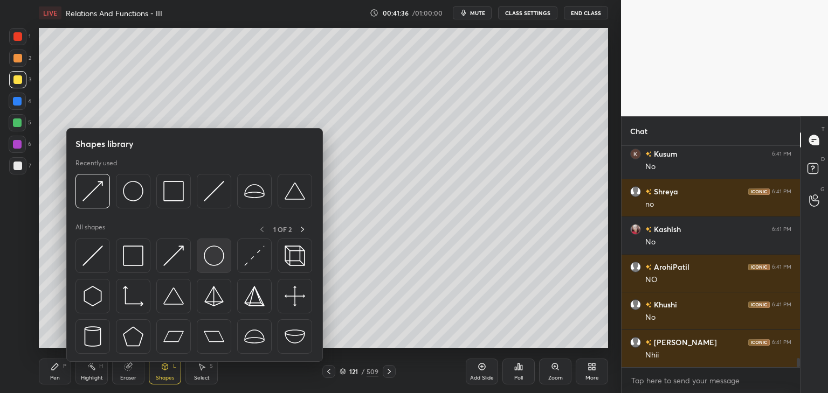
click at [211, 255] on img at bounding box center [214, 256] width 20 height 20
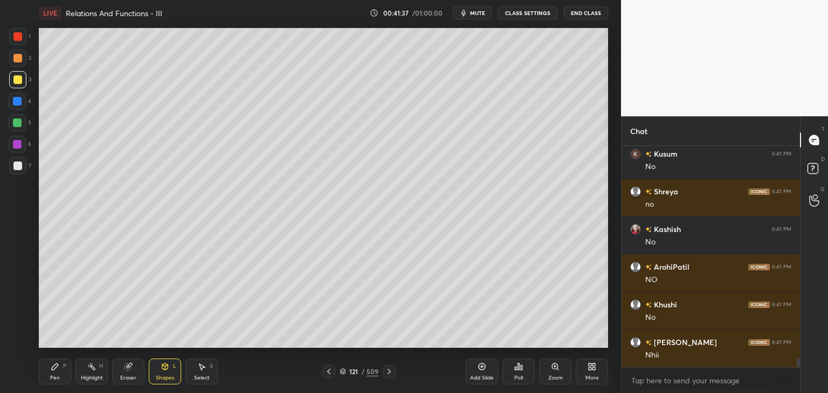
drag, startPoint x: 20, startPoint y: 33, endPoint x: 24, endPoint y: 39, distance: 7.3
click at [19, 33] on div at bounding box center [17, 36] width 9 height 9
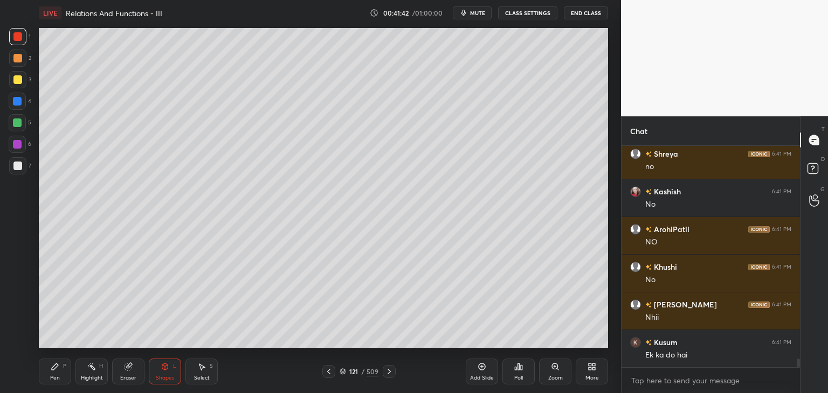
click at [54, 372] on div "Pen P" at bounding box center [55, 372] width 32 height 26
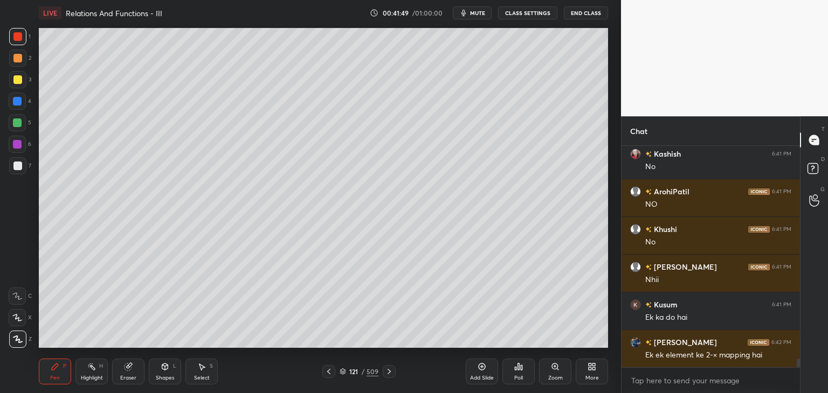
drag, startPoint x: 170, startPoint y: 377, endPoint x: 174, endPoint y: 365, distance: 13.0
click at [170, 376] on div "Shapes" at bounding box center [165, 378] width 18 height 5
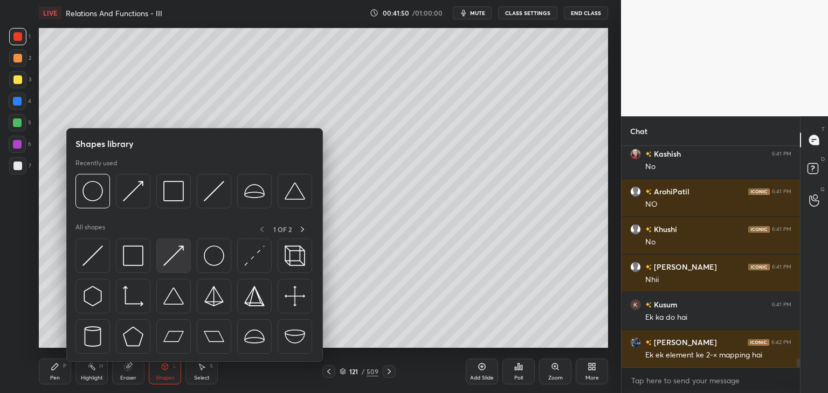
click at [165, 255] on img at bounding box center [173, 256] width 20 height 20
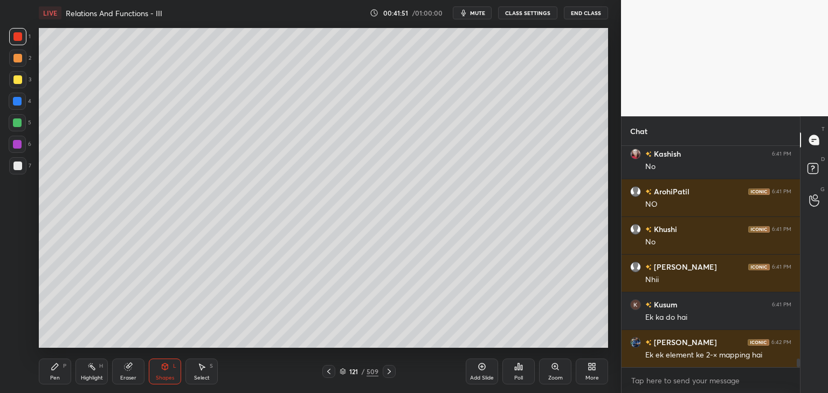
scroll to position [5413, 0]
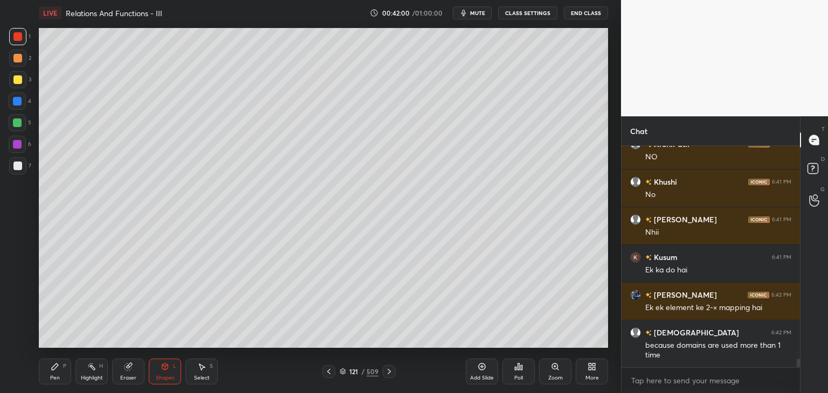
drag, startPoint x: 52, startPoint y: 376, endPoint x: 108, endPoint y: 349, distance: 62.2
click at [52, 376] on div "Pen" at bounding box center [55, 378] width 10 height 5
drag, startPoint x: 483, startPoint y: 376, endPoint x: 471, endPoint y: 373, distance: 12.2
click at [483, 376] on div "Add Slide" at bounding box center [482, 378] width 24 height 5
drag, startPoint x: 20, startPoint y: 75, endPoint x: 22, endPoint y: 84, distance: 8.2
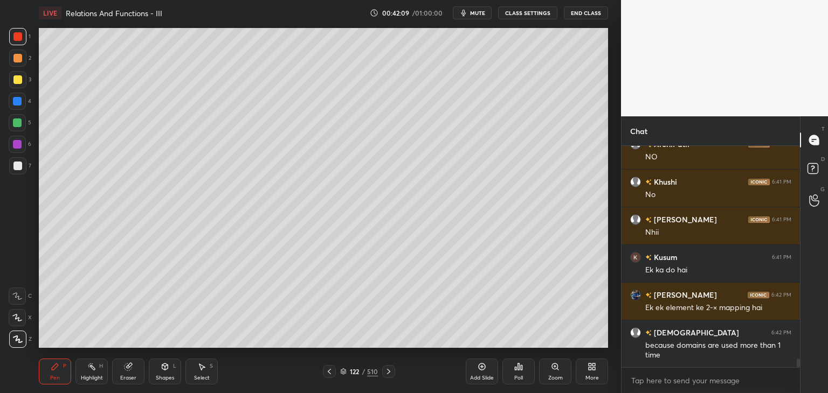
click at [20, 76] on div at bounding box center [17, 79] width 9 height 9
click at [54, 376] on div "Pen" at bounding box center [55, 378] width 10 height 5
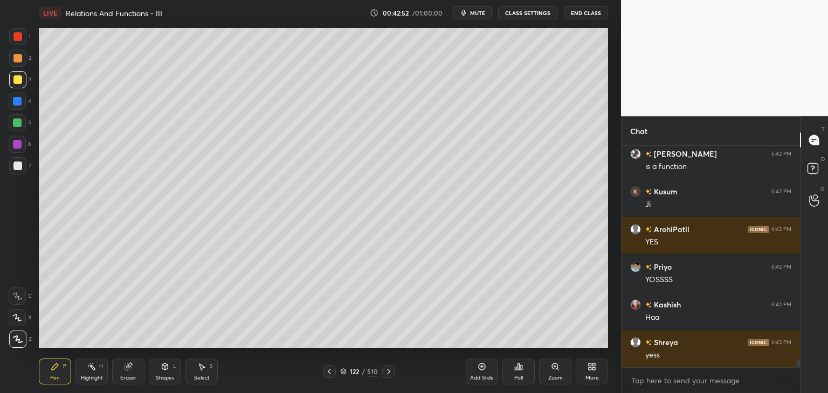
scroll to position [5876, 0]
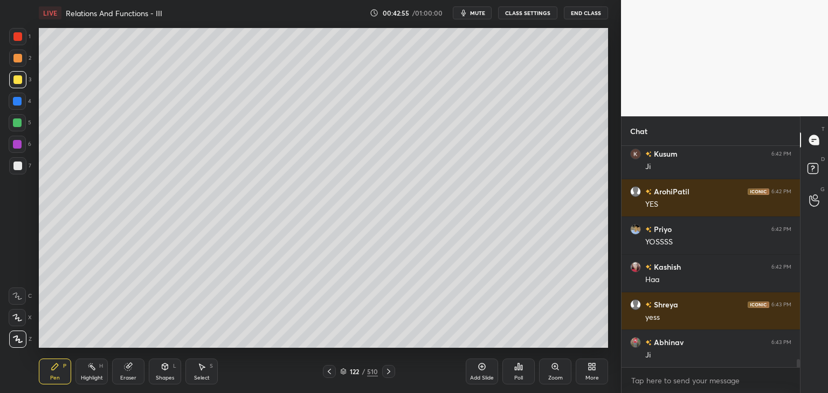
drag, startPoint x: 163, startPoint y: 380, endPoint x: 170, endPoint y: 369, distance: 13.3
click at [162, 380] on div "Shapes" at bounding box center [165, 378] width 18 height 5
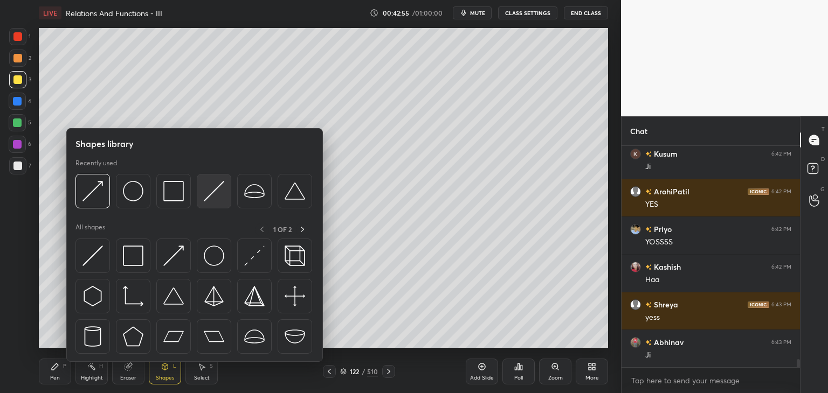
scroll to position [5914, 0]
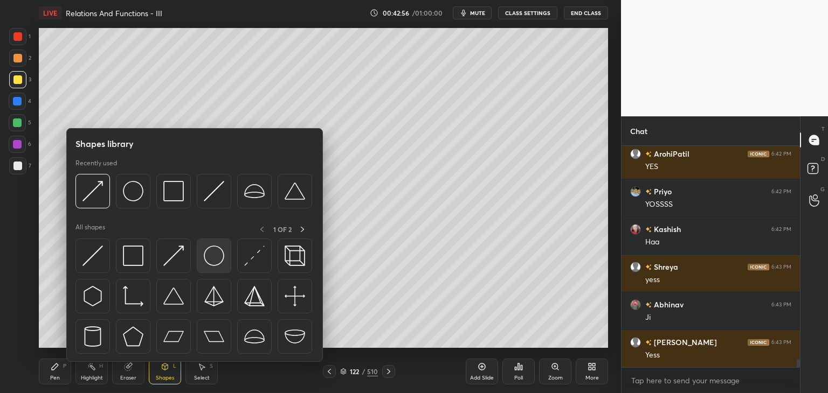
click at [209, 253] on img at bounding box center [214, 256] width 20 height 20
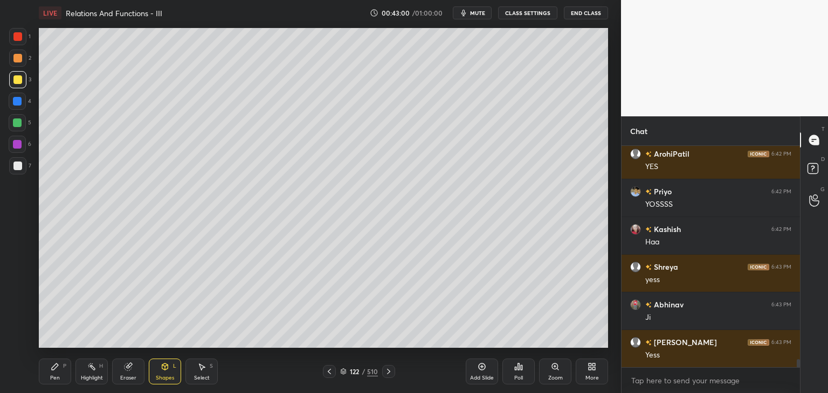
click at [53, 376] on div "Pen" at bounding box center [55, 378] width 10 height 5
click at [166, 380] on div "Shapes" at bounding box center [165, 378] width 18 height 5
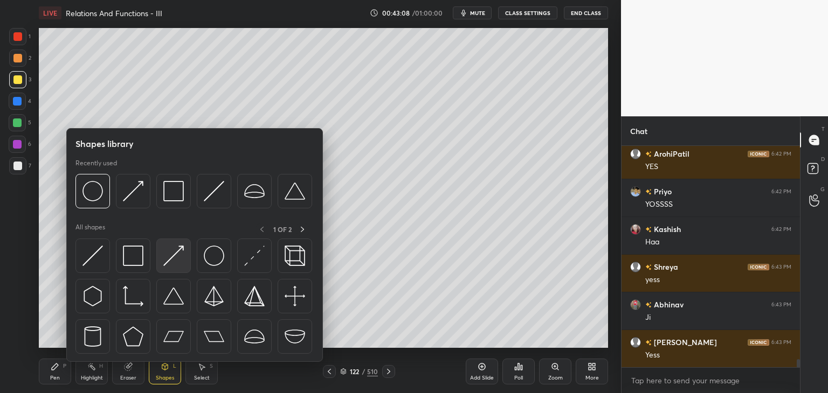
click at [177, 248] on img at bounding box center [173, 256] width 20 height 20
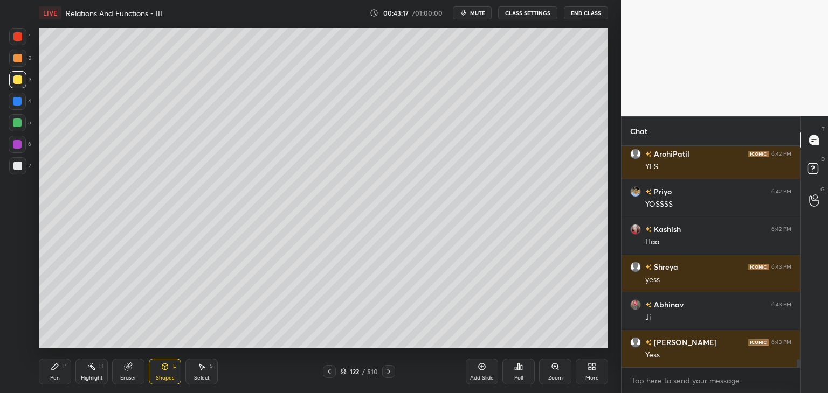
click at [53, 376] on div "Pen" at bounding box center [55, 378] width 10 height 5
click at [490, 381] on div "Add Slide" at bounding box center [482, 378] width 24 height 5
click at [18, 75] on div at bounding box center [17, 79] width 17 height 17
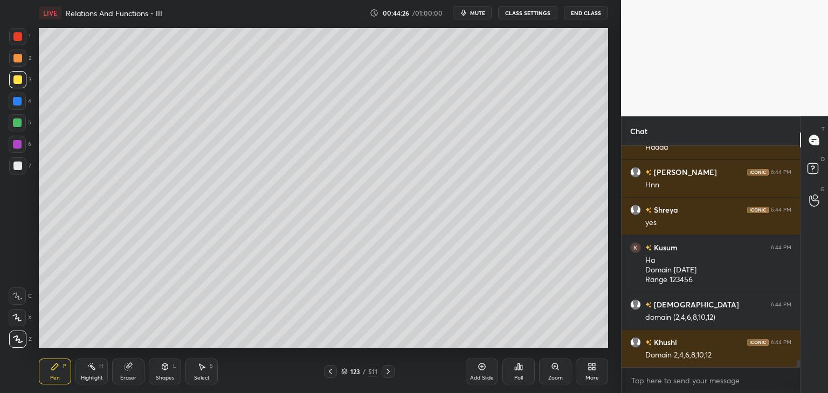
scroll to position [6282, 0]
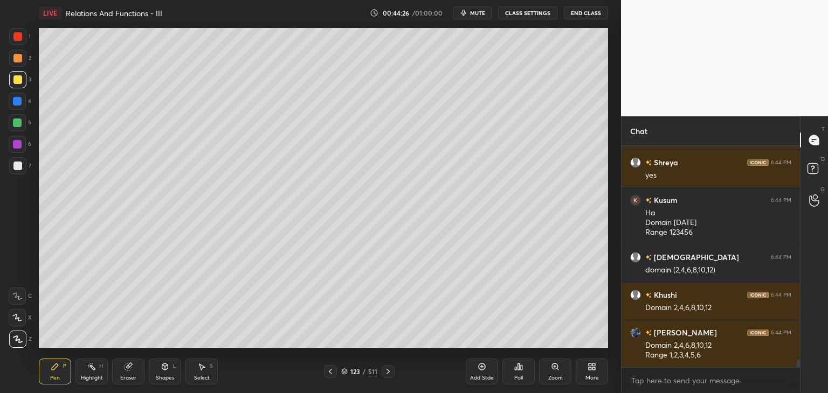
click at [20, 172] on div at bounding box center [17, 165] width 17 height 17
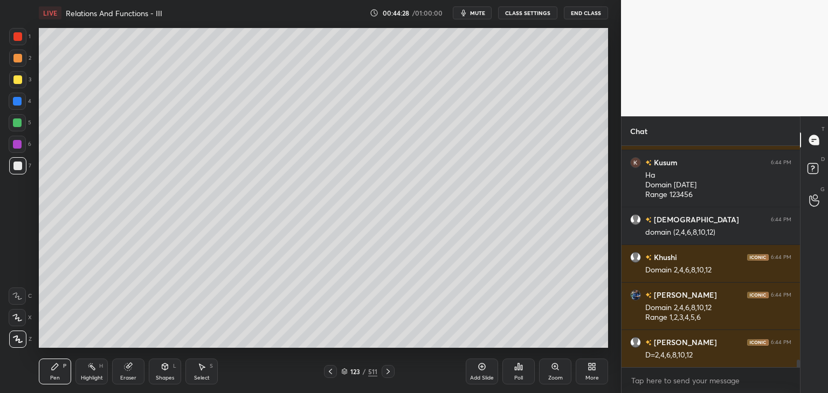
click at [161, 378] on div "Shapes" at bounding box center [165, 378] width 18 height 5
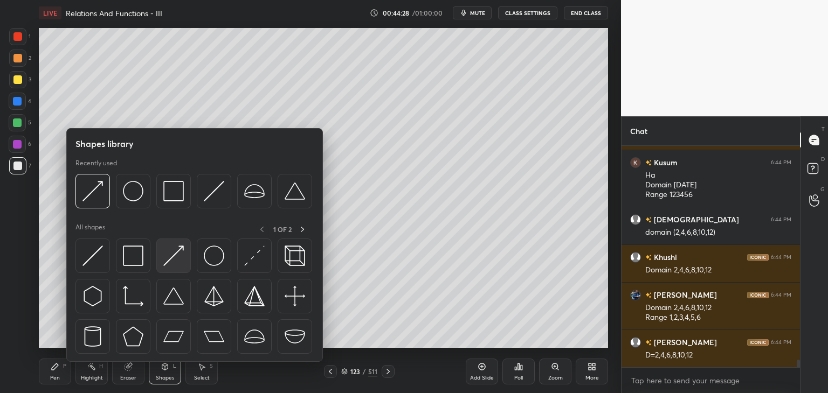
scroll to position [6396, 0]
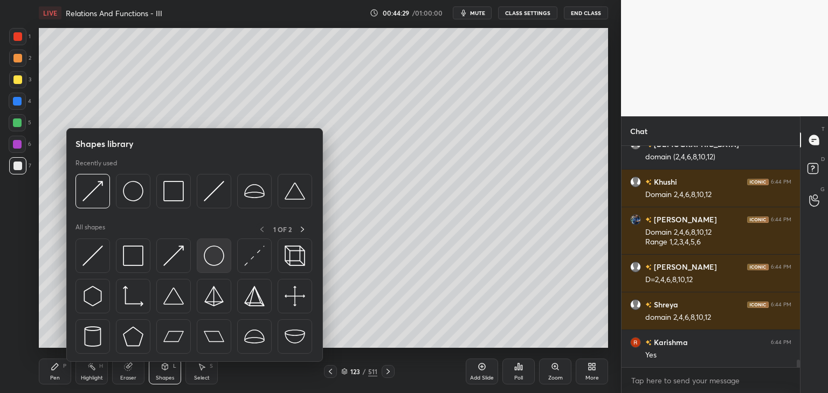
click at [218, 257] on img at bounding box center [214, 256] width 20 height 20
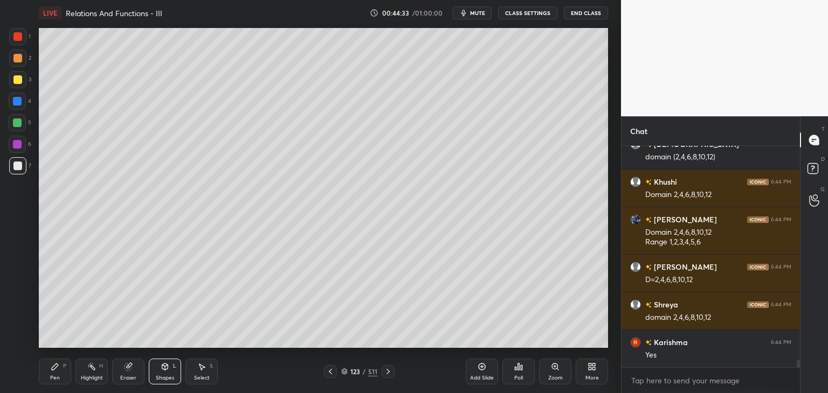
scroll to position [6433, 0]
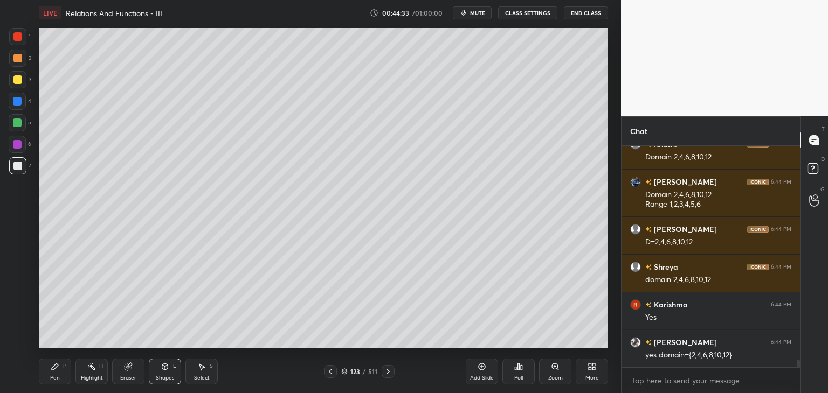
drag, startPoint x: 54, startPoint y: 378, endPoint x: 75, endPoint y: 361, distance: 27.6
click at [54, 378] on div "Pen" at bounding box center [55, 378] width 10 height 5
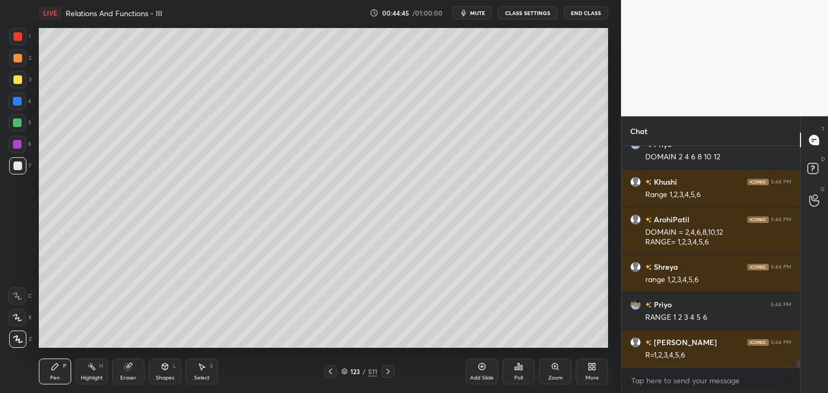
scroll to position [6707, 0]
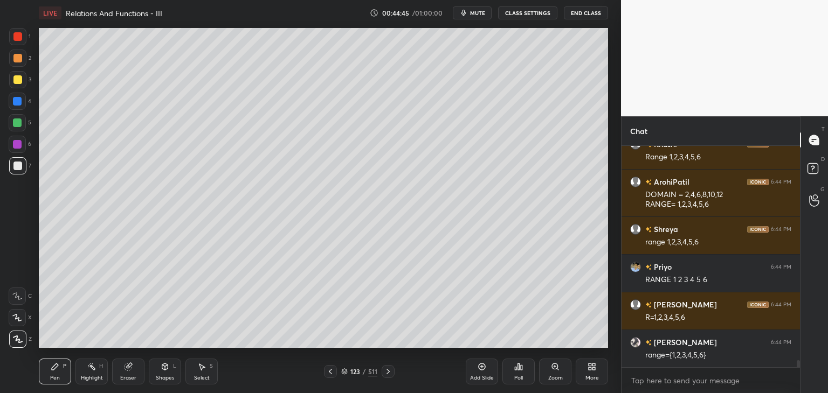
click at [167, 373] on div "Shapes L" at bounding box center [165, 372] width 32 height 26
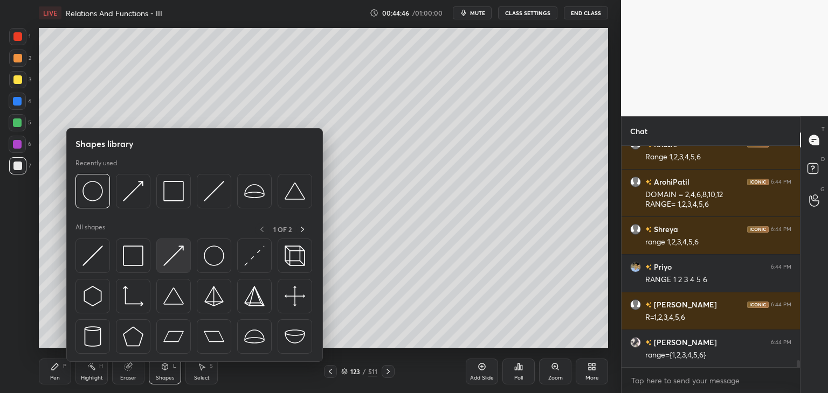
click at [175, 259] on img at bounding box center [173, 256] width 20 height 20
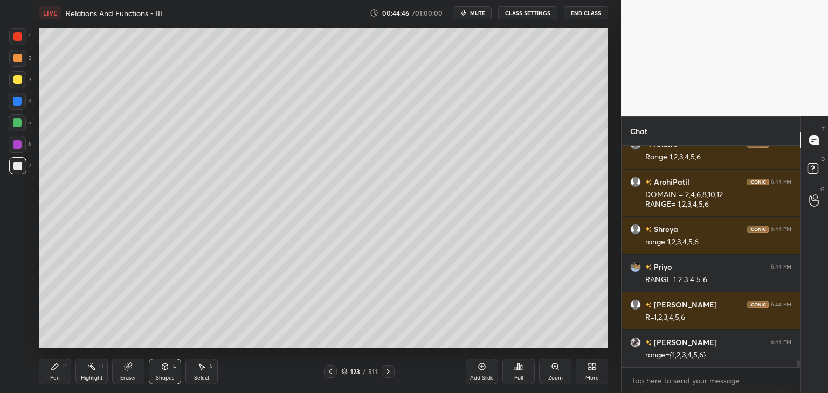
click at [17, 74] on div at bounding box center [17, 79] width 17 height 17
click at [51, 371] on div "Pen P" at bounding box center [55, 372] width 32 height 26
click at [484, 376] on div "Add Slide" at bounding box center [482, 378] width 24 height 5
click at [20, 78] on div at bounding box center [17, 79] width 9 height 9
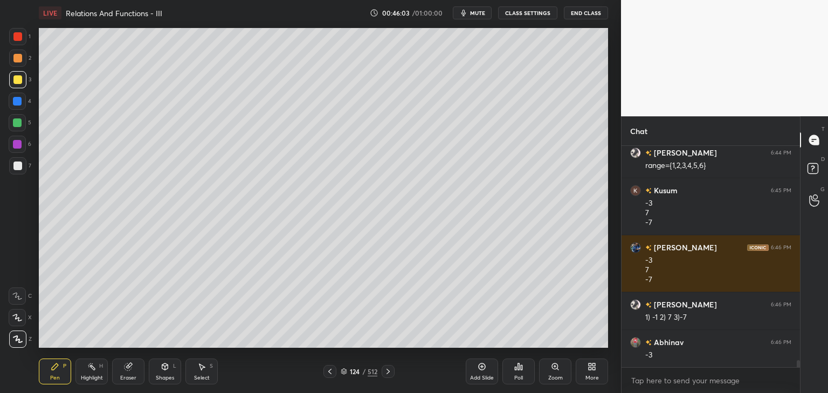
scroll to position [6935, 0]
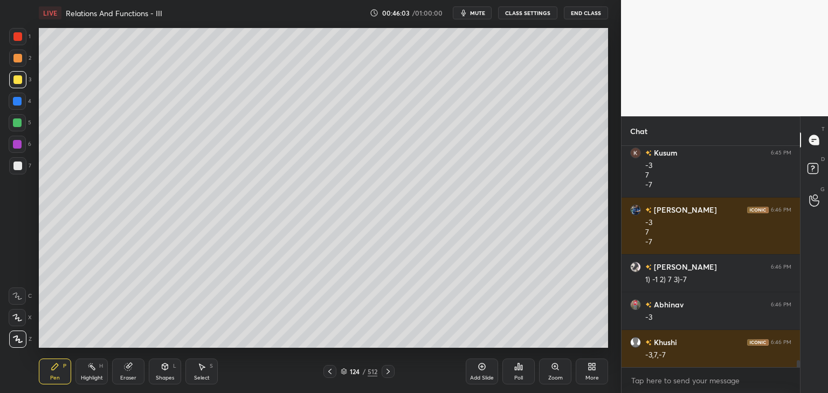
click at [46, 378] on div "Pen P" at bounding box center [55, 372] width 32 height 26
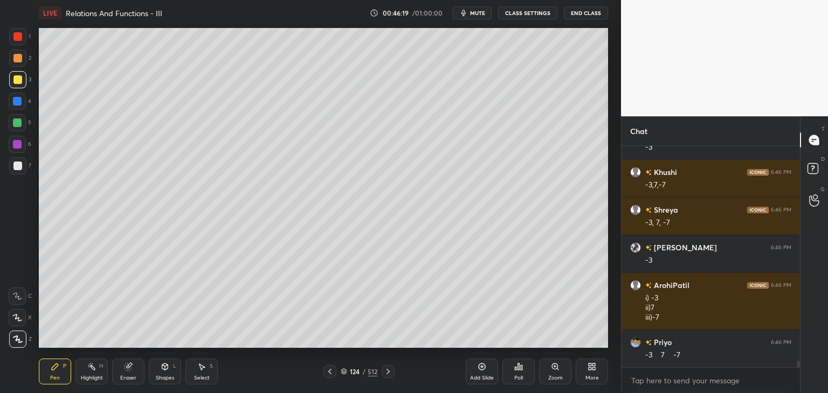
scroll to position [7143, 0]
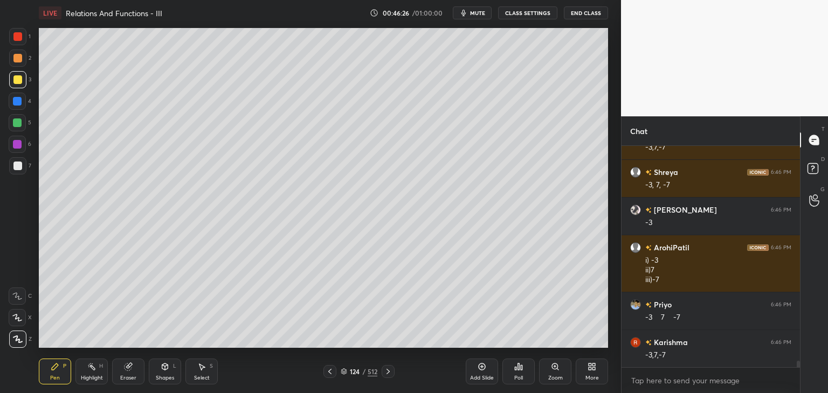
click at [487, 381] on div "Add Slide" at bounding box center [482, 378] width 24 height 5
click at [19, 78] on div at bounding box center [17, 79] width 9 height 9
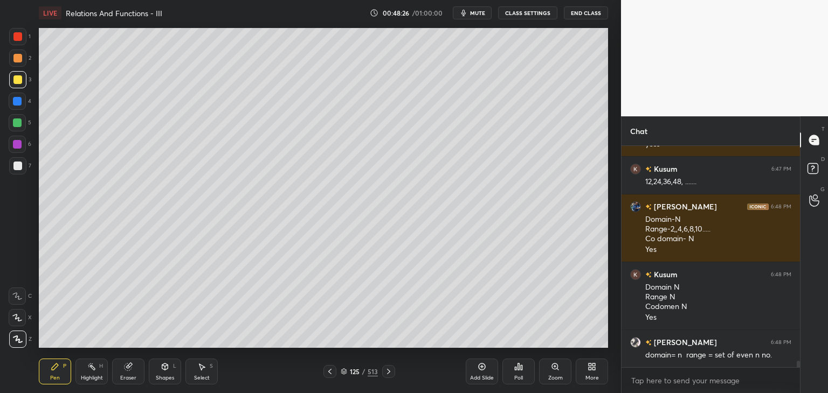
scroll to position [7429, 0]
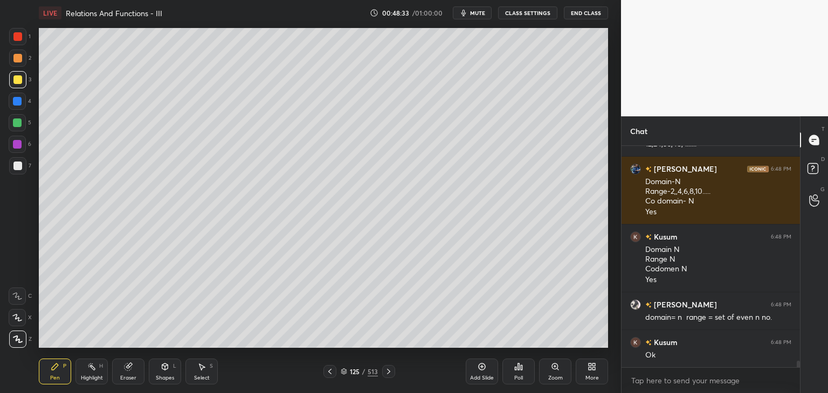
click at [386, 373] on icon at bounding box center [388, 372] width 9 height 9
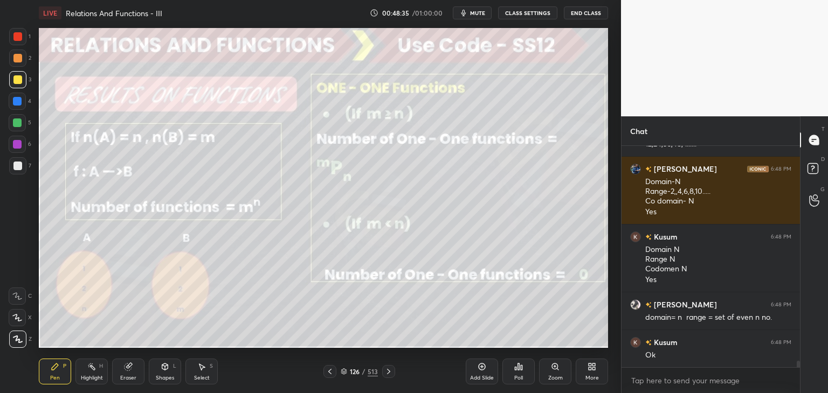
click at [336, 371] on div at bounding box center [329, 371] width 13 height 13
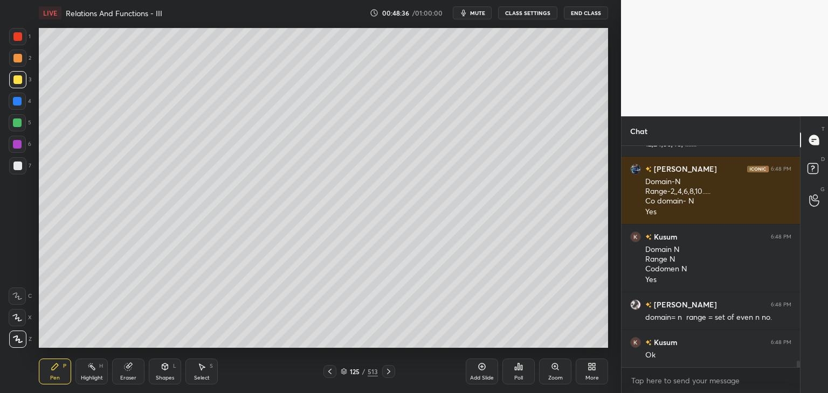
click at [488, 374] on div "Add Slide" at bounding box center [482, 372] width 32 height 26
click at [17, 79] on div at bounding box center [17, 79] width 9 height 9
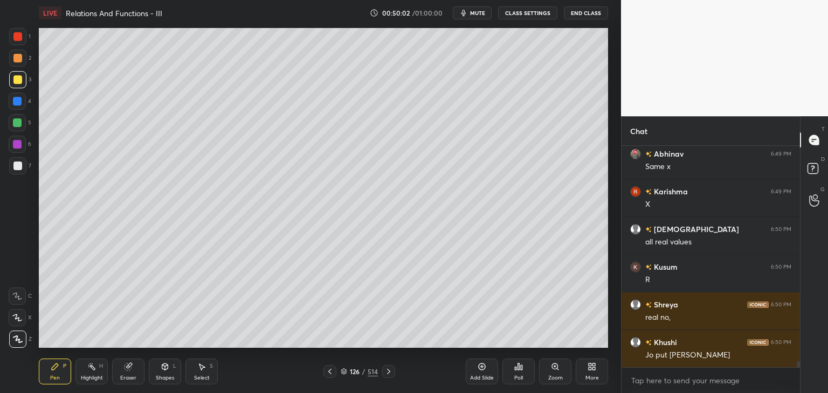
scroll to position [7930, 0]
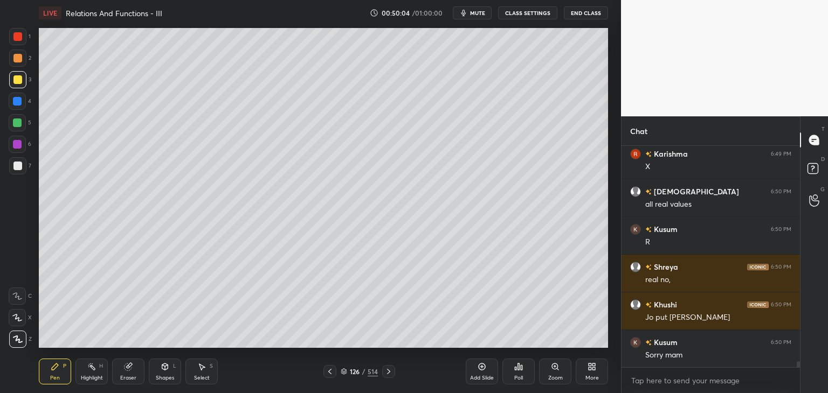
drag, startPoint x: 166, startPoint y: 377, endPoint x: 171, endPoint y: 367, distance: 11.6
click at [166, 377] on div "Shapes" at bounding box center [165, 378] width 18 height 5
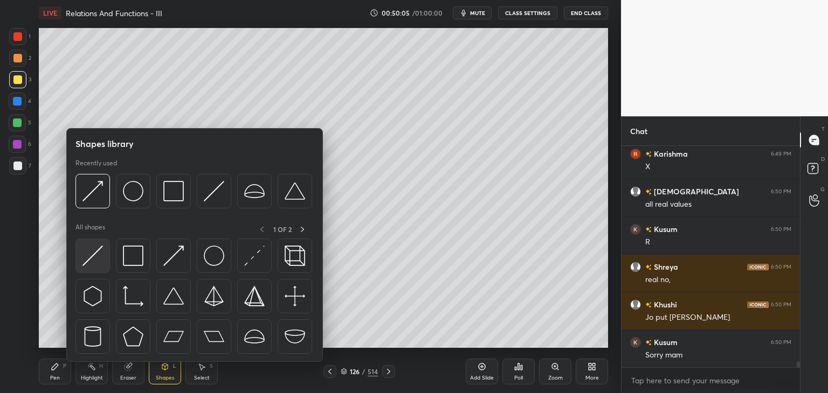
click at [95, 253] on img at bounding box center [92, 256] width 20 height 20
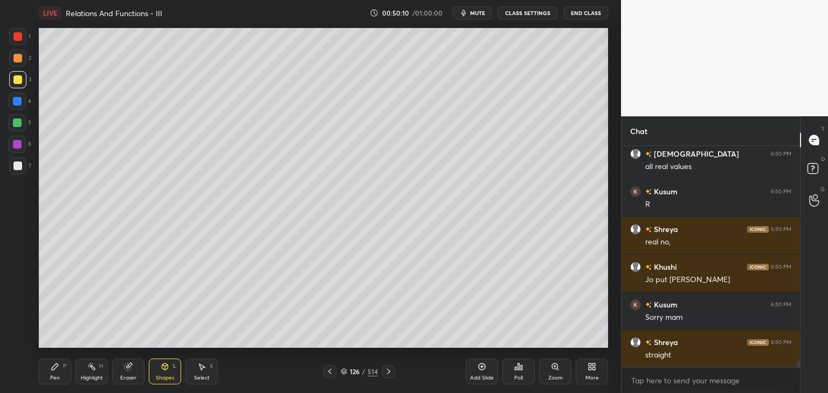
scroll to position [8006, 0]
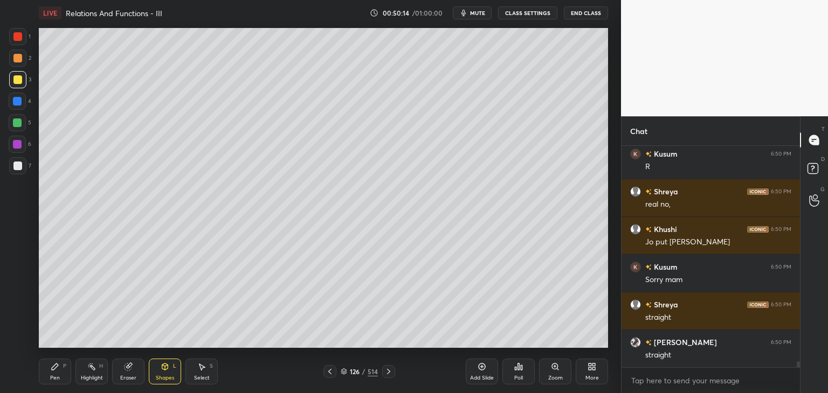
click at [155, 369] on div "Shapes L" at bounding box center [165, 372] width 32 height 26
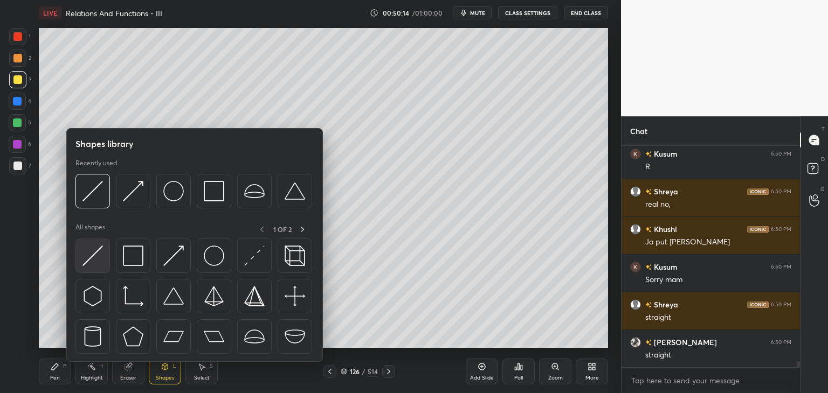
click at [94, 259] on img at bounding box center [92, 256] width 20 height 20
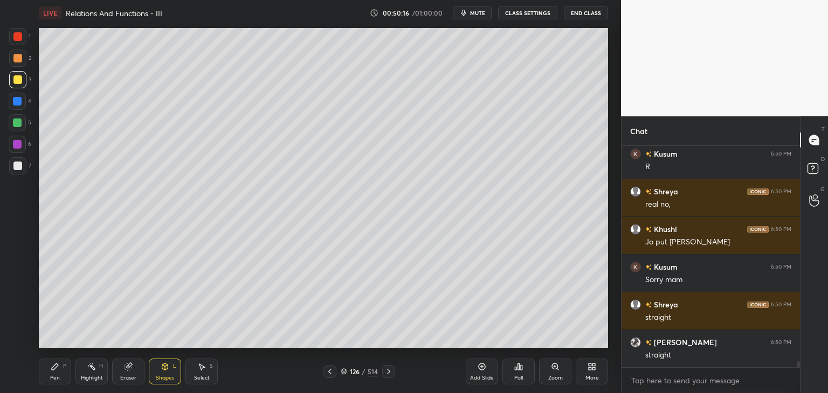
scroll to position [8044, 0]
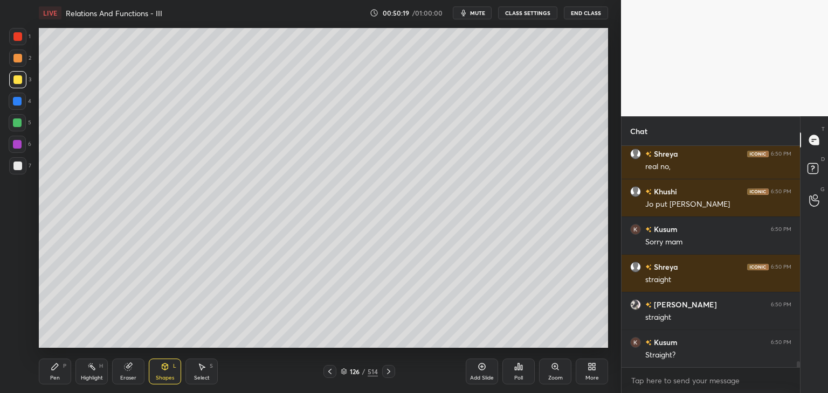
drag, startPoint x: 49, startPoint y: 376, endPoint x: 50, endPoint y: 350, distance: 25.9
click at [47, 373] on div "Pen P" at bounding box center [55, 372] width 32 height 26
click at [18, 167] on div at bounding box center [17, 166] width 9 height 9
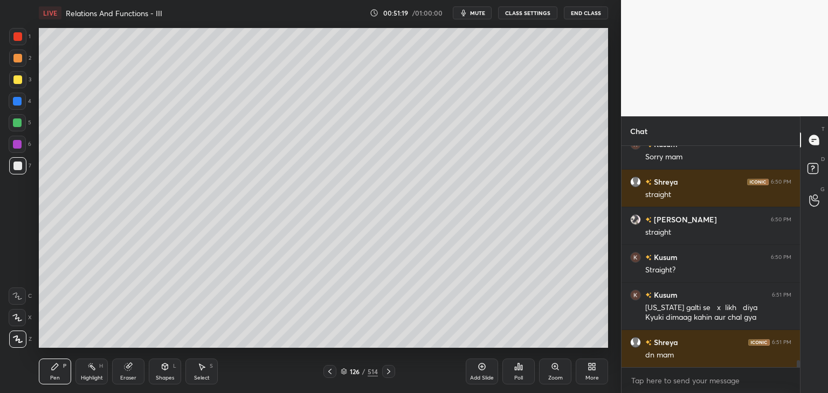
scroll to position [6944, 0]
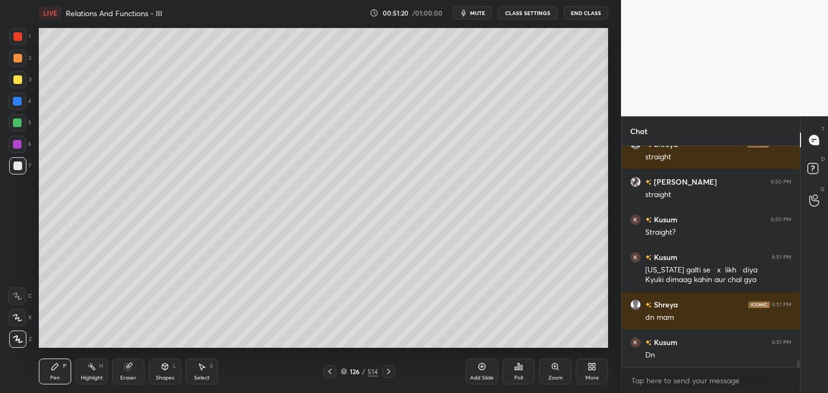
click at [489, 376] on div "Add Slide" at bounding box center [482, 378] width 24 height 5
click at [18, 79] on div at bounding box center [17, 79] width 9 height 9
click at [18, 164] on div at bounding box center [17, 166] width 9 height 9
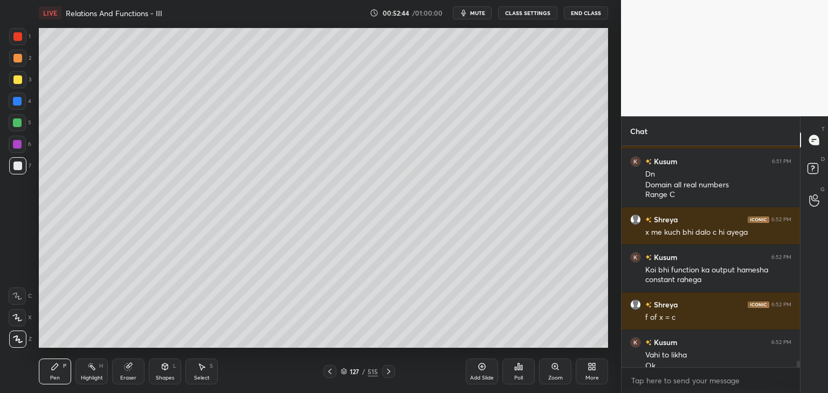
scroll to position [7136, 0]
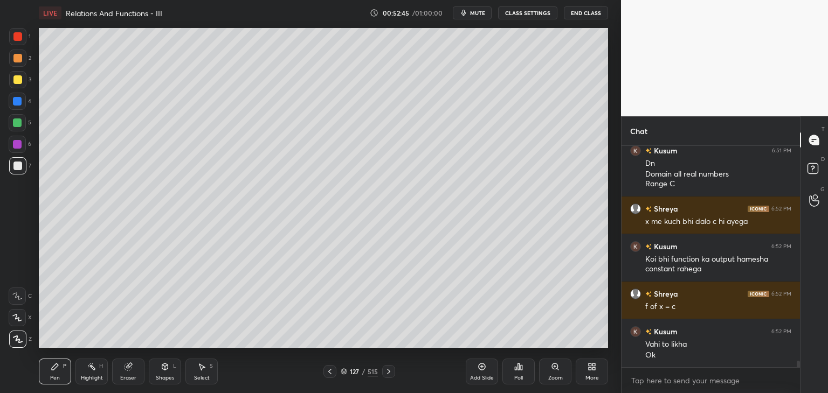
click at [166, 379] on div "Shapes" at bounding box center [165, 378] width 18 height 5
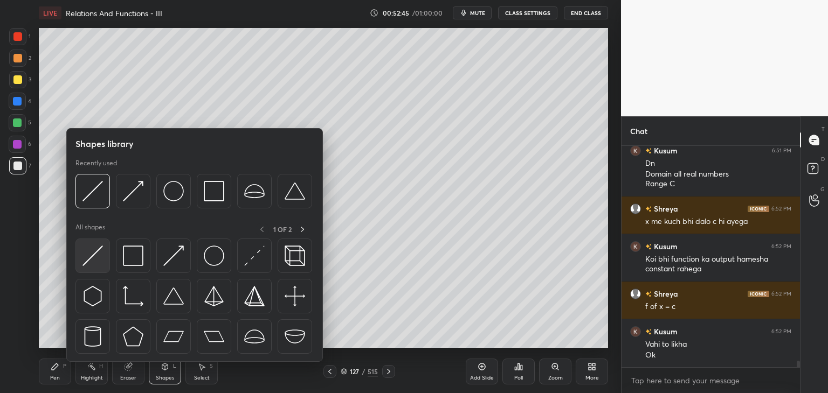
click at [89, 251] on img at bounding box center [92, 256] width 20 height 20
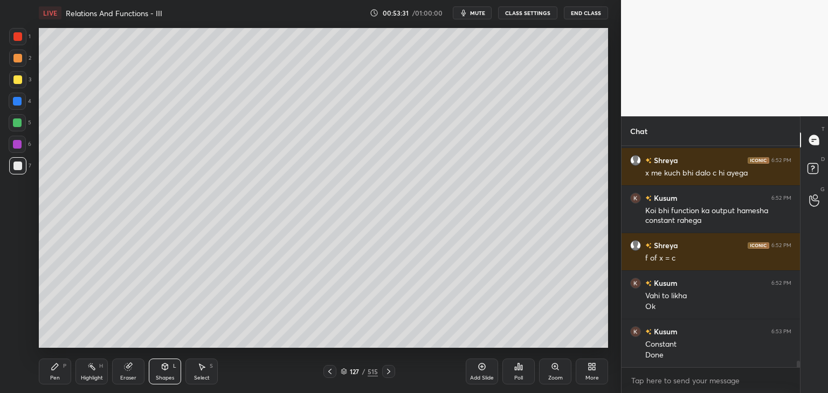
scroll to position [218, 175]
drag, startPoint x: 477, startPoint y: 375, endPoint x: 473, endPoint y: 370, distance: 6.5
click at [476, 376] on div "Add Slide" at bounding box center [482, 378] width 24 height 5
drag, startPoint x: 18, startPoint y: 79, endPoint x: 24, endPoint y: 101, distance: 22.9
click at [17, 80] on div at bounding box center [17, 79] width 9 height 9
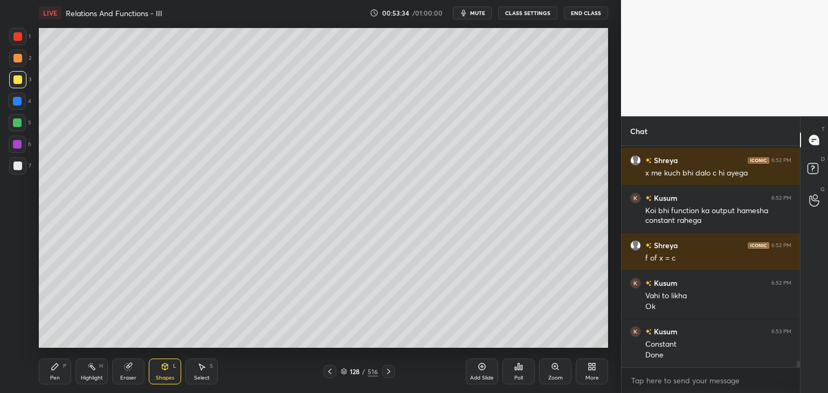
click at [53, 372] on div "Pen P" at bounding box center [55, 372] width 32 height 26
drag, startPoint x: 18, startPoint y: 165, endPoint x: 28, endPoint y: 164, distance: 10.3
click at [18, 164] on div at bounding box center [17, 166] width 9 height 9
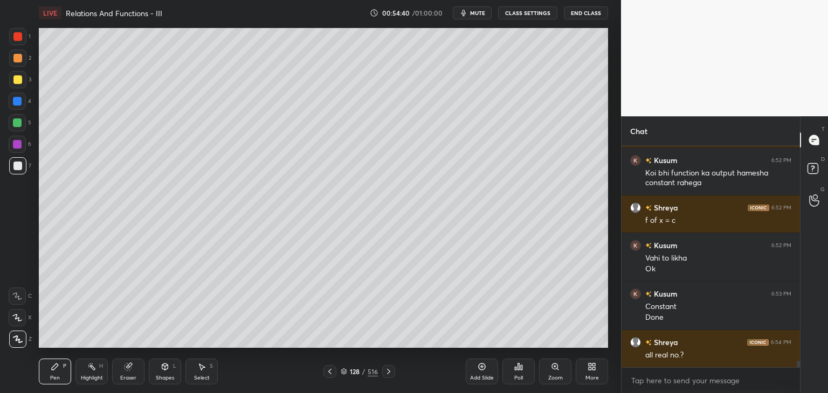
scroll to position [7270, 0]
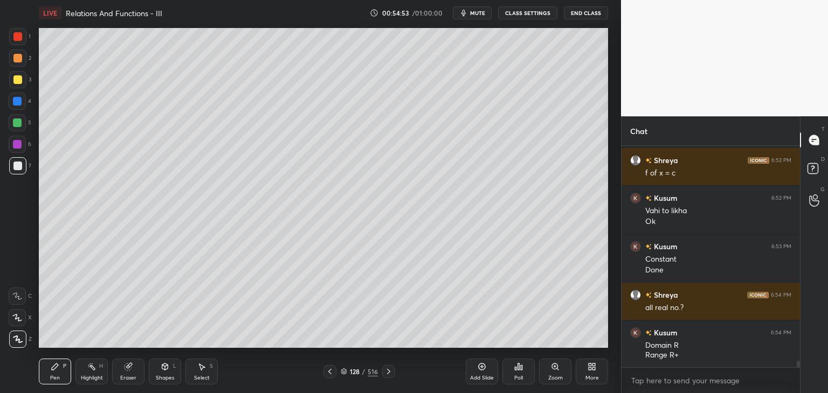
click at [134, 376] on div "Eraser" at bounding box center [128, 378] width 16 height 5
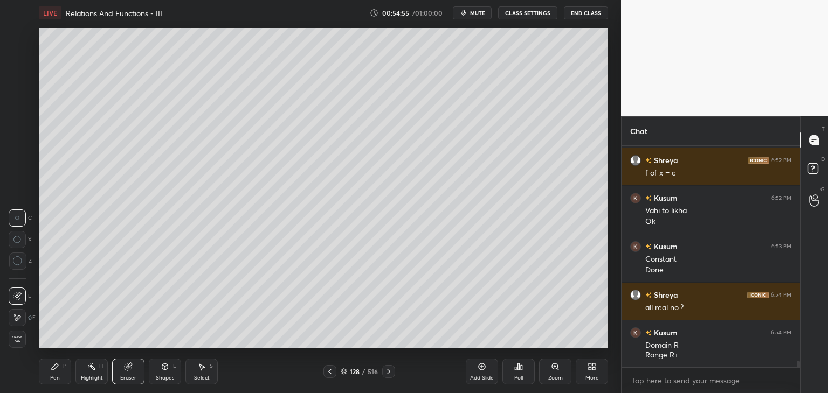
drag, startPoint x: 45, startPoint y: 380, endPoint x: 52, endPoint y: 372, distance: 10.4
click at [47, 380] on div "Pen P" at bounding box center [55, 372] width 32 height 26
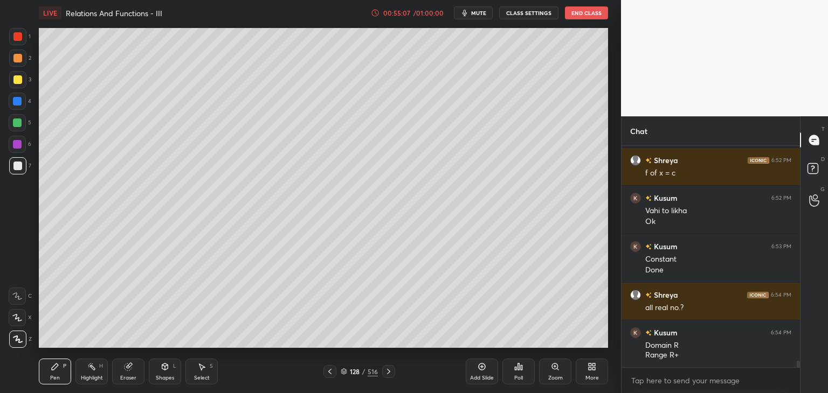
scroll to position [7307, 0]
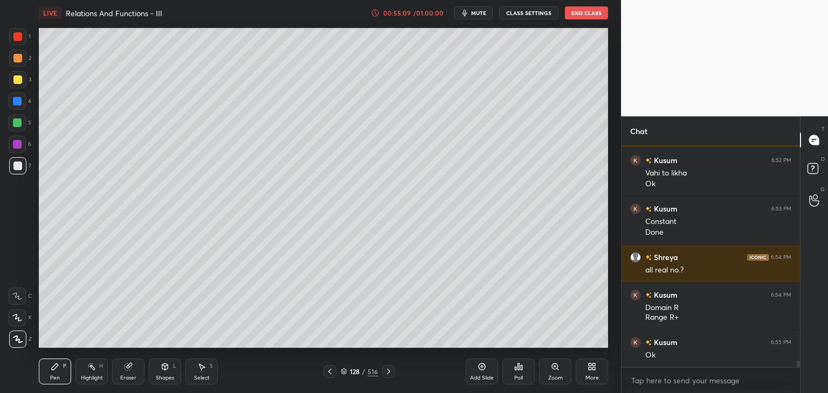
drag, startPoint x: 164, startPoint y: 379, endPoint x: 163, endPoint y: 368, distance: 11.4
click at [163, 378] on div "Shapes" at bounding box center [165, 378] width 18 height 5
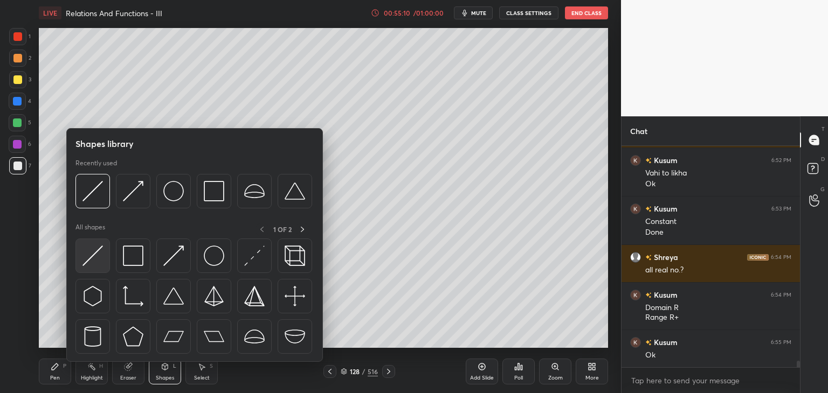
click at [98, 255] on img at bounding box center [92, 256] width 20 height 20
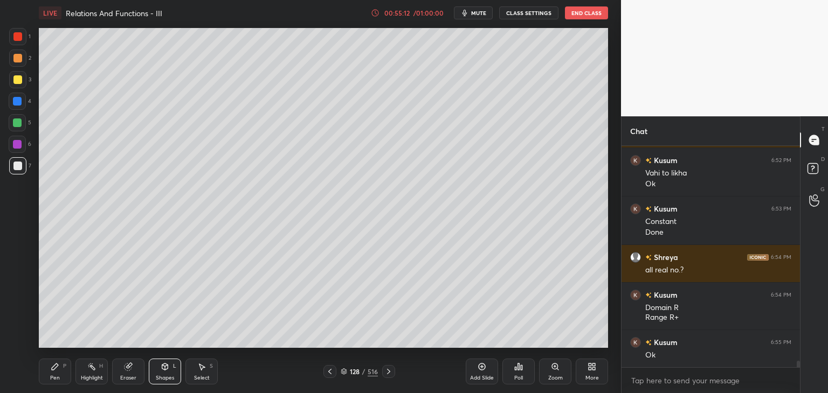
drag, startPoint x: 170, startPoint y: 382, endPoint x: 165, endPoint y: 363, distance: 20.1
click at [169, 382] on div "Shapes L" at bounding box center [165, 372] width 32 height 26
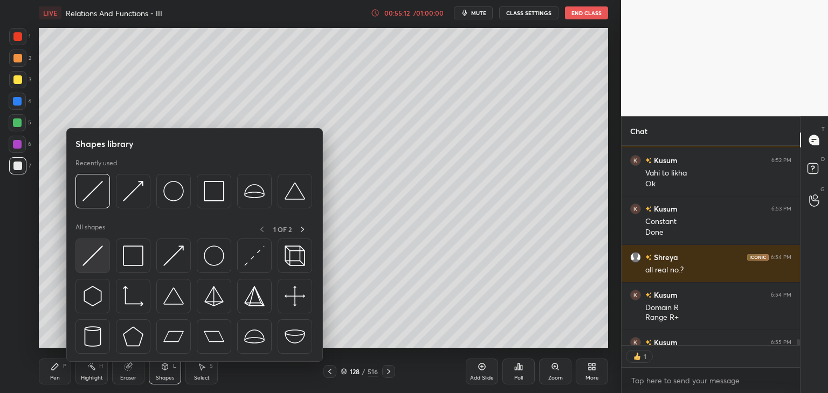
scroll to position [197, 175]
click at [91, 260] on img at bounding box center [92, 256] width 20 height 20
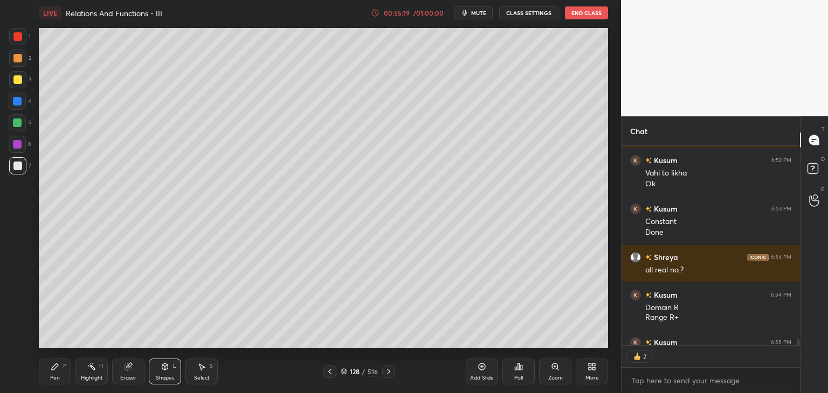
click at [53, 376] on div "Pen" at bounding box center [55, 378] width 10 height 5
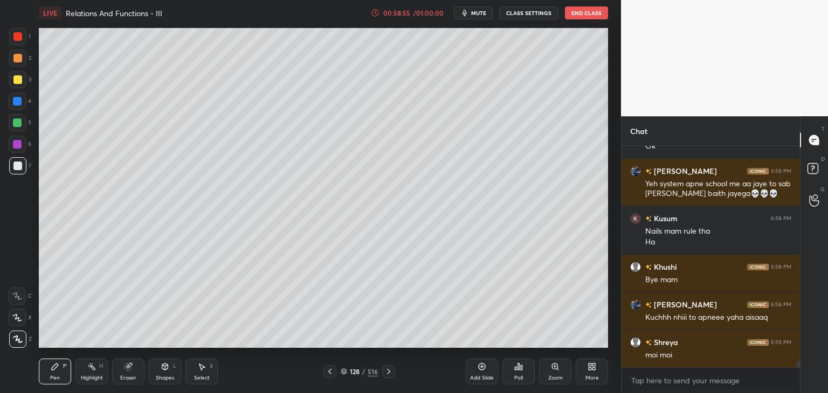
scroll to position [8362, 0]
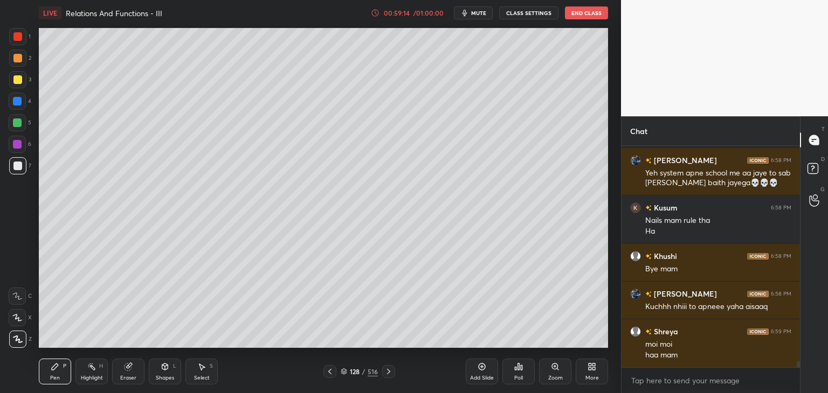
click at [330, 374] on icon at bounding box center [329, 372] width 9 height 9
click at [386, 375] on icon at bounding box center [388, 372] width 9 height 9
click at [382, 369] on div at bounding box center [388, 371] width 13 height 13
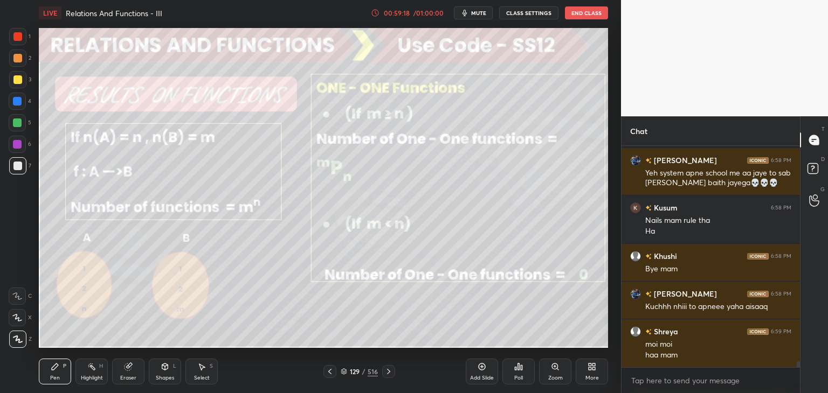
click at [330, 372] on icon at bounding box center [329, 372] width 9 height 9
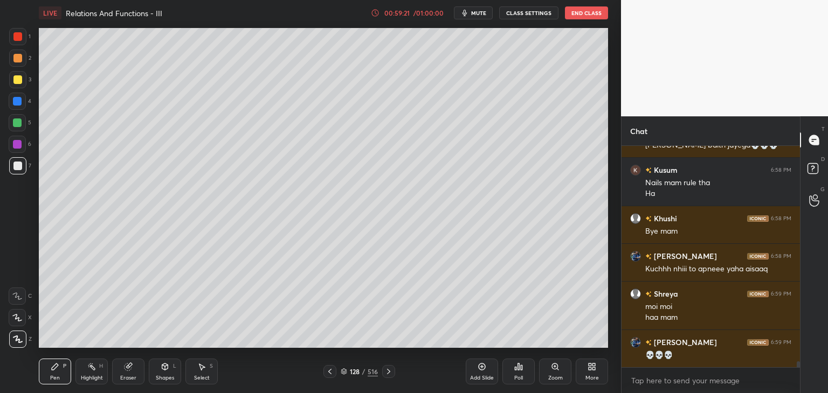
scroll to position [8437, 0]
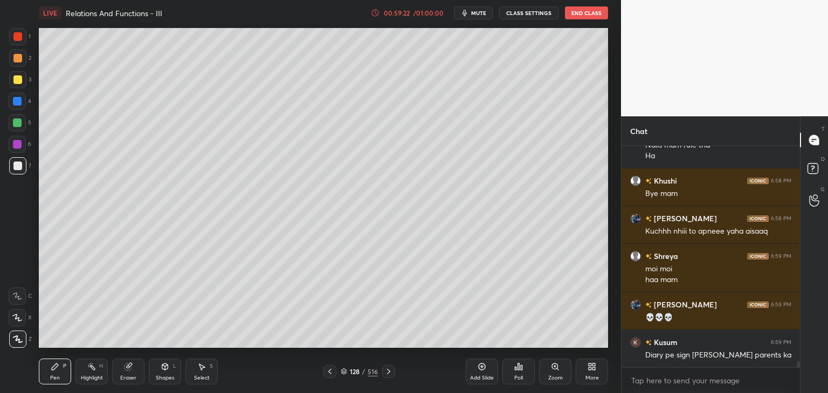
click at [385, 371] on icon at bounding box center [388, 372] width 9 height 9
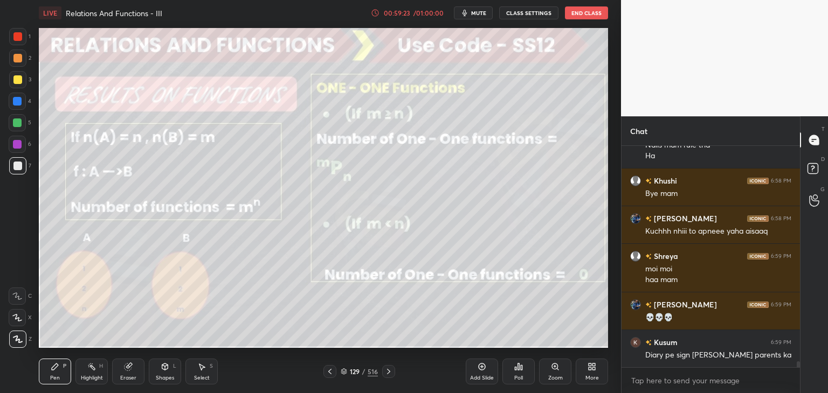
click at [387, 371] on icon at bounding box center [388, 372] width 9 height 9
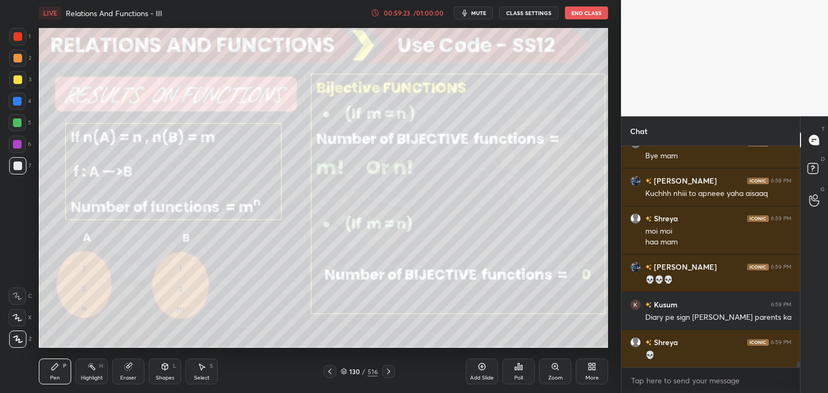
click at [390, 371] on icon at bounding box center [388, 372] width 9 height 9
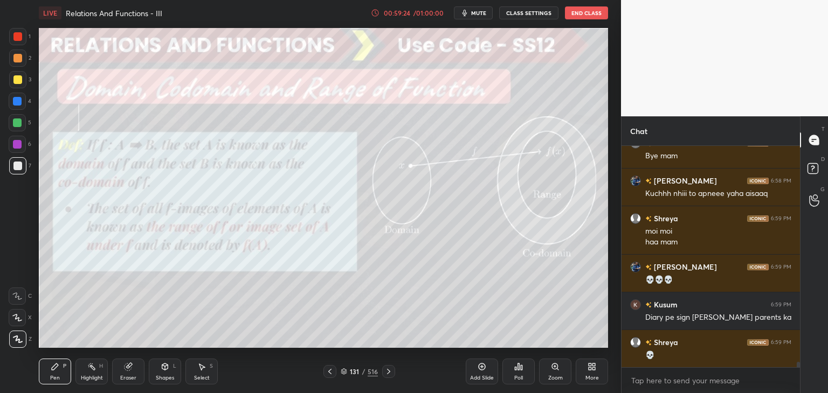
click at [389, 371] on icon at bounding box center [388, 372] width 9 height 9
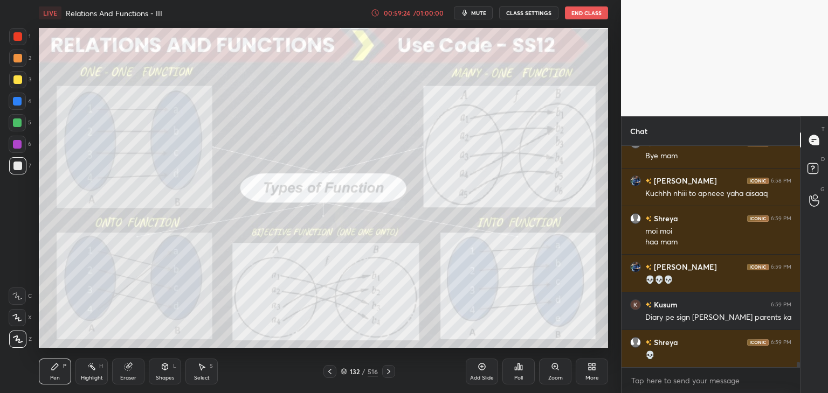
click at [389, 371] on icon at bounding box center [388, 372] width 9 height 9
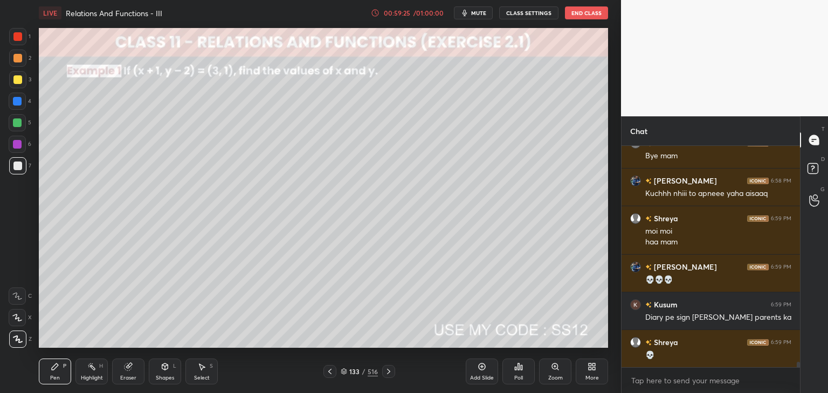
click at [387, 372] on icon at bounding box center [388, 372] width 9 height 9
click at [334, 369] on icon at bounding box center [329, 372] width 9 height 9
click at [330, 370] on icon at bounding box center [329, 372] width 9 height 9
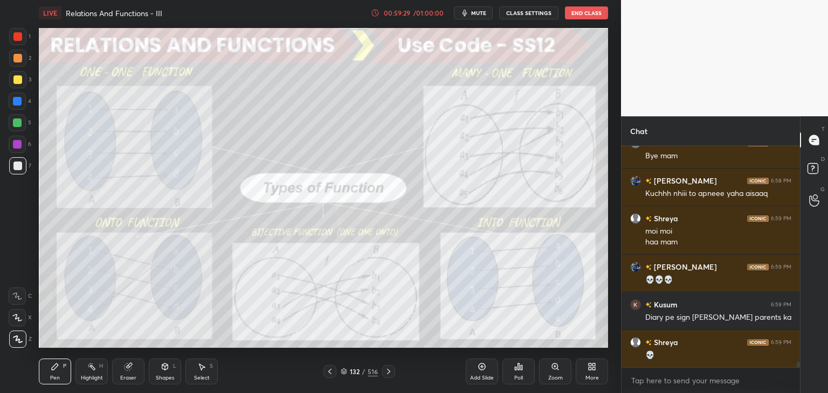
click at [329, 371] on icon at bounding box center [329, 372] width 9 height 9
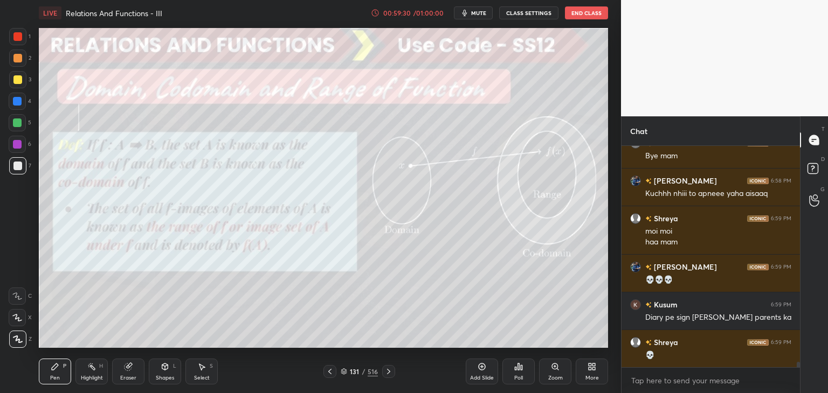
scroll to position [8512, 0]
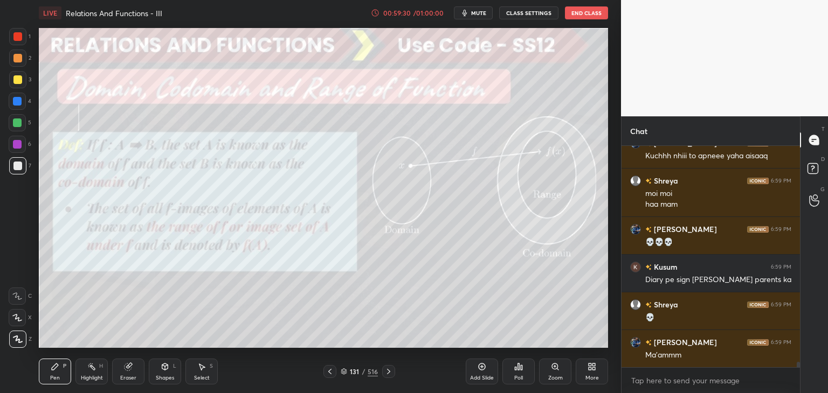
click at [330, 371] on icon at bounding box center [329, 372] width 9 height 9
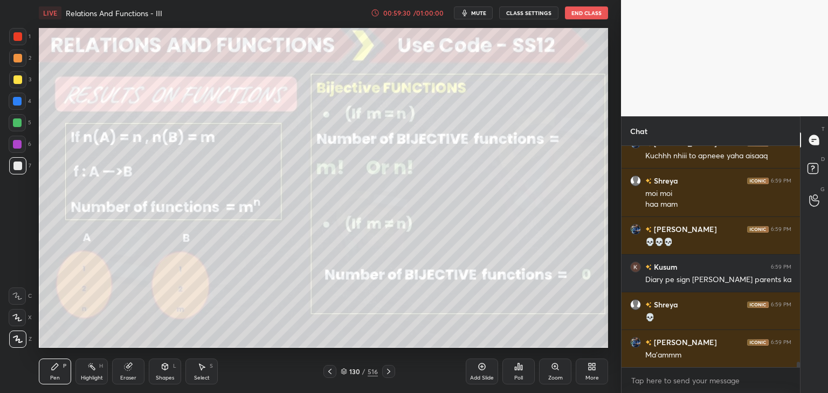
click at [330, 371] on icon at bounding box center [329, 372] width 9 height 9
click at [329, 371] on icon at bounding box center [329, 372] width 9 height 9
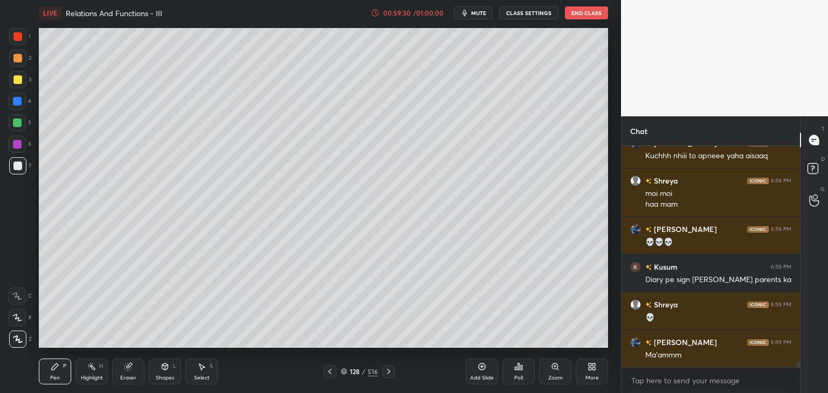
click at [329, 371] on icon at bounding box center [329, 372] width 9 height 9
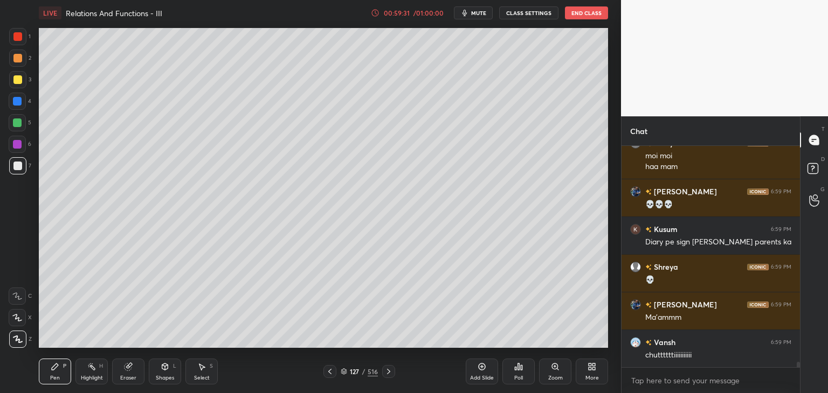
click at [329, 371] on icon at bounding box center [329, 372] width 9 height 9
click at [329, 372] on icon at bounding box center [329, 371] width 3 height 5
click at [329, 371] on icon at bounding box center [329, 371] width 3 height 5
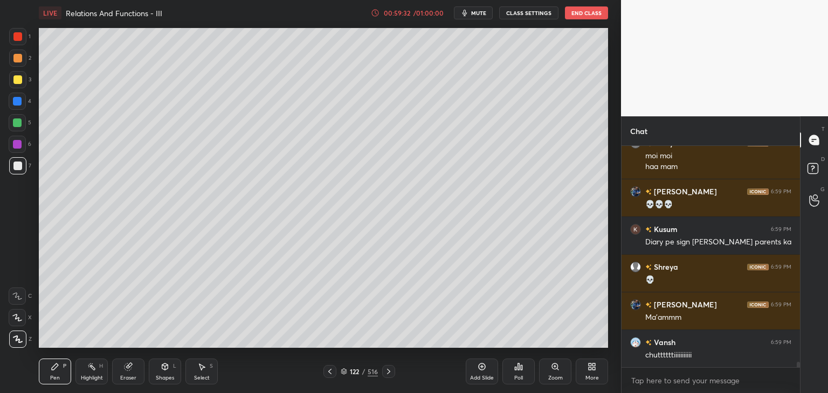
click at [329, 372] on icon at bounding box center [329, 371] width 3 height 5
click at [328, 371] on icon at bounding box center [329, 372] width 9 height 9
click at [329, 371] on icon at bounding box center [329, 371] width 3 height 5
click at [329, 372] on icon at bounding box center [329, 371] width 3 height 5
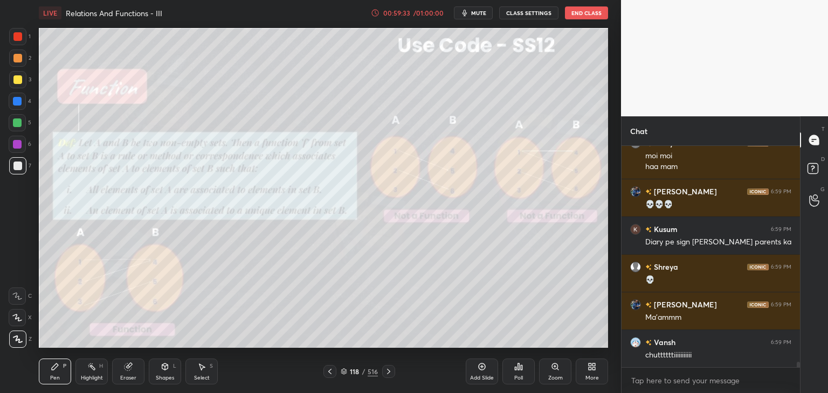
click at [328, 372] on icon at bounding box center [329, 372] width 9 height 9
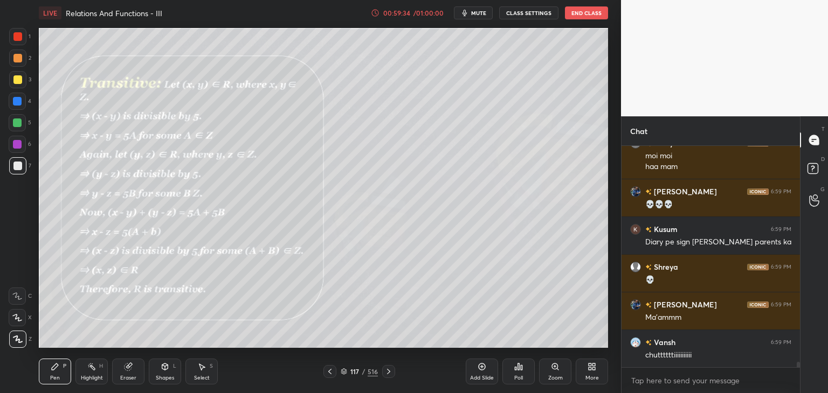
click at [328, 372] on icon at bounding box center [329, 372] width 9 height 9
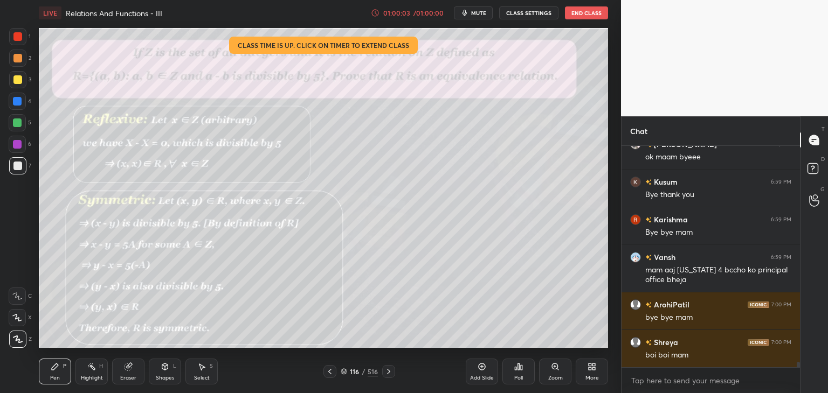
scroll to position [8824, 0]
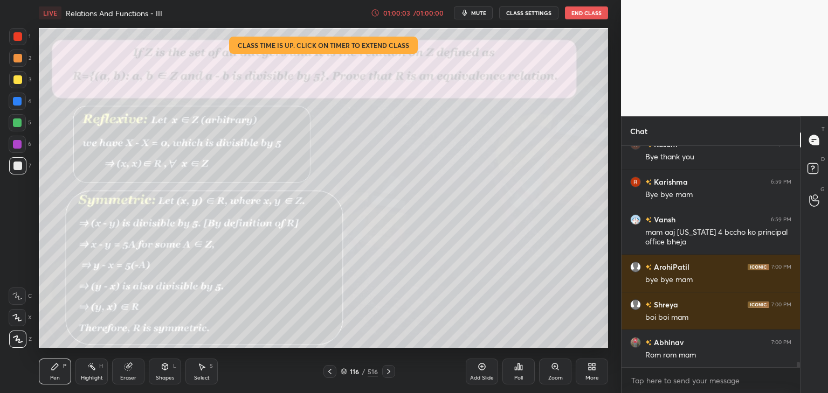
click at [590, 12] on button "End Class" at bounding box center [586, 12] width 43 height 13
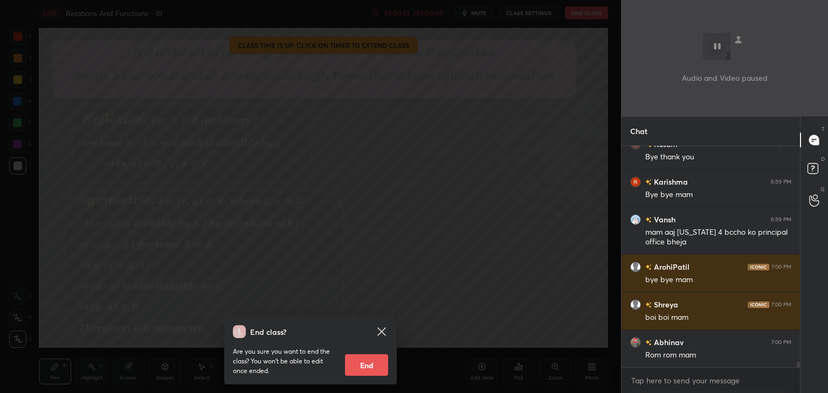
click at [365, 363] on button "End" at bounding box center [366, 366] width 43 height 22
type textarea "x"
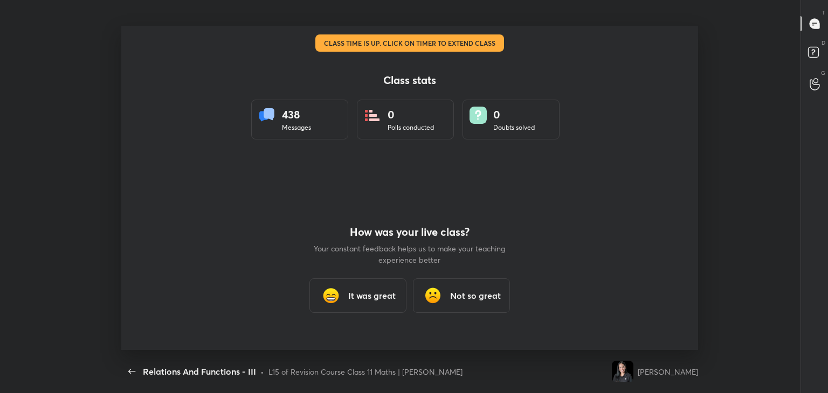
scroll to position [0, 0]
click at [378, 292] on h3 "It was great" at bounding box center [371, 295] width 47 height 13
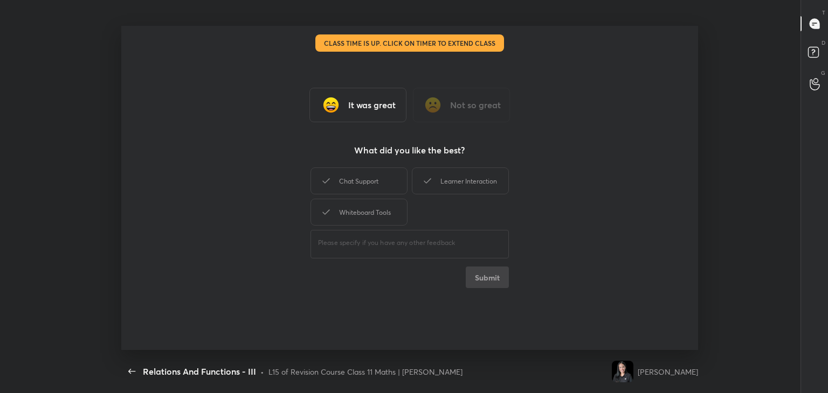
click at [378, 292] on div "Class stats 438 Messages 0 Polls conducted 0 Doubts solved How was your live cl…" at bounding box center [409, 188] width 577 height 324
drag, startPoint x: 381, startPoint y: 213, endPoint x: 385, endPoint y: 175, distance: 38.5
click at [385, 175] on div "Chat Support Learner Interaction Whiteboard Tools" at bounding box center [409, 196] width 198 height 63
click at [385, 175] on div "Chat Support" at bounding box center [358, 181] width 97 height 27
click at [386, 206] on div "Whiteboard Tools" at bounding box center [358, 212] width 97 height 27
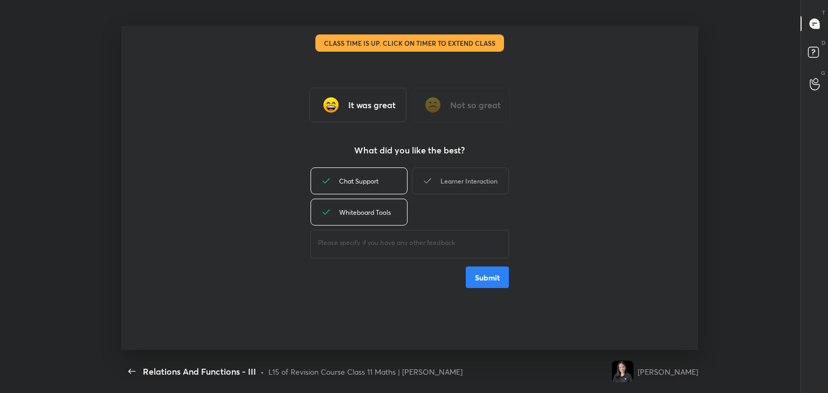
click at [452, 188] on div "Learner Interaction" at bounding box center [460, 181] width 97 height 27
click at [488, 276] on button "Submit" at bounding box center [487, 278] width 43 height 22
